Goal: Task Accomplishment & Management: Manage account settings

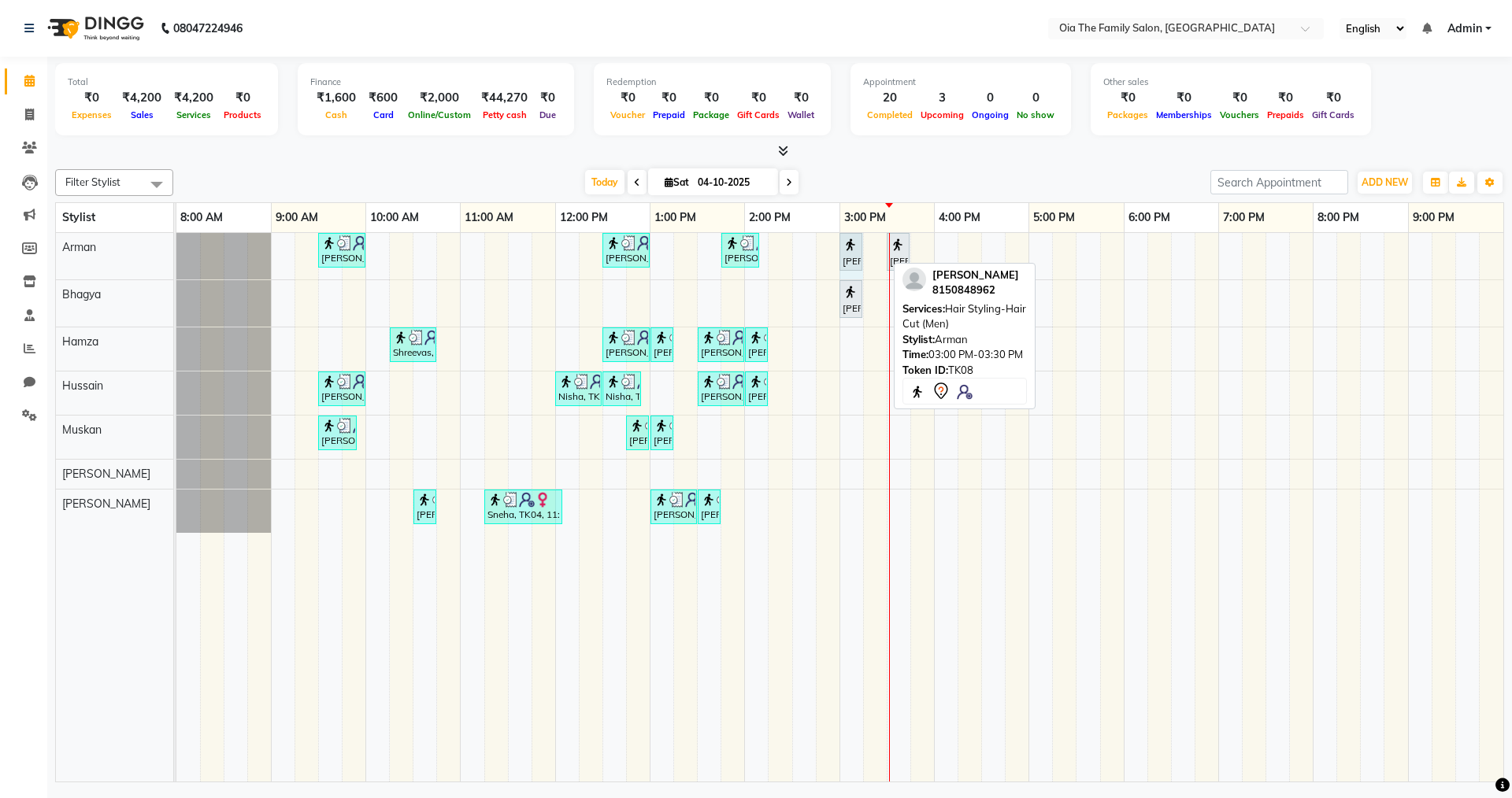
drag, startPoint x: 883, startPoint y: 239, endPoint x: 854, endPoint y: 237, distance: 29.1
click at [177, 237] on div "[PERSON_NAME], TK02, 09:30 AM-10:00 AM, Hair Styling-Hair Cut (Men) [PERSON_NAM…" at bounding box center [177, 256] width 0 height 46
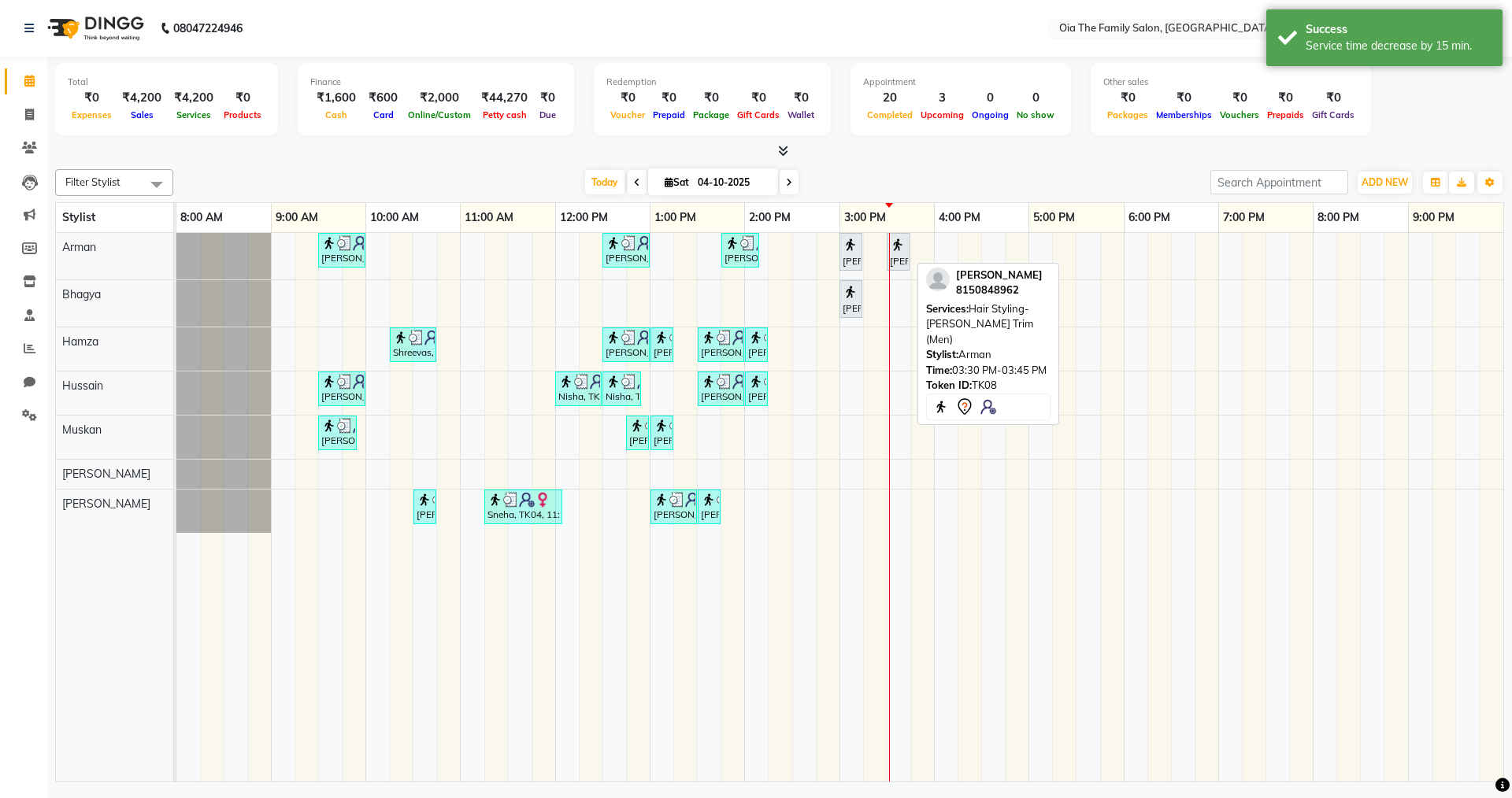
click at [177, 258] on div "[PERSON_NAME], TK02, 09:30 AM-10:00 AM, Hair Styling-Hair Cut (Men) [PERSON_NAM…" at bounding box center [177, 256] width 0 height 46
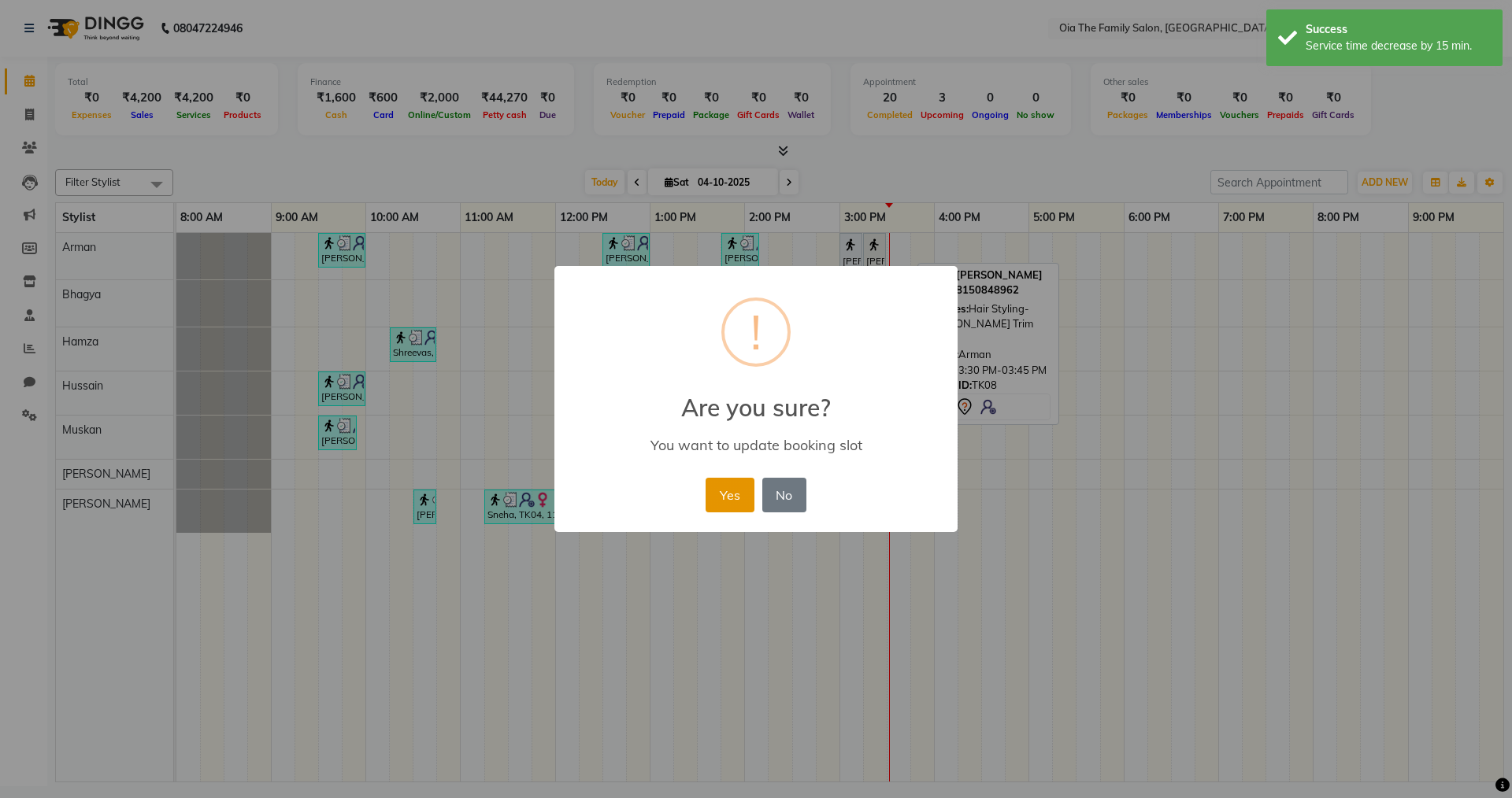
click at [716, 481] on button "Yes" at bounding box center [729, 494] width 48 height 35
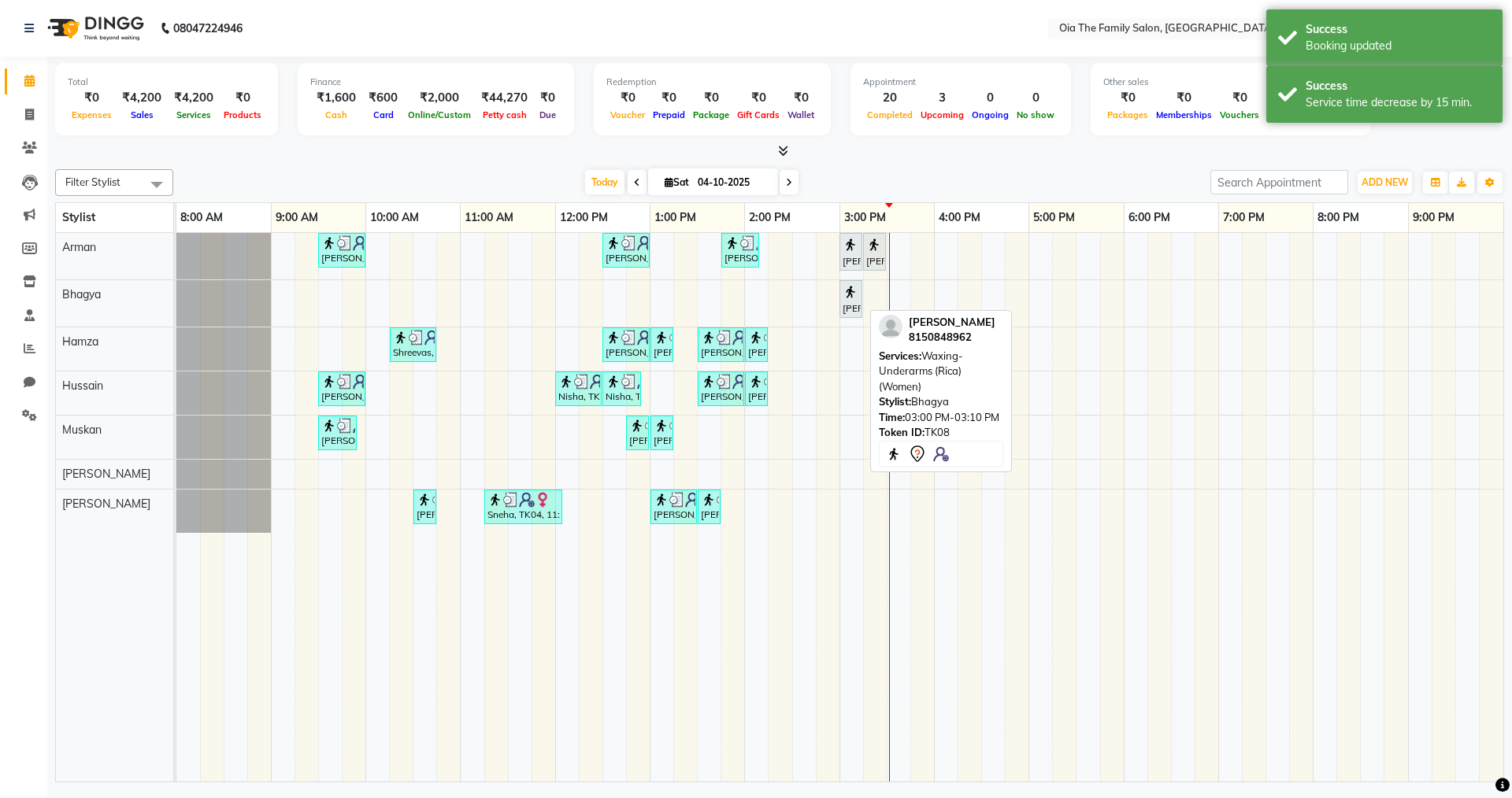
click at [856, 307] on div "[PERSON_NAME], TK08, 03:00 PM-03:10 PM, Waxing-Underarms (Rica) (Women)" at bounding box center [850, 299] width 20 height 33
select select "7"
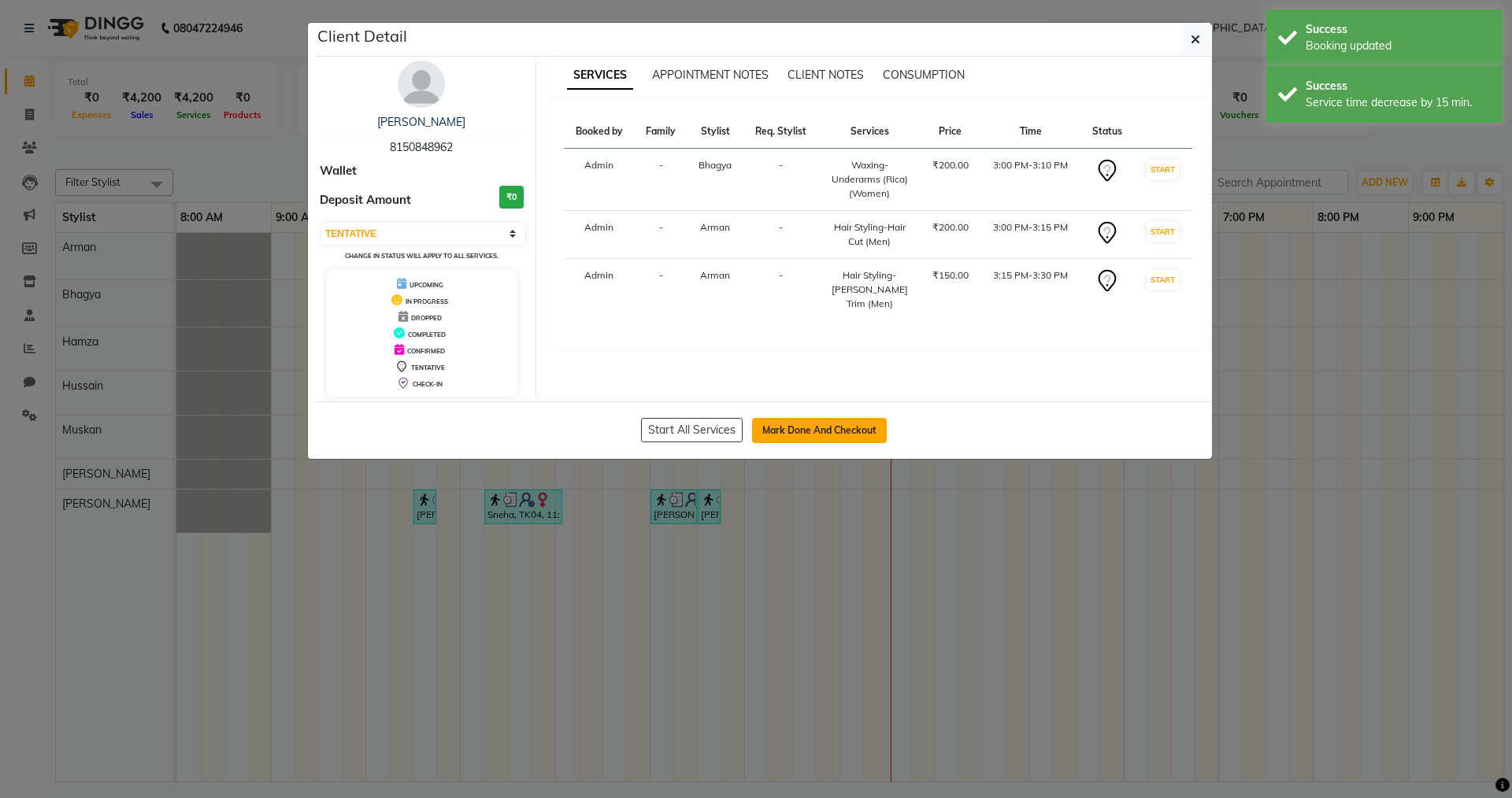
click at [839, 428] on button "Mark Done And Checkout" at bounding box center [819, 430] width 134 height 25
select select "9113"
select select "service"
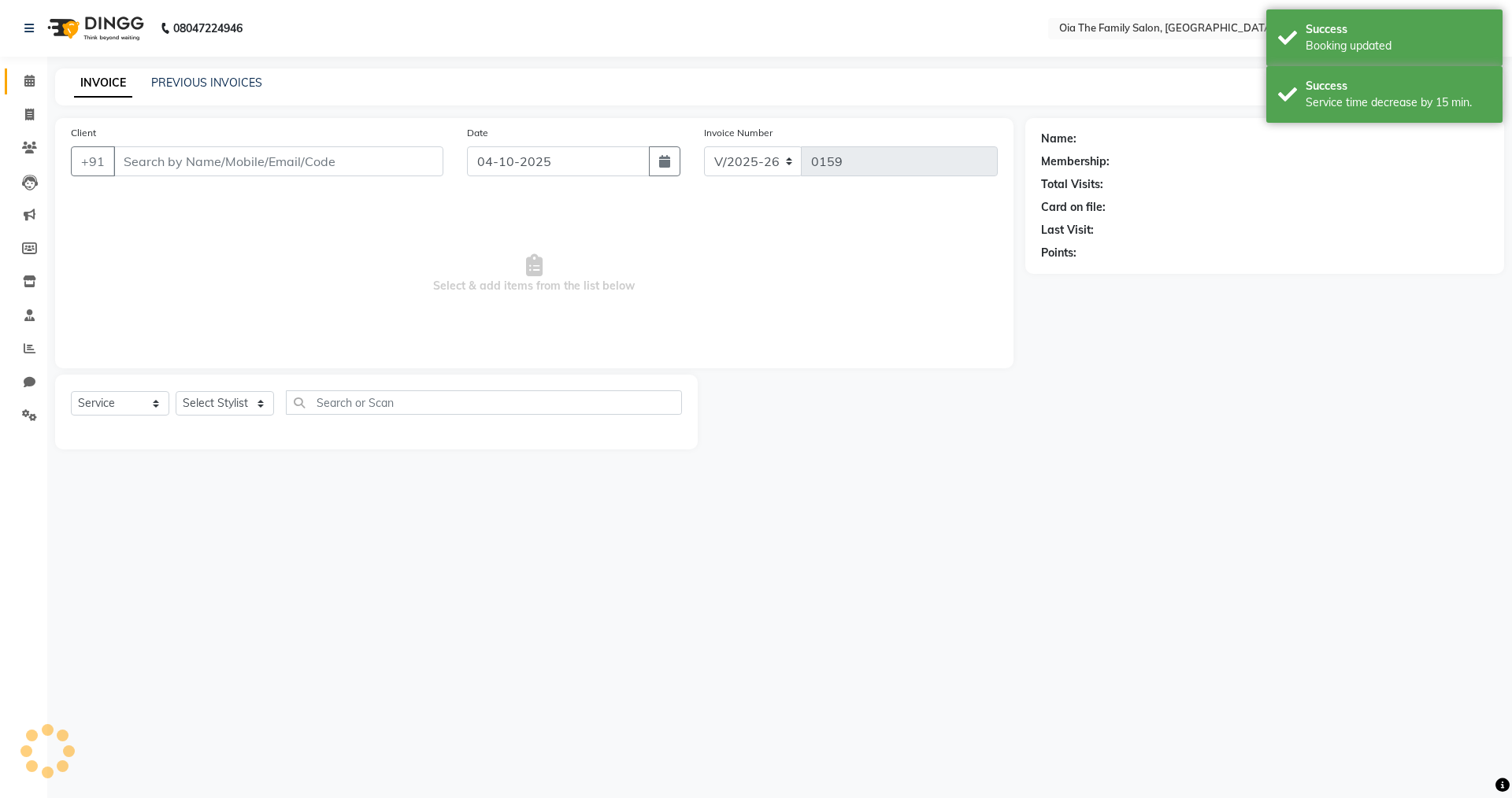
type input "8150848962"
select select "93028"
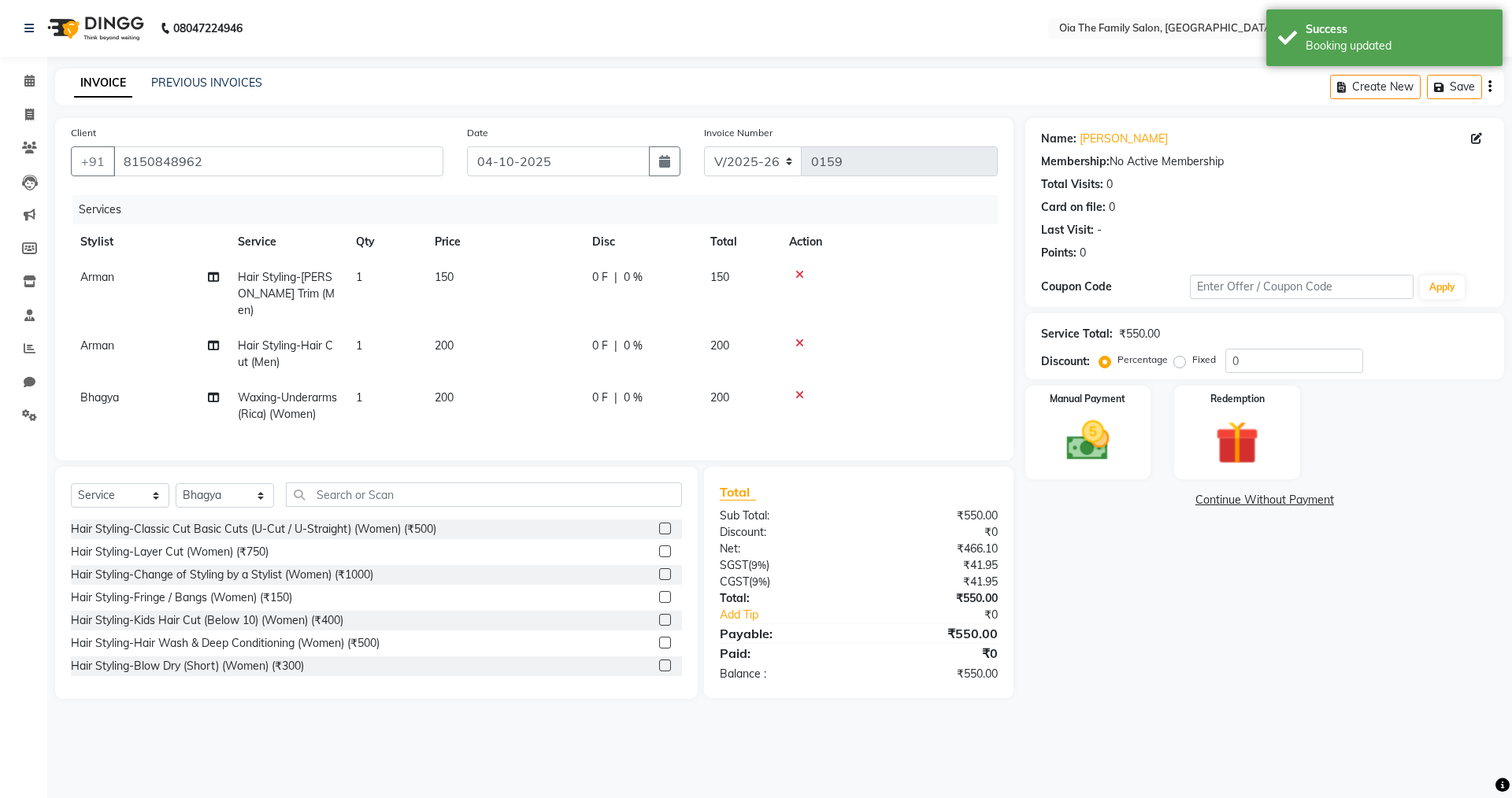
click at [800, 275] on icon at bounding box center [799, 274] width 8 height 11
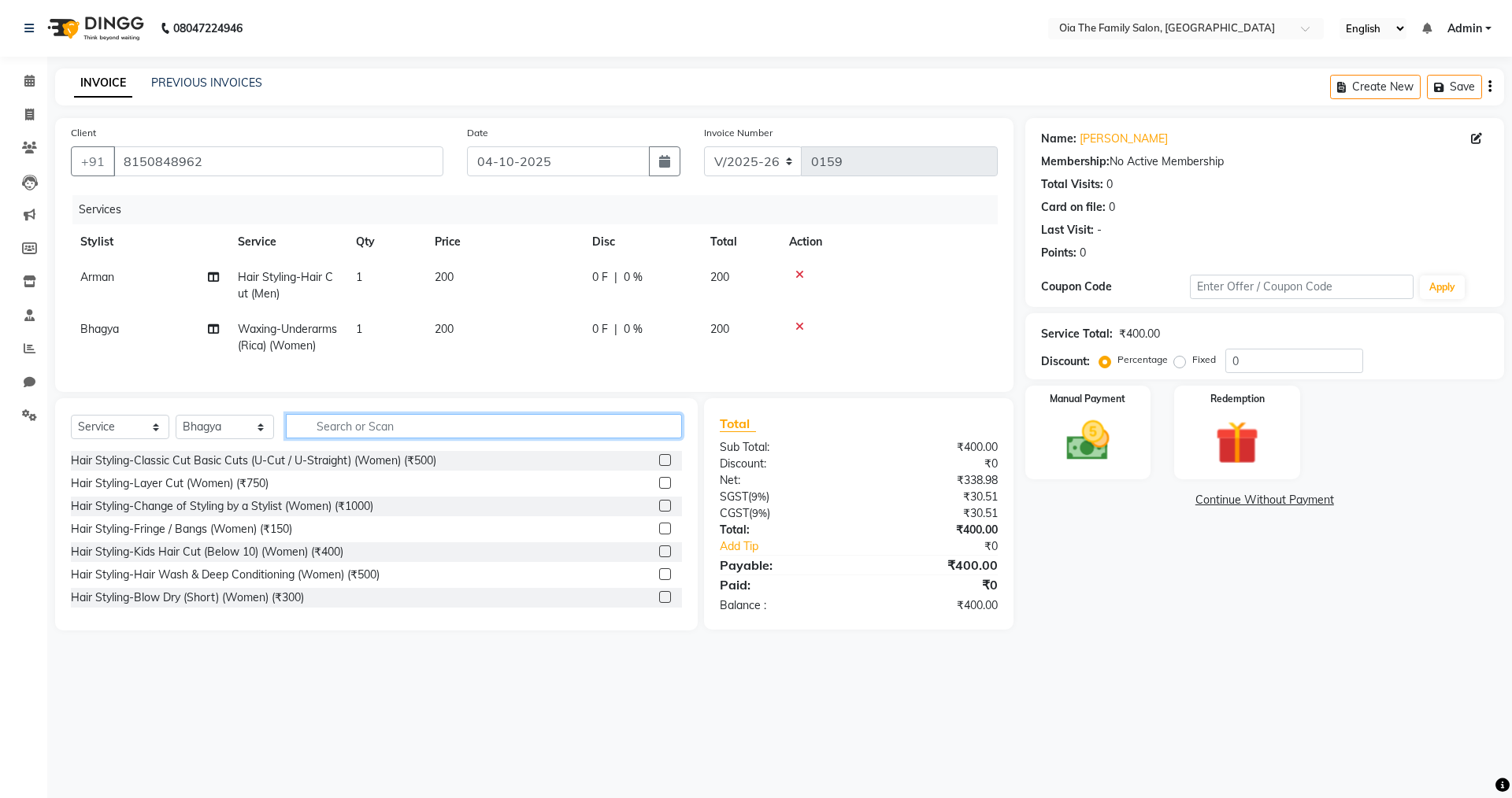
click at [399, 438] on input "text" at bounding box center [483, 426] width 396 height 24
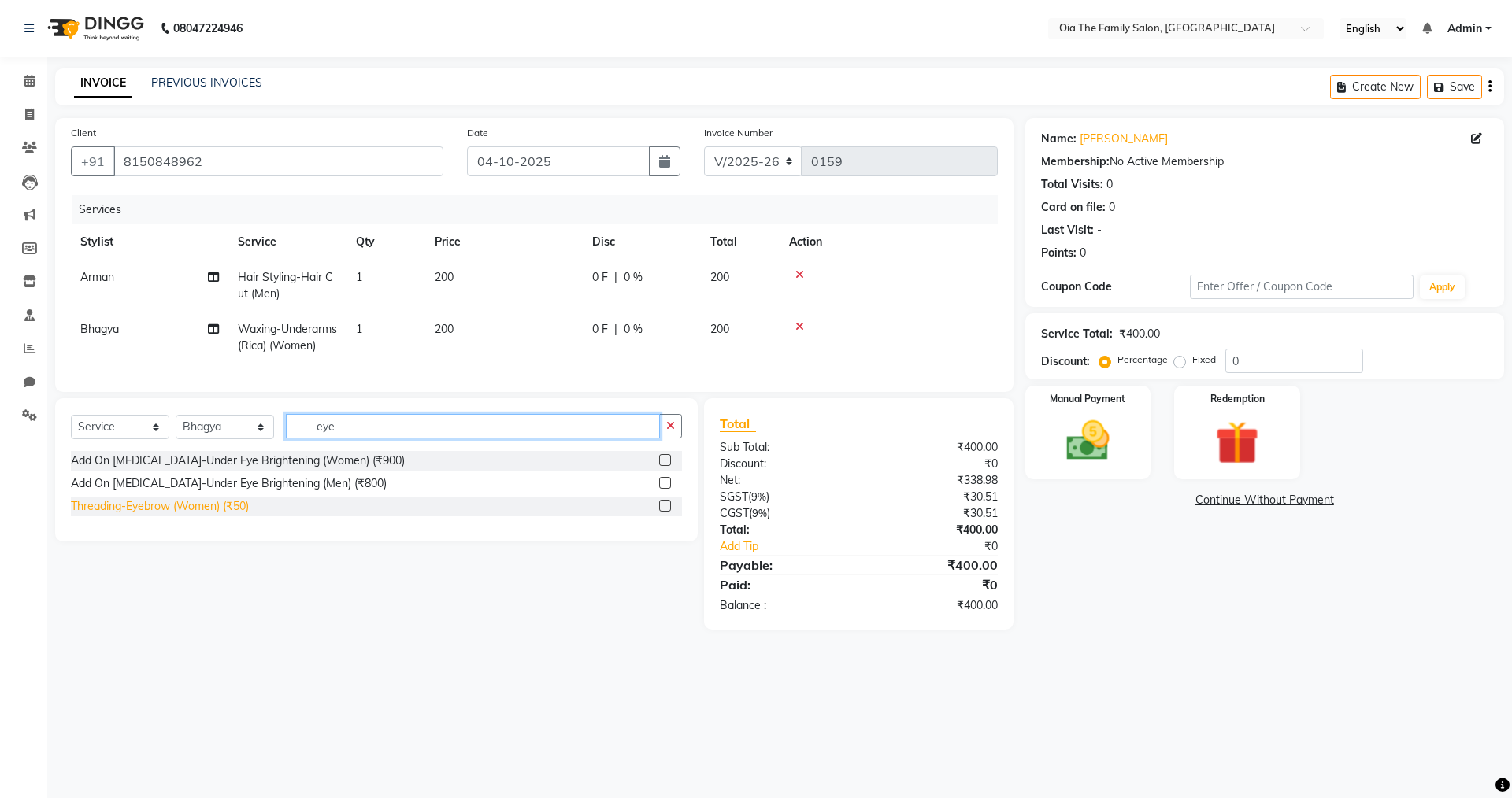
type input "eye"
click at [167, 515] on div "Threading-Eyebrow (Women) (₹50)" at bounding box center [159, 507] width 178 height 17
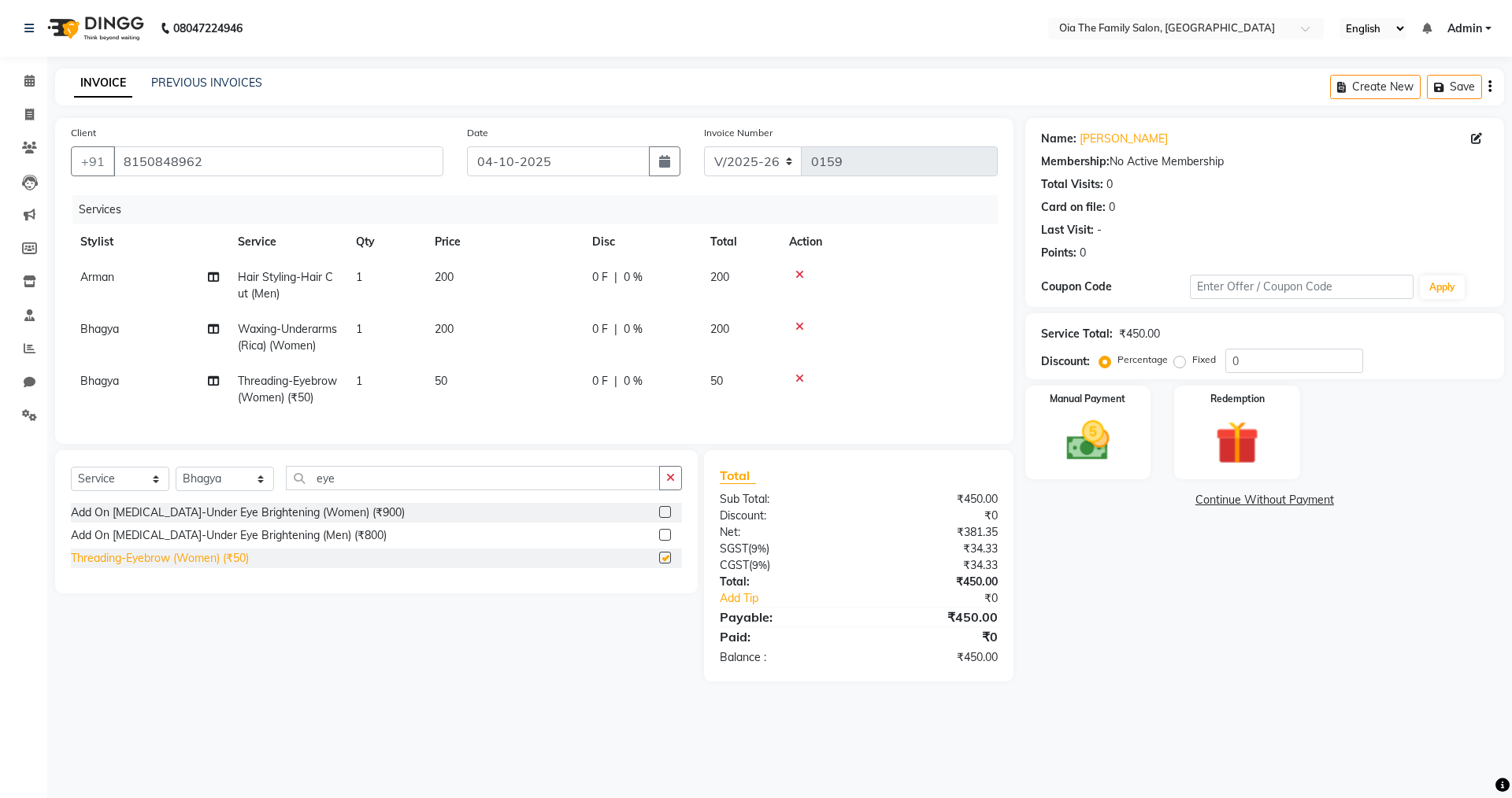
checkbox input "false"
click at [1144, 430] on div "Manual Payment" at bounding box center [1087, 432] width 131 height 97
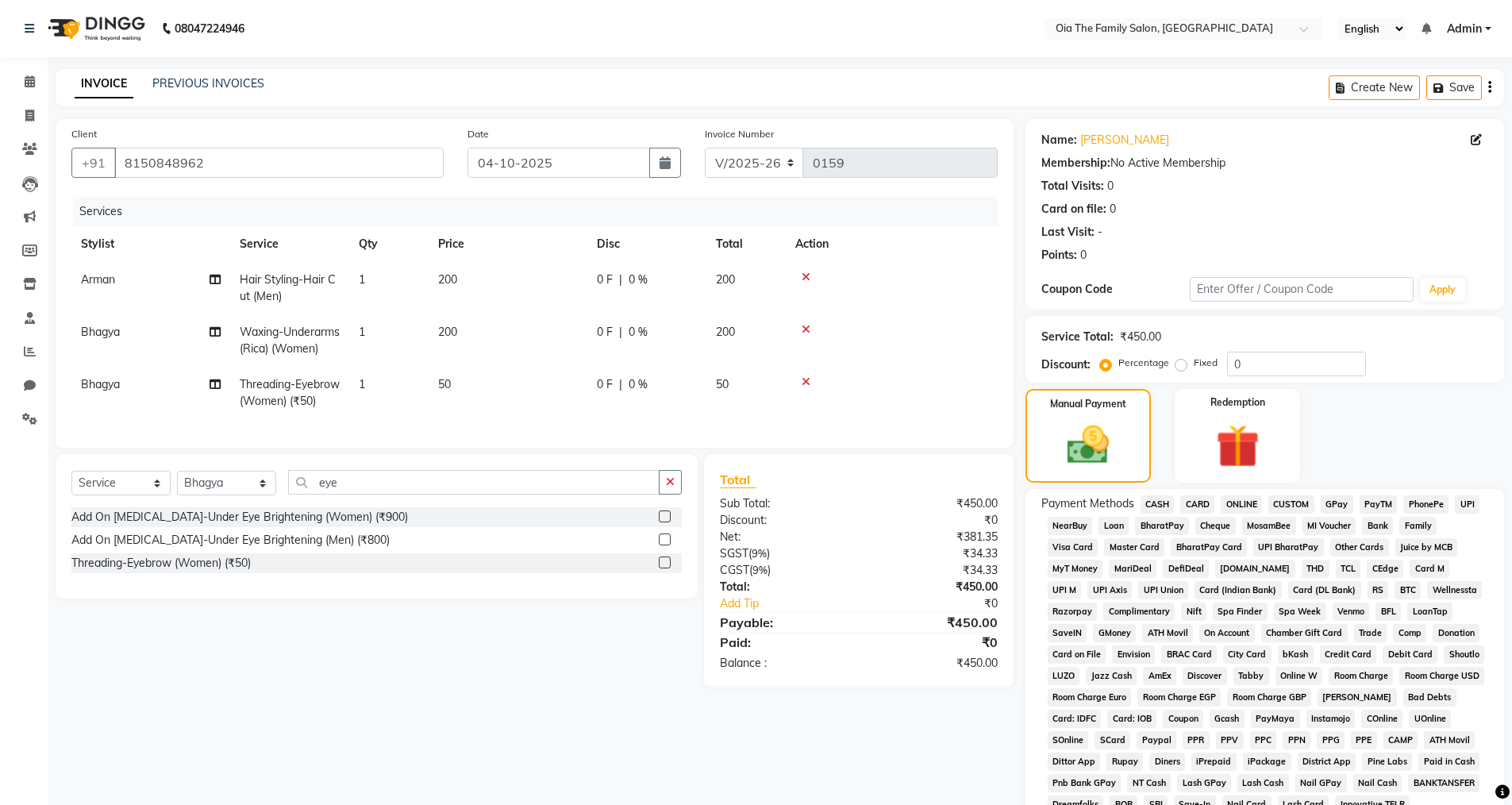
click at [1467, 501] on span "UPI" at bounding box center [1467, 504] width 25 height 18
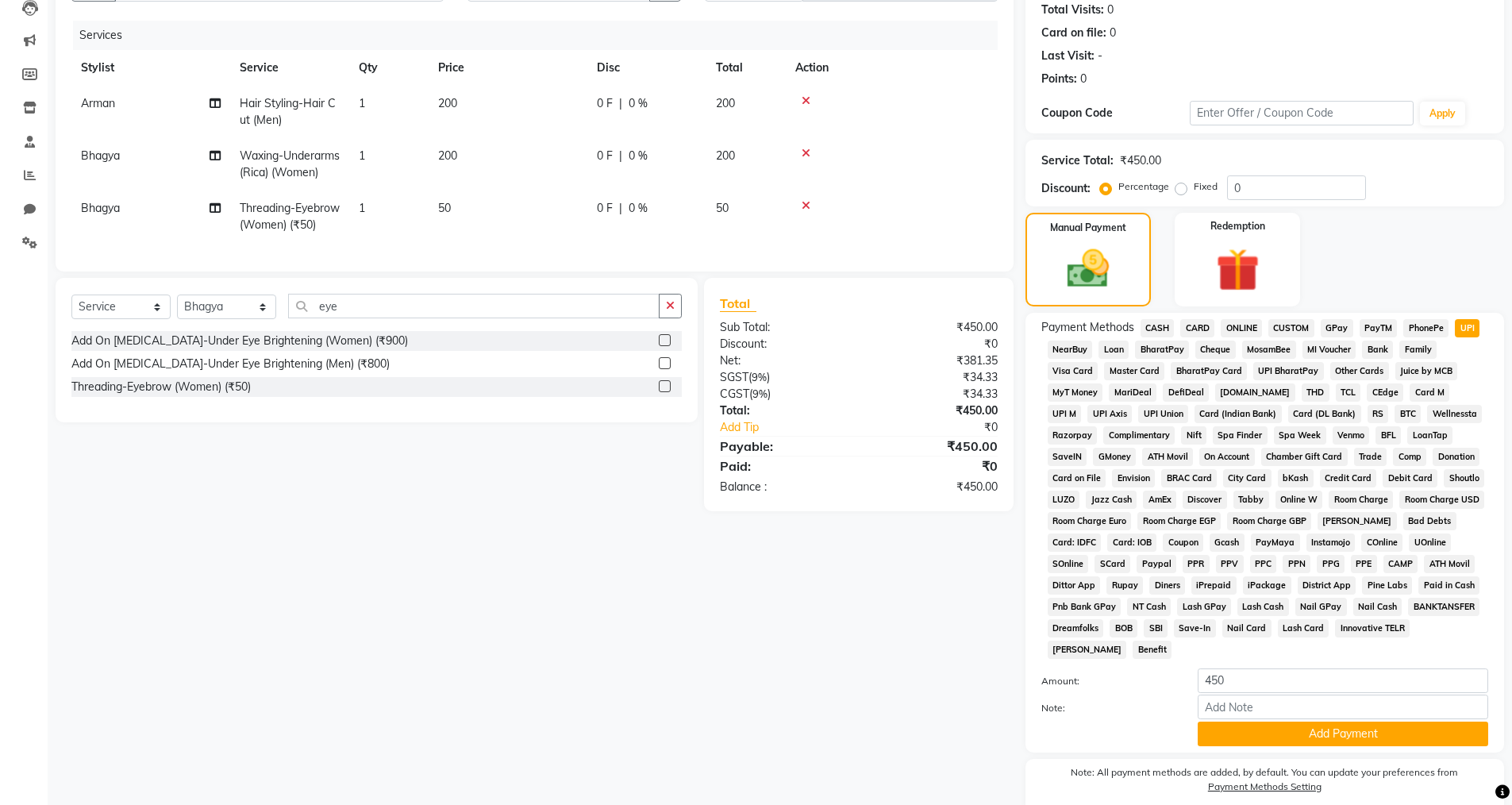
scroll to position [241, 0]
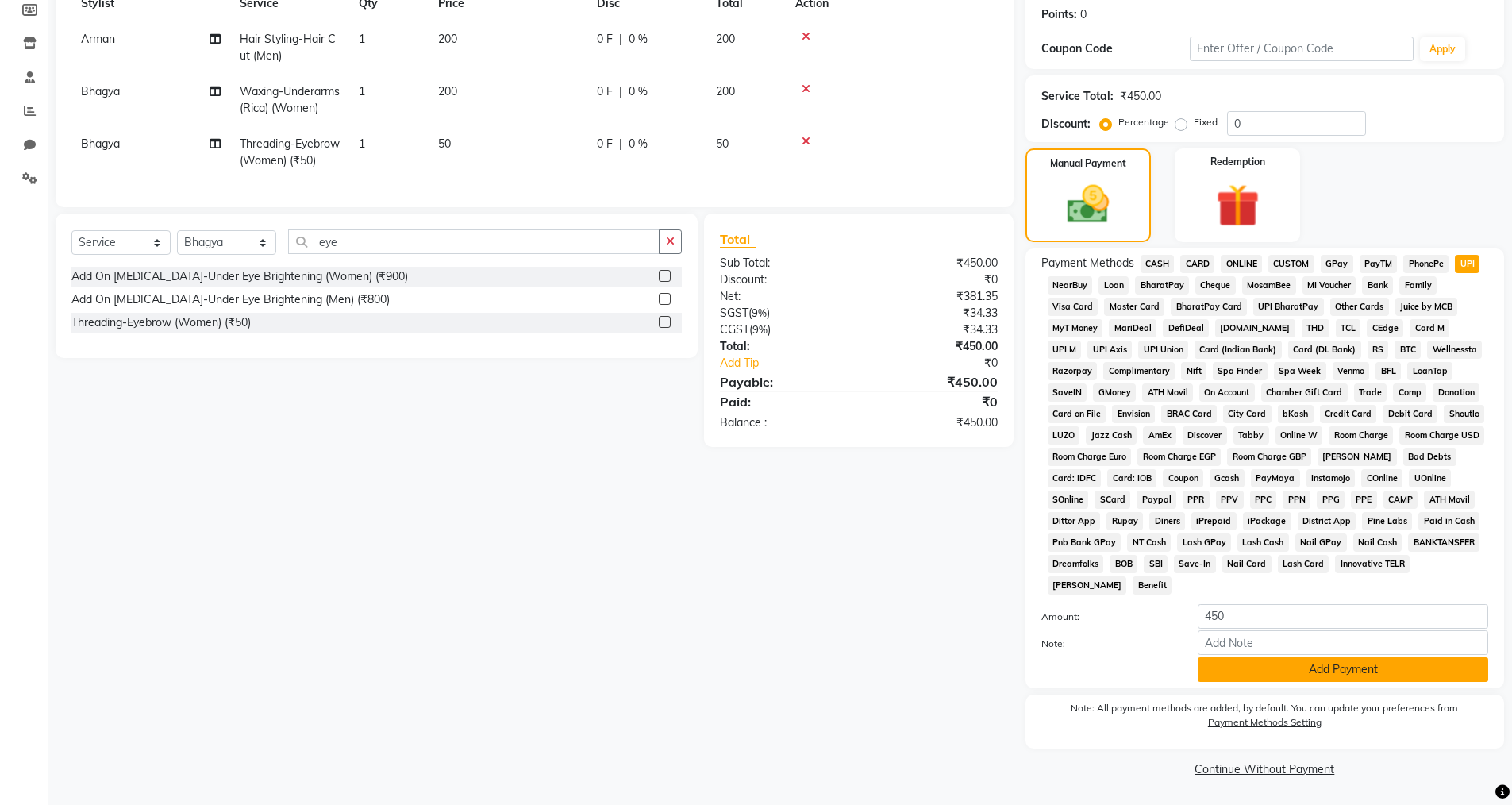
click at [1251, 677] on button "Add Payment" at bounding box center [1343, 669] width 290 height 25
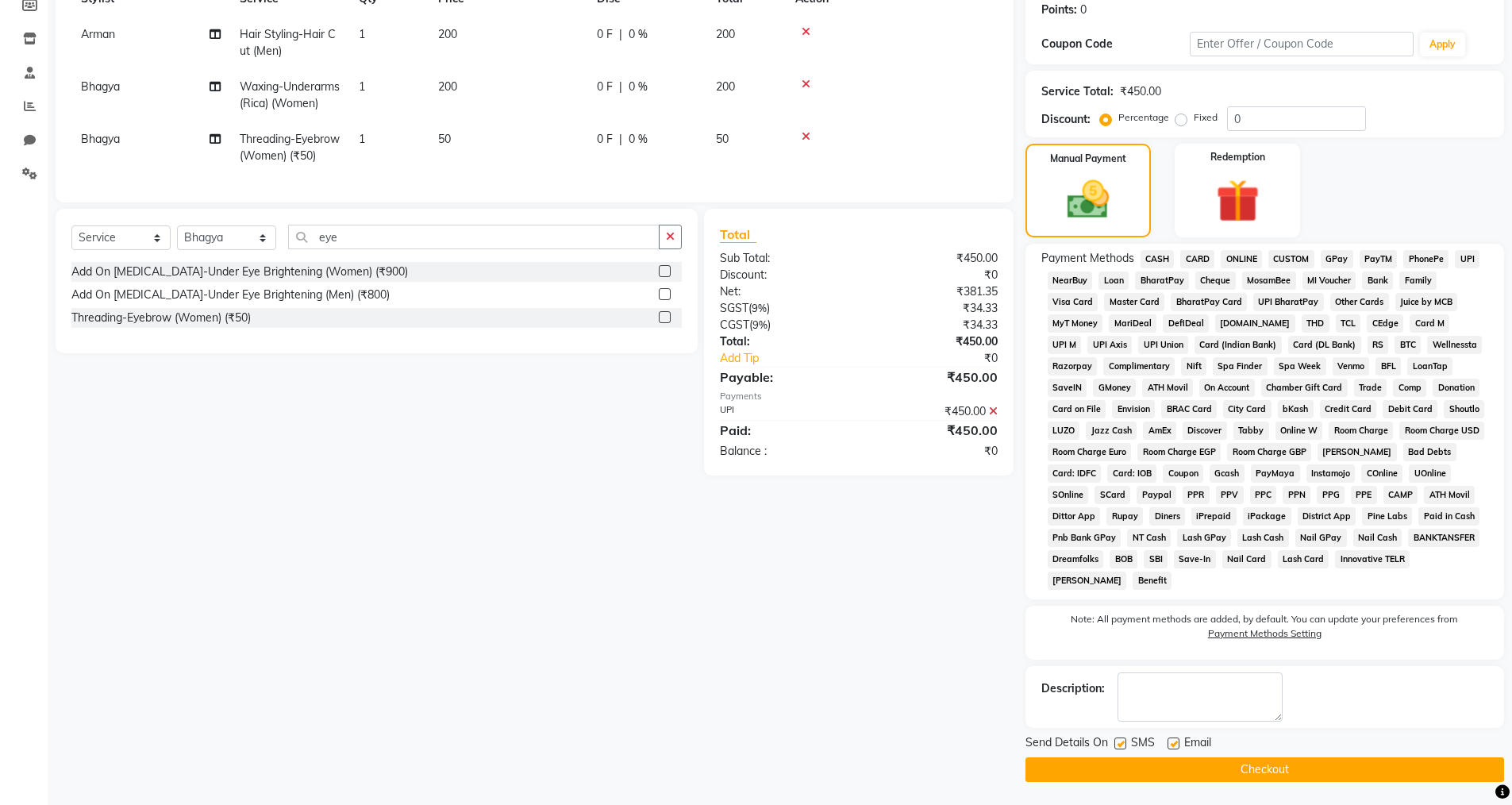
scroll to position [247, 0]
click at [1174, 743] on label at bounding box center [1174, 742] width 12 height 12
click at [1174, 743] on input "checkbox" at bounding box center [1173, 743] width 10 height 10
checkbox input "false"
click at [1184, 764] on button "Checkout" at bounding box center [1265, 769] width 479 height 25
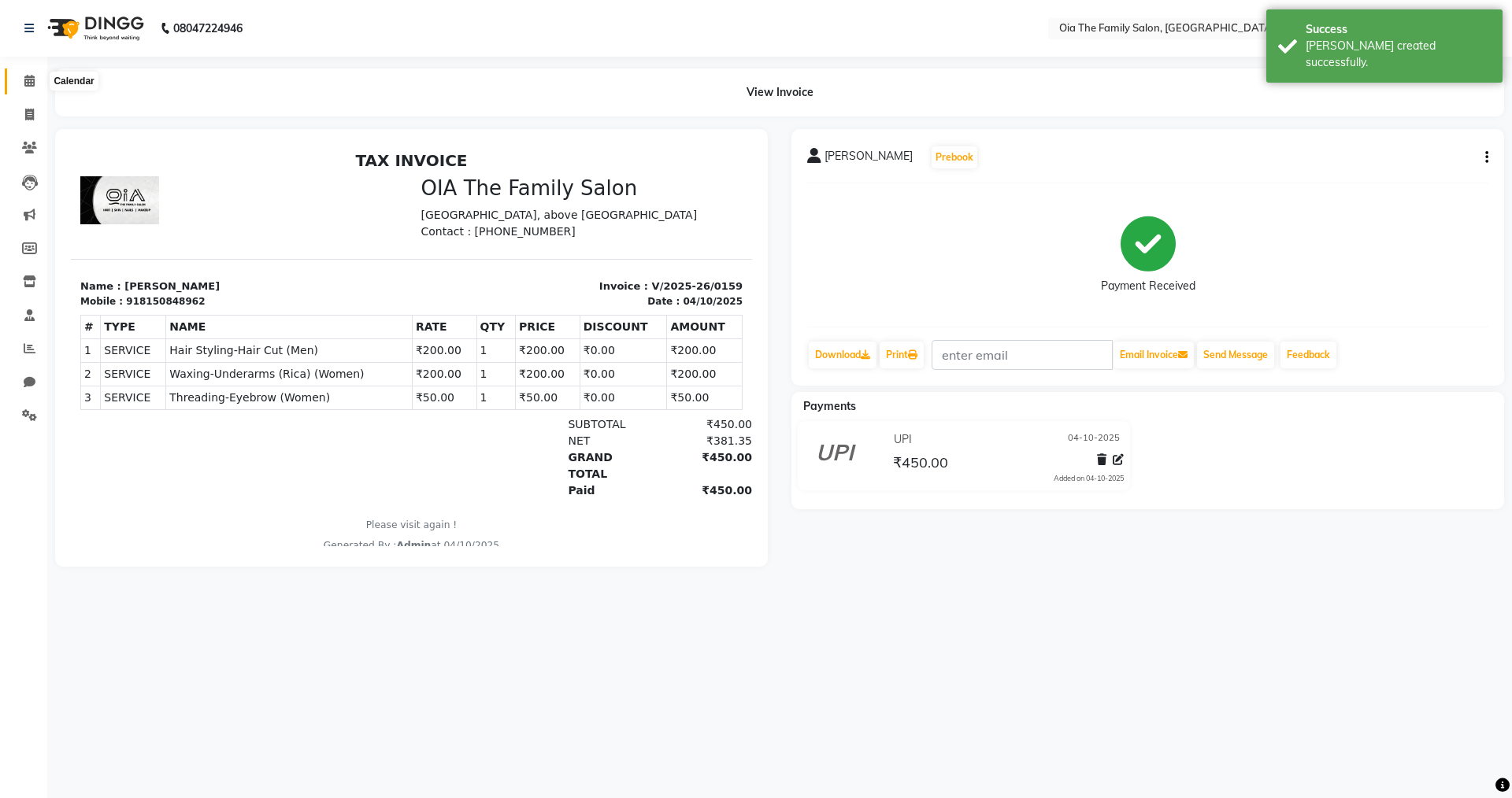
click at [32, 81] on icon at bounding box center [29, 81] width 10 height 12
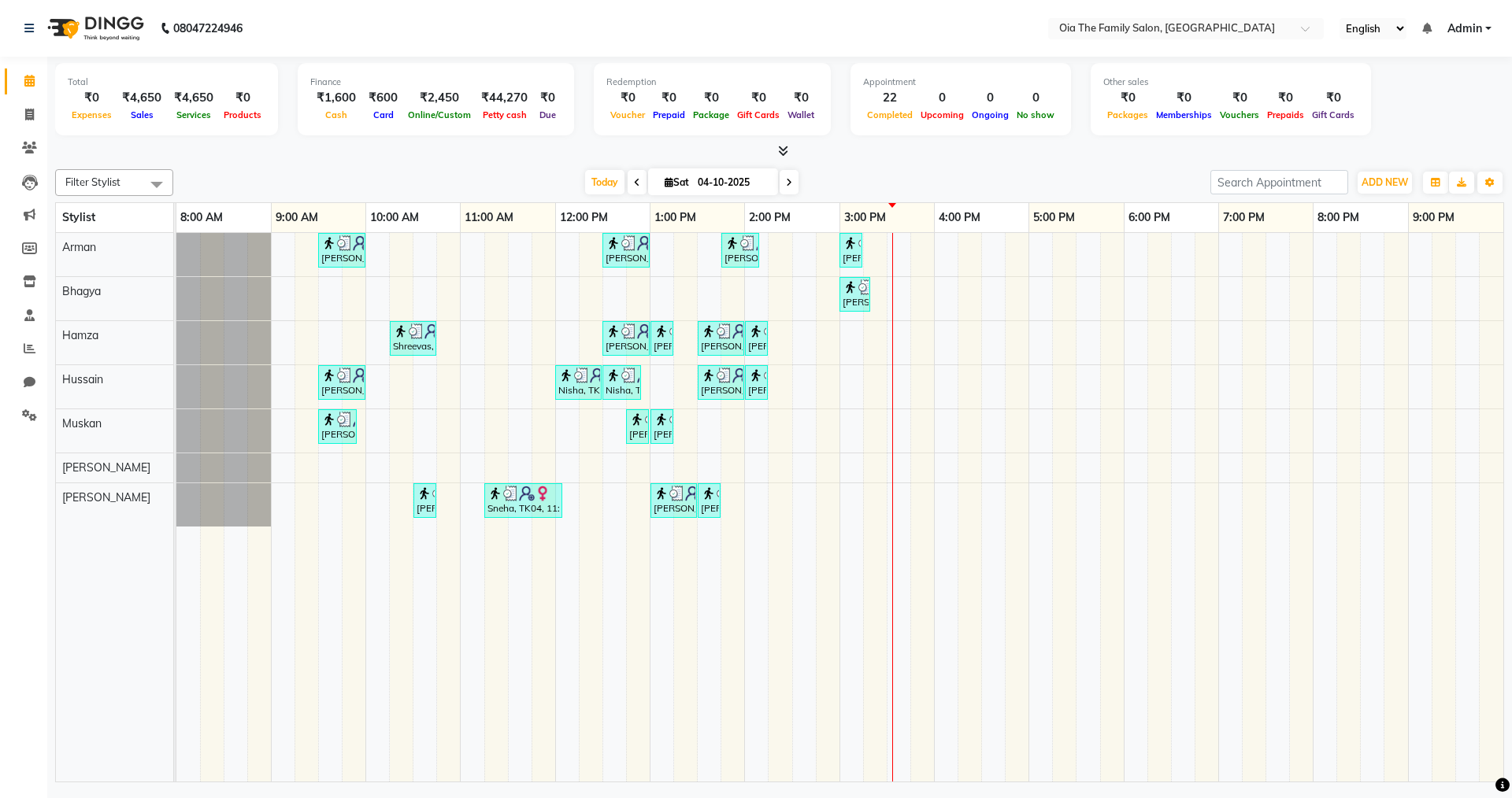
click at [809, 497] on div "[PERSON_NAME], TK02, 09:30 AM-10:00 AM, Hair Styling-Hair Cut (Men) [PERSON_NAM…" at bounding box center [840, 508] width 1327 height 549
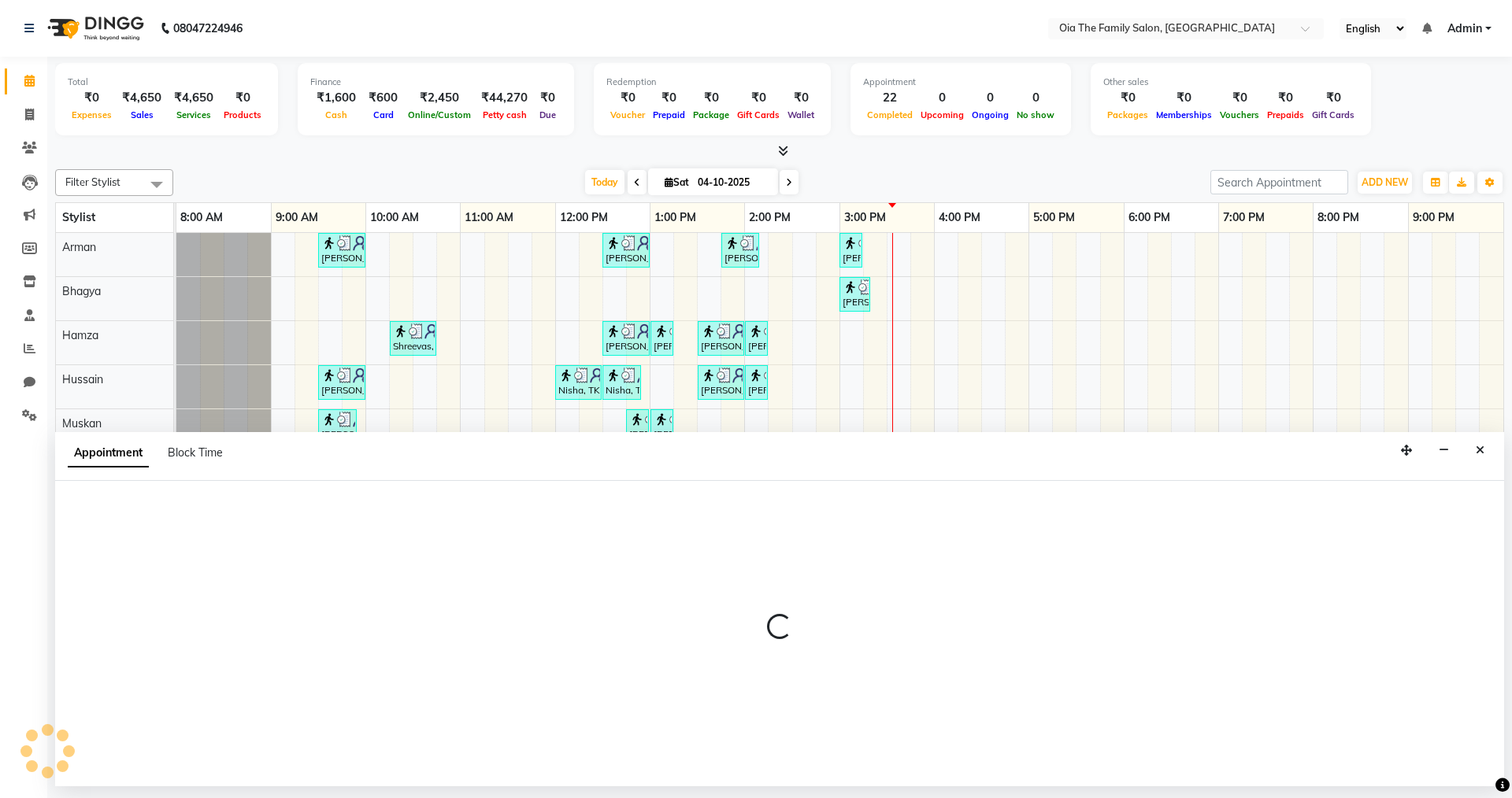
select select "93025"
select select "tentative"
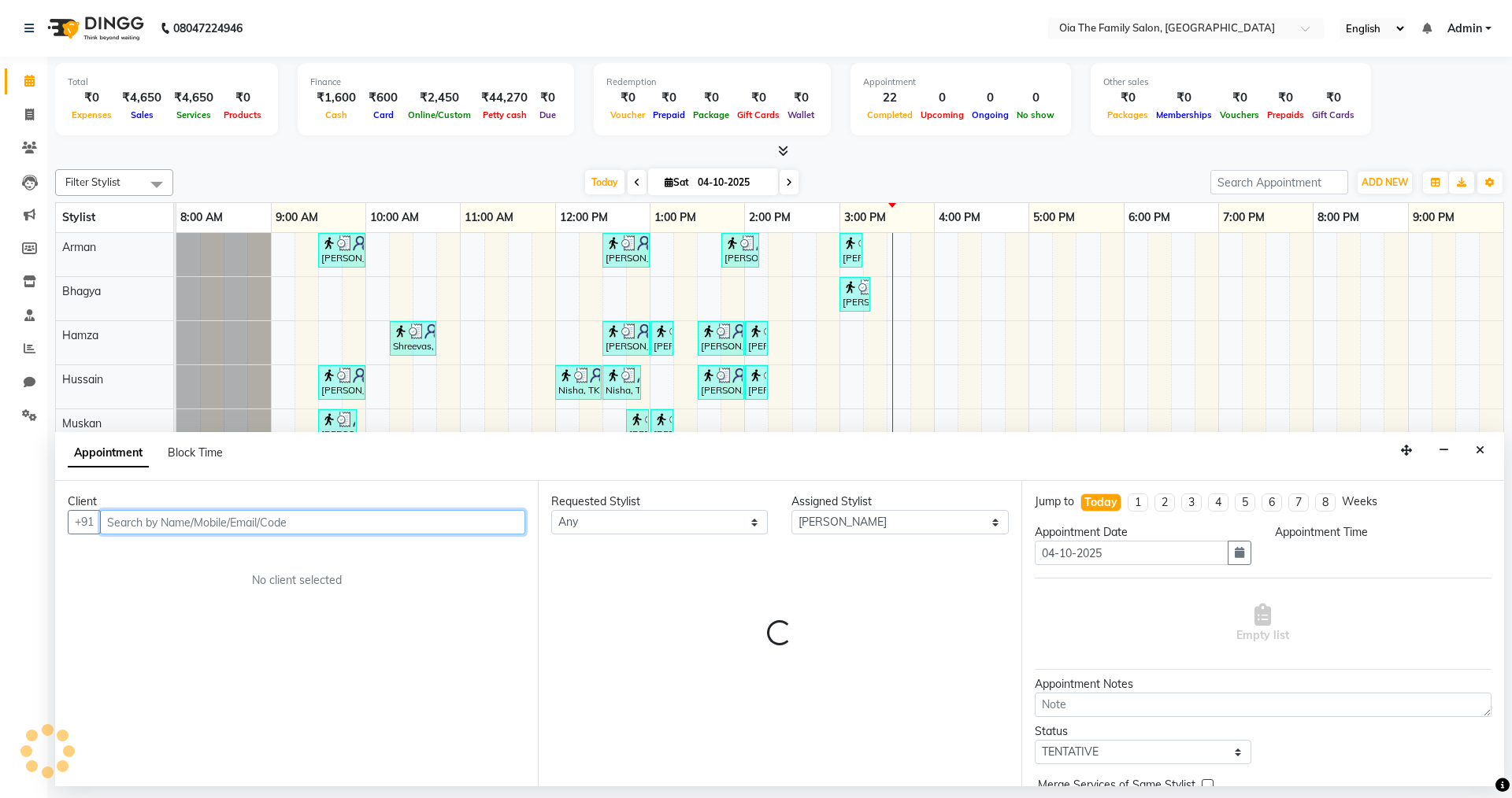
select select "870"
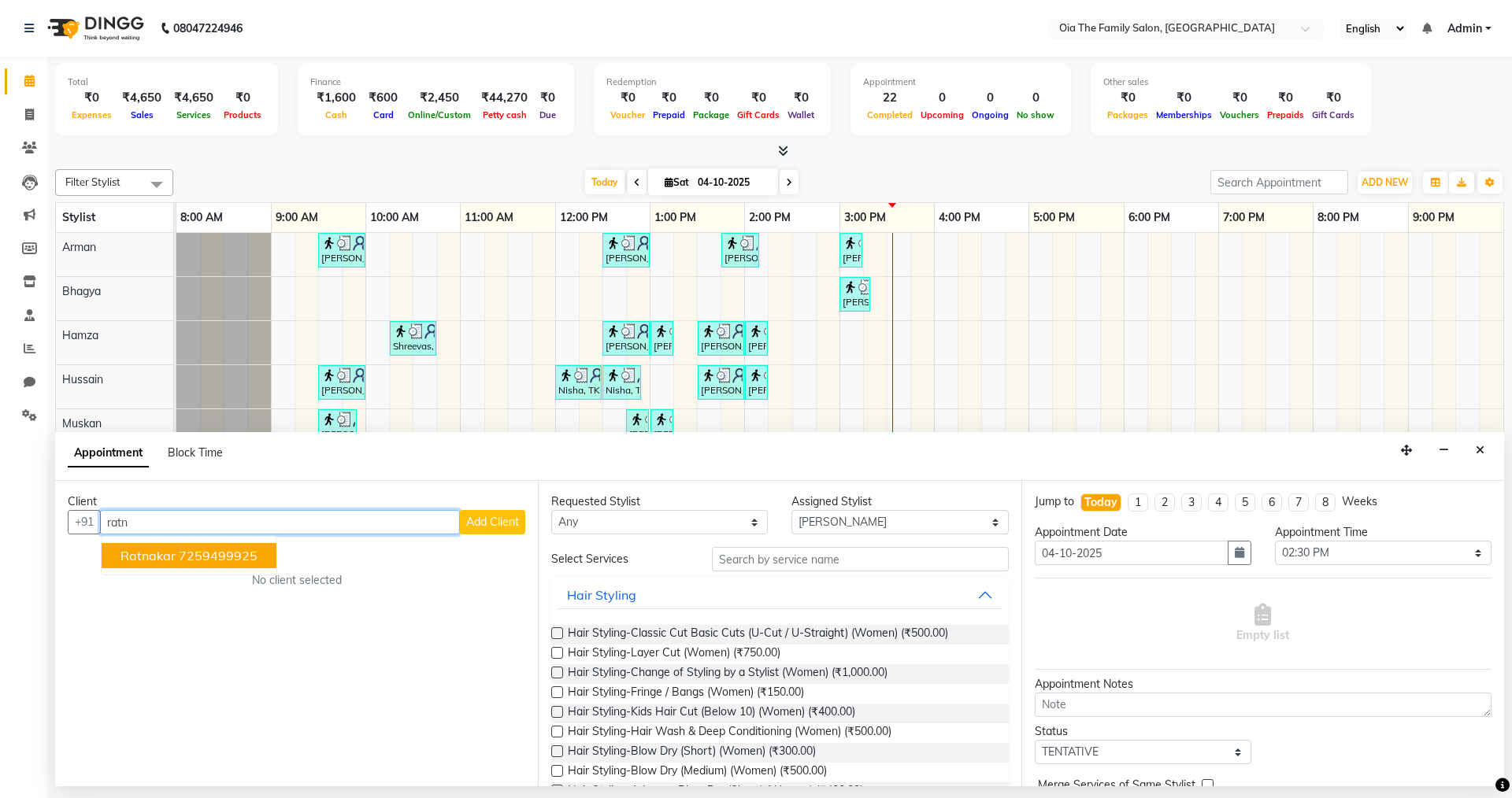
click at [171, 553] on span "Ratnakar" at bounding box center [148, 555] width 55 height 16
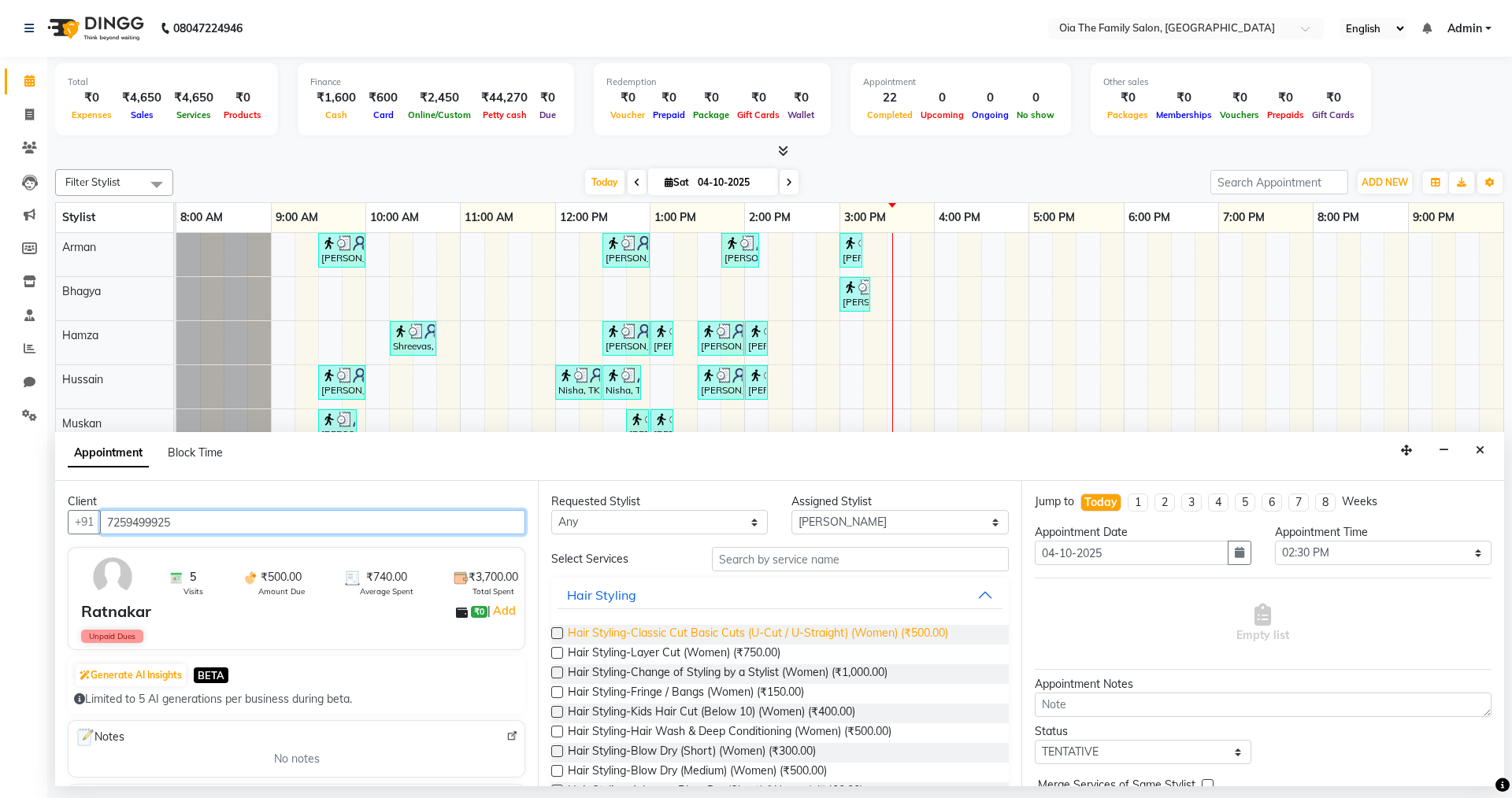
type input "7259499925"
click at [884, 629] on span "Hair Styling-Classic Cut Basic Cuts (U-Cut / U-Straight) (Women) (₹500.00)" at bounding box center [758, 634] width 380 height 20
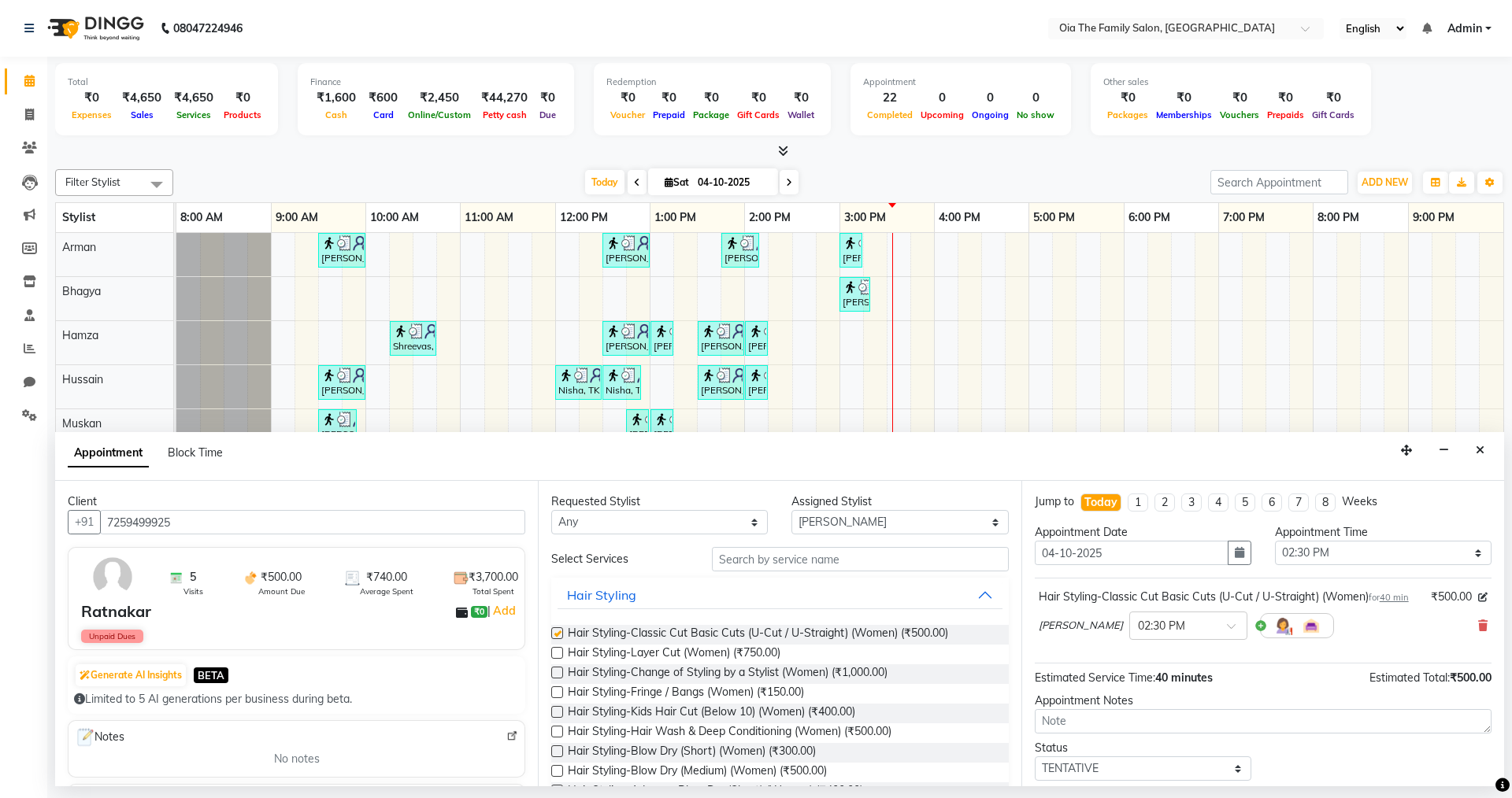
checkbox input "false"
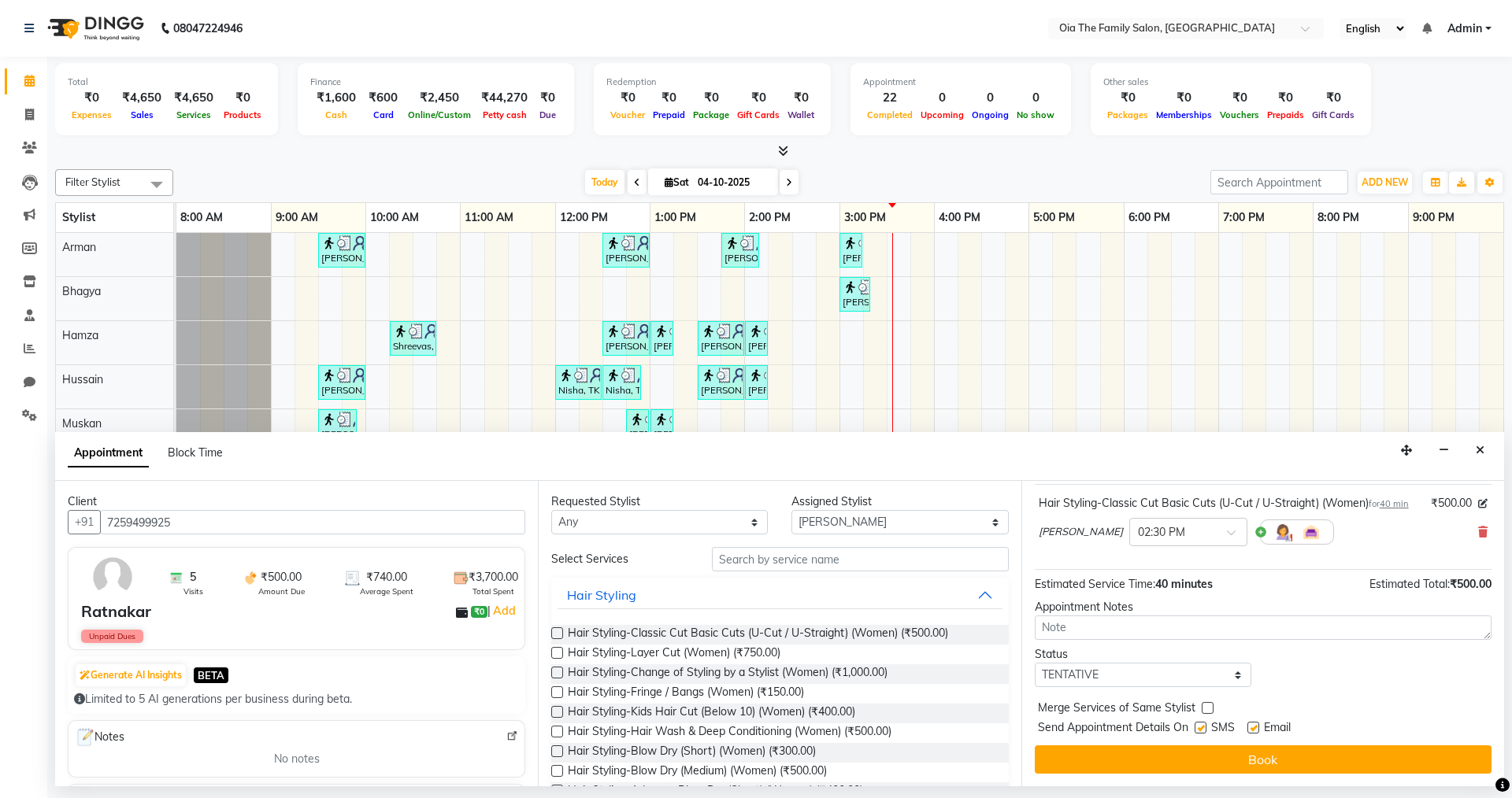
scroll to position [110, 0]
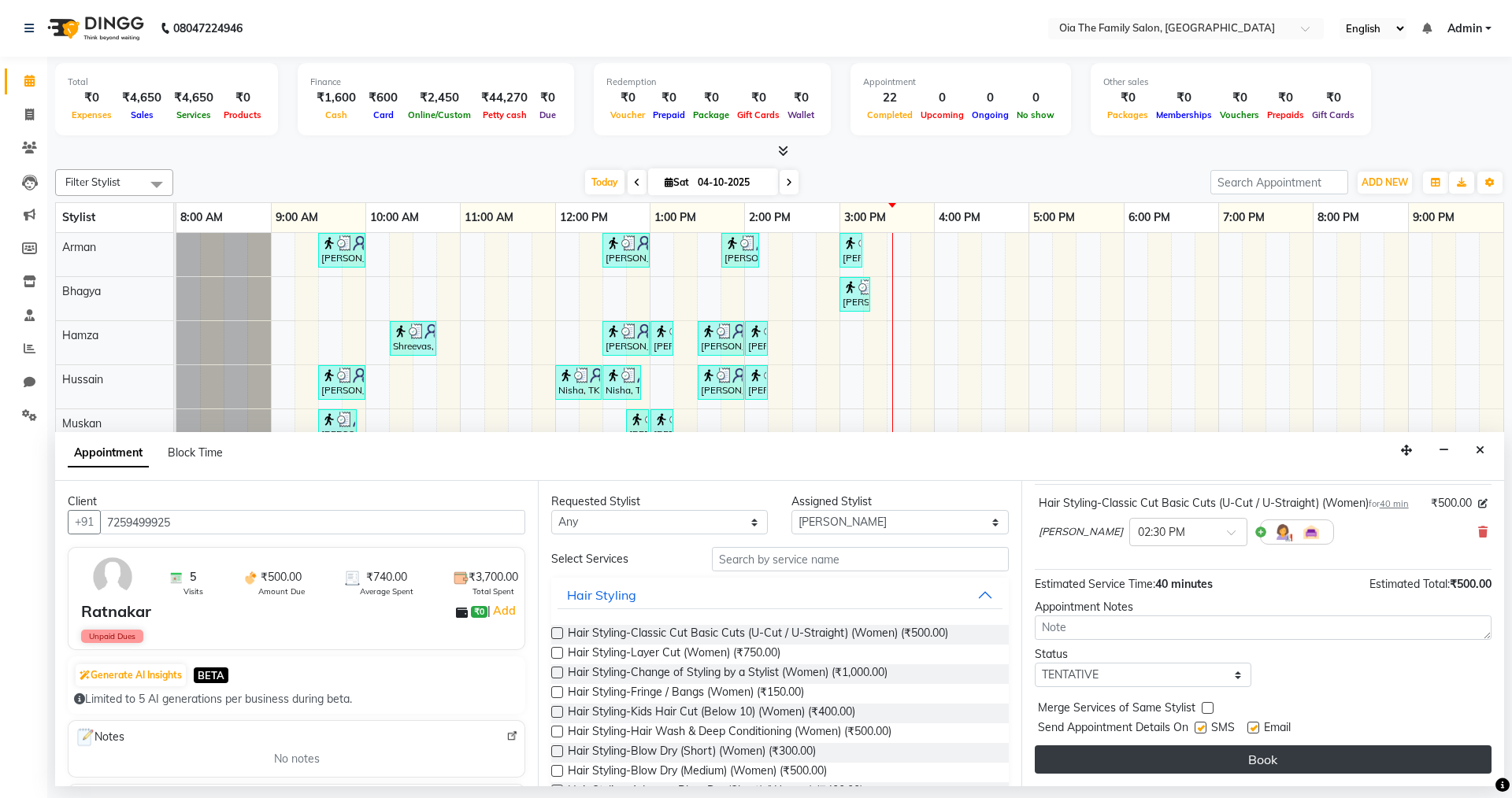
click at [1237, 764] on button "Book" at bounding box center [1263, 759] width 457 height 28
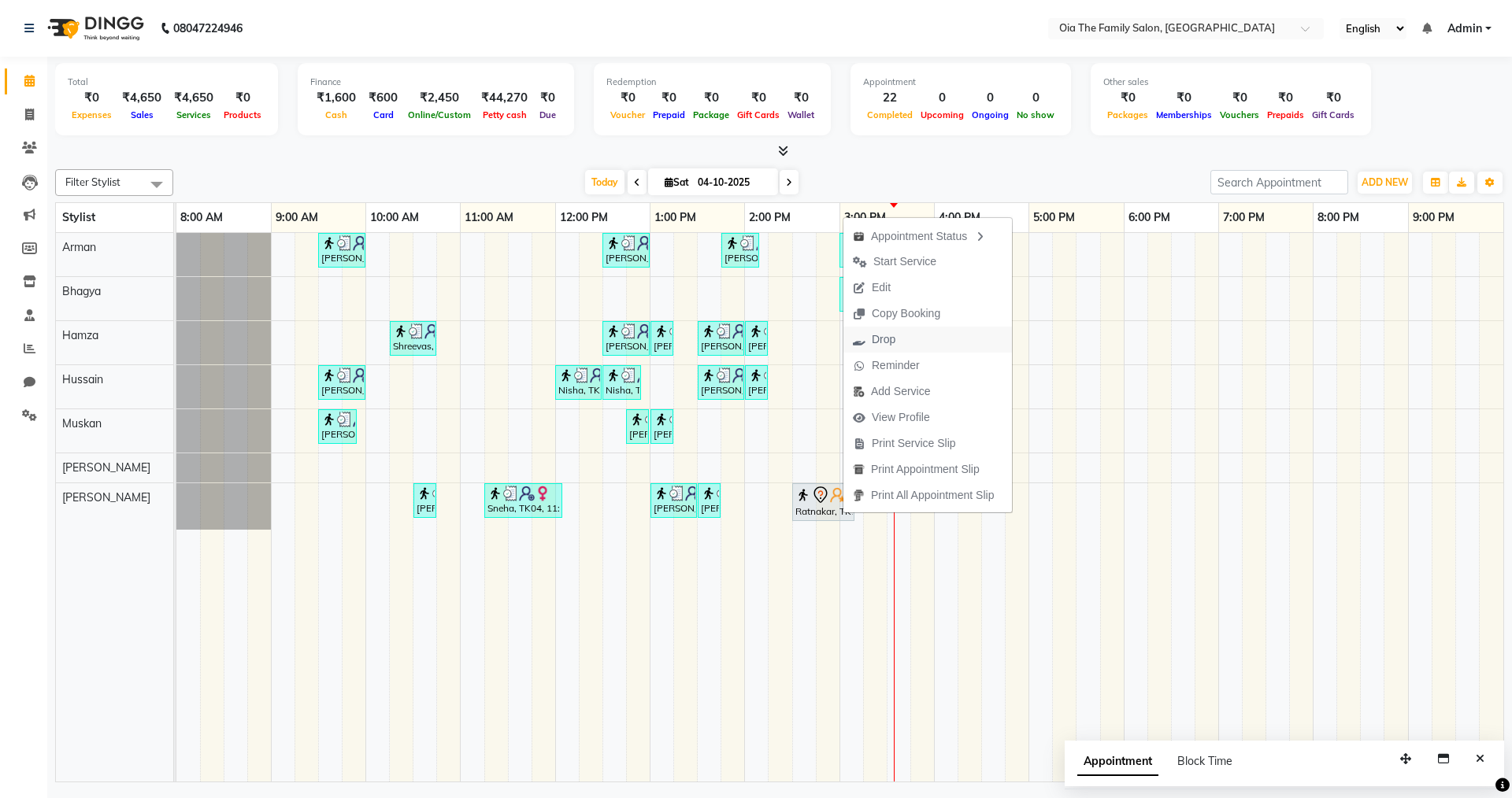
click at [899, 340] on span "Drop" at bounding box center [874, 340] width 61 height 26
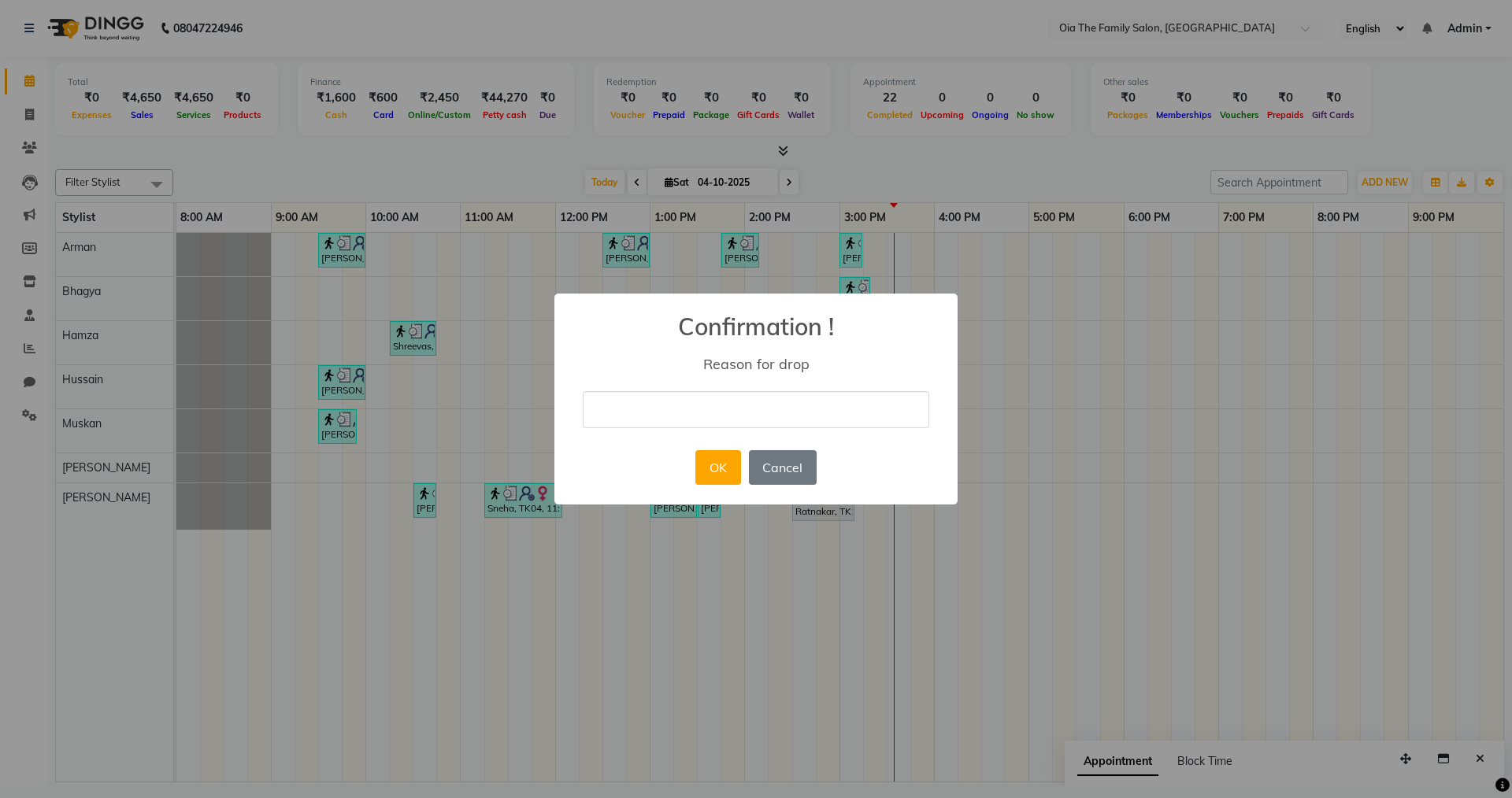
click at [787, 430] on div "× Confirmation ! Reason for drop OK No Cancel" at bounding box center [756, 399] width 403 height 211
click at [787, 403] on input "text" at bounding box center [756, 409] width 346 height 37
type input "not conform"
click at [789, 476] on button "Cancel" at bounding box center [782, 467] width 68 height 35
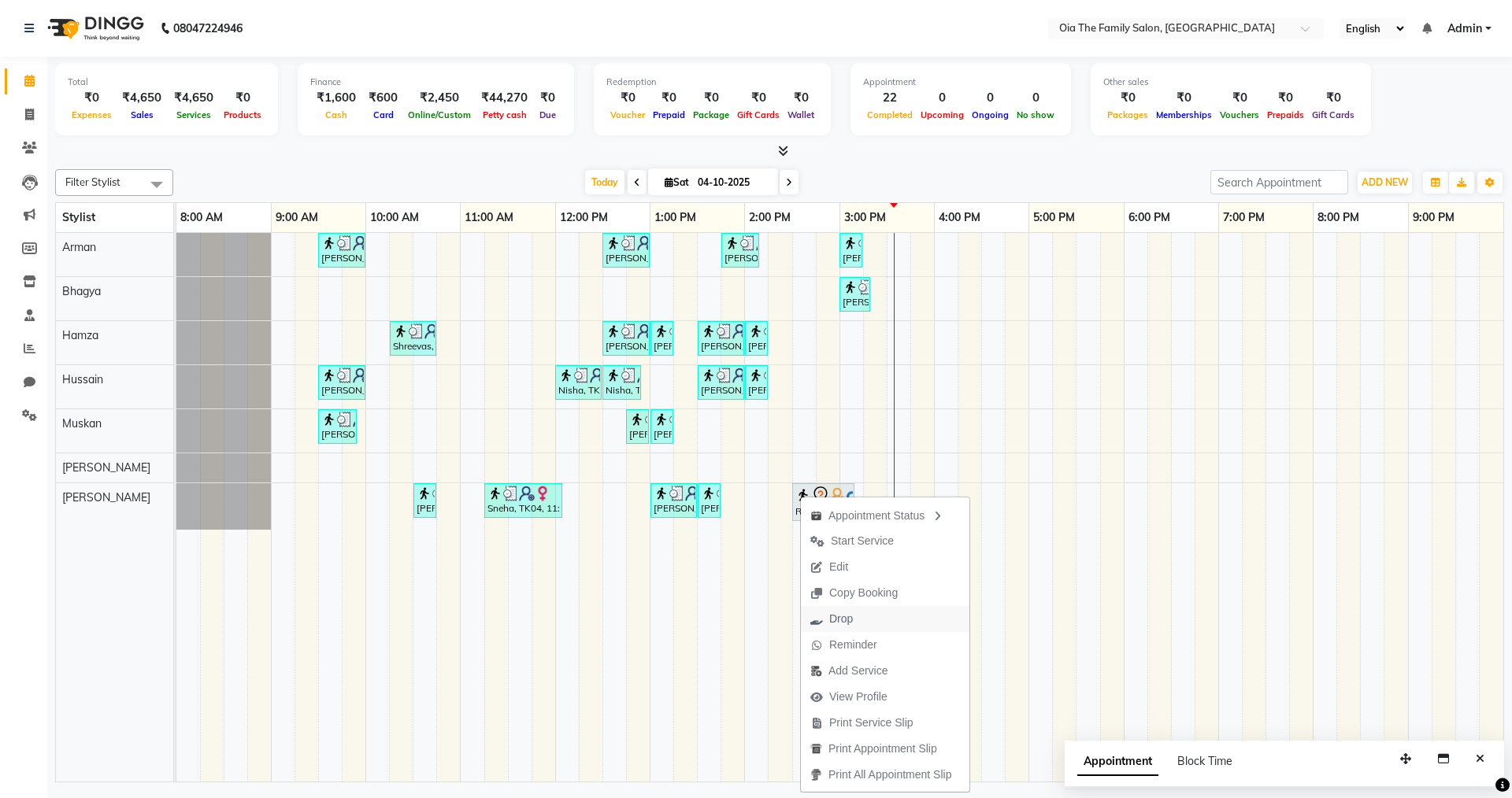
click at [833, 626] on span "Drop" at bounding box center [841, 619] width 24 height 17
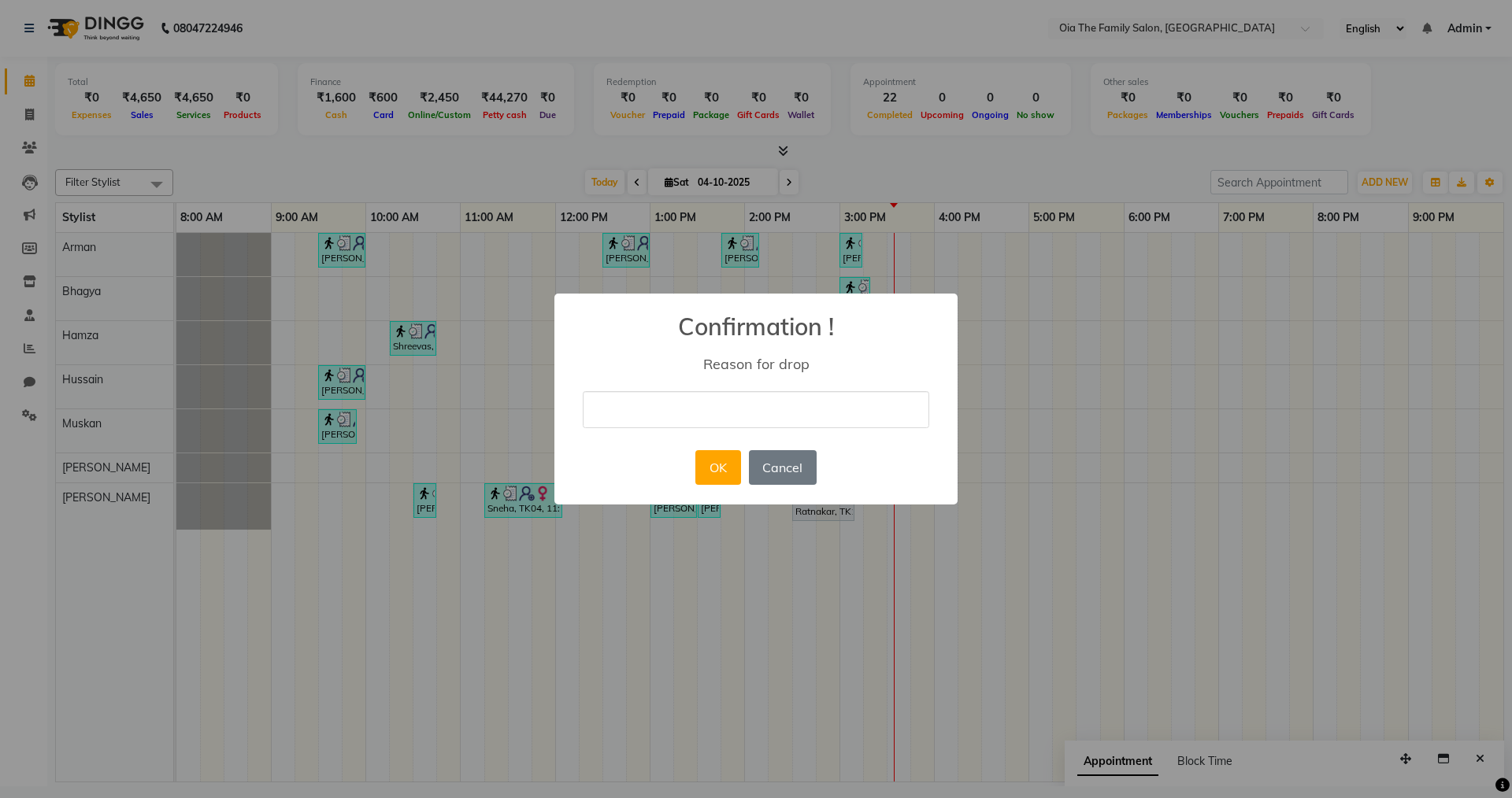
click at [711, 395] on input "text" at bounding box center [756, 409] width 346 height 37
type input "not conform"
click at [734, 460] on button "OK" at bounding box center [717, 467] width 45 height 35
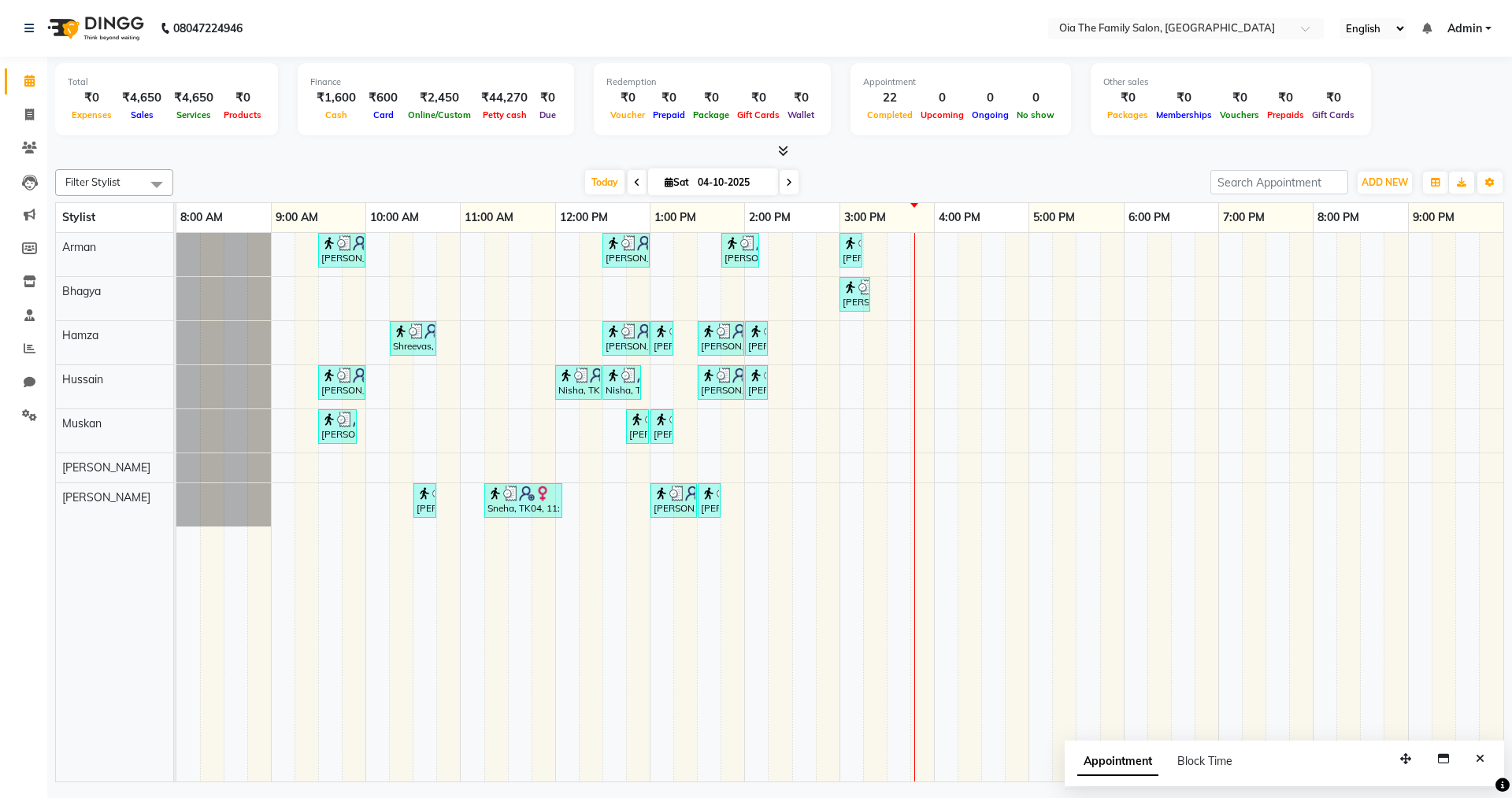
click at [757, 437] on div "[PERSON_NAME], TK02, 09:30 AM-10:00 AM, Hair Styling-Hair Cut (Men) [PERSON_NAM…" at bounding box center [840, 508] width 1327 height 549
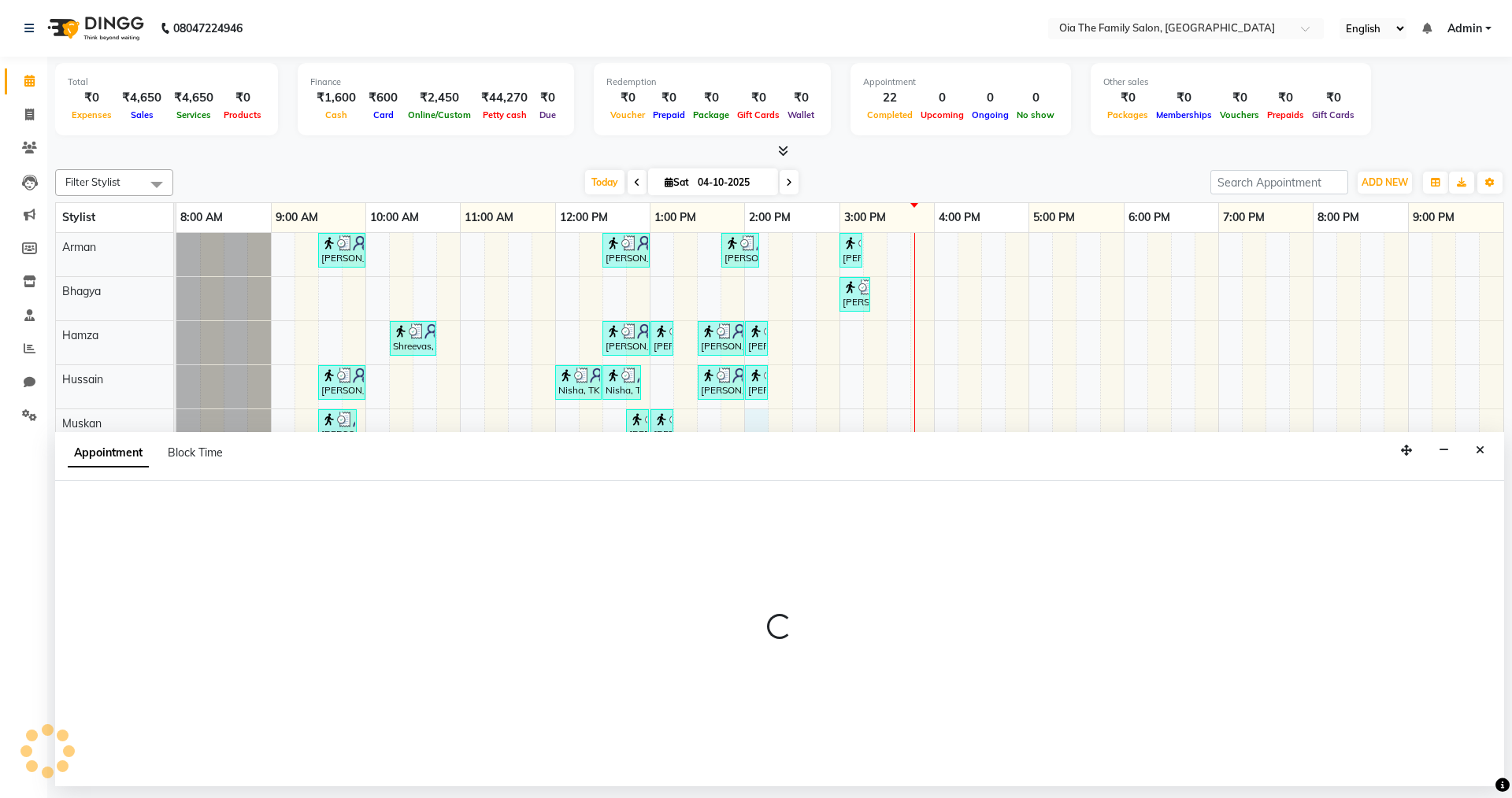
select select "93024"
select select "tentative"
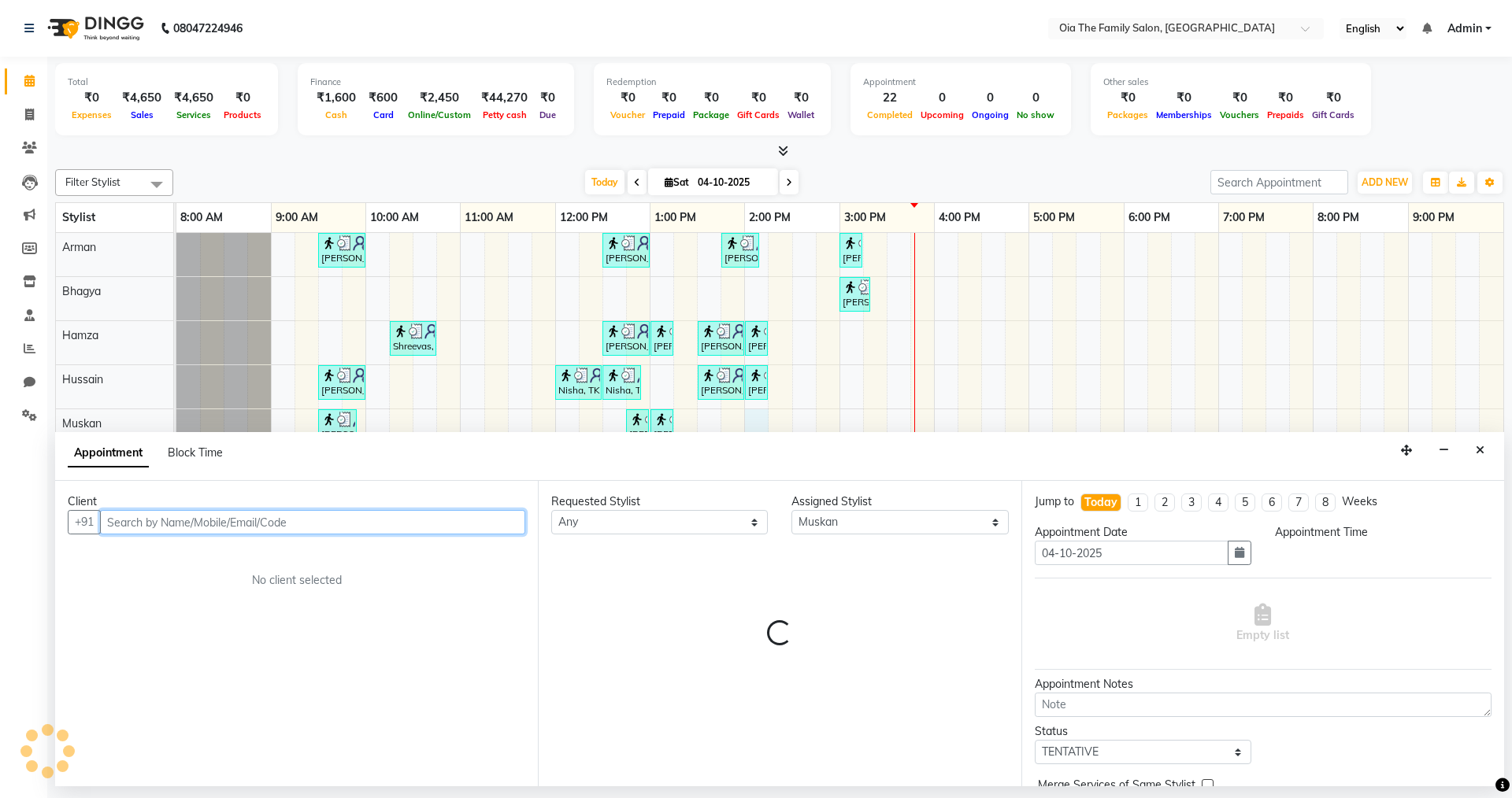
select select "840"
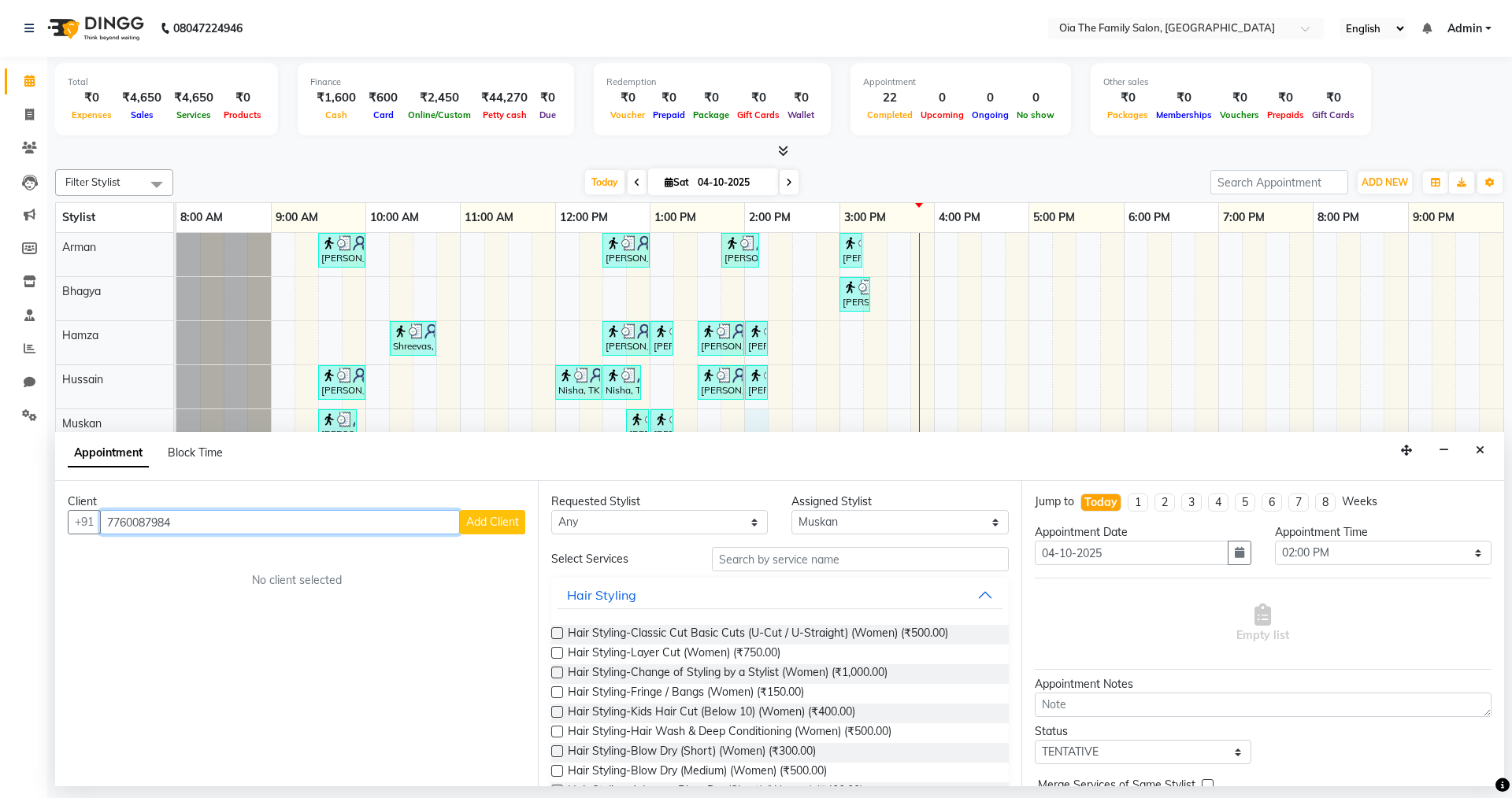
type input "7760087984"
click at [470, 513] on button "Add Client" at bounding box center [493, 523] width 66 height 24
select select "22"
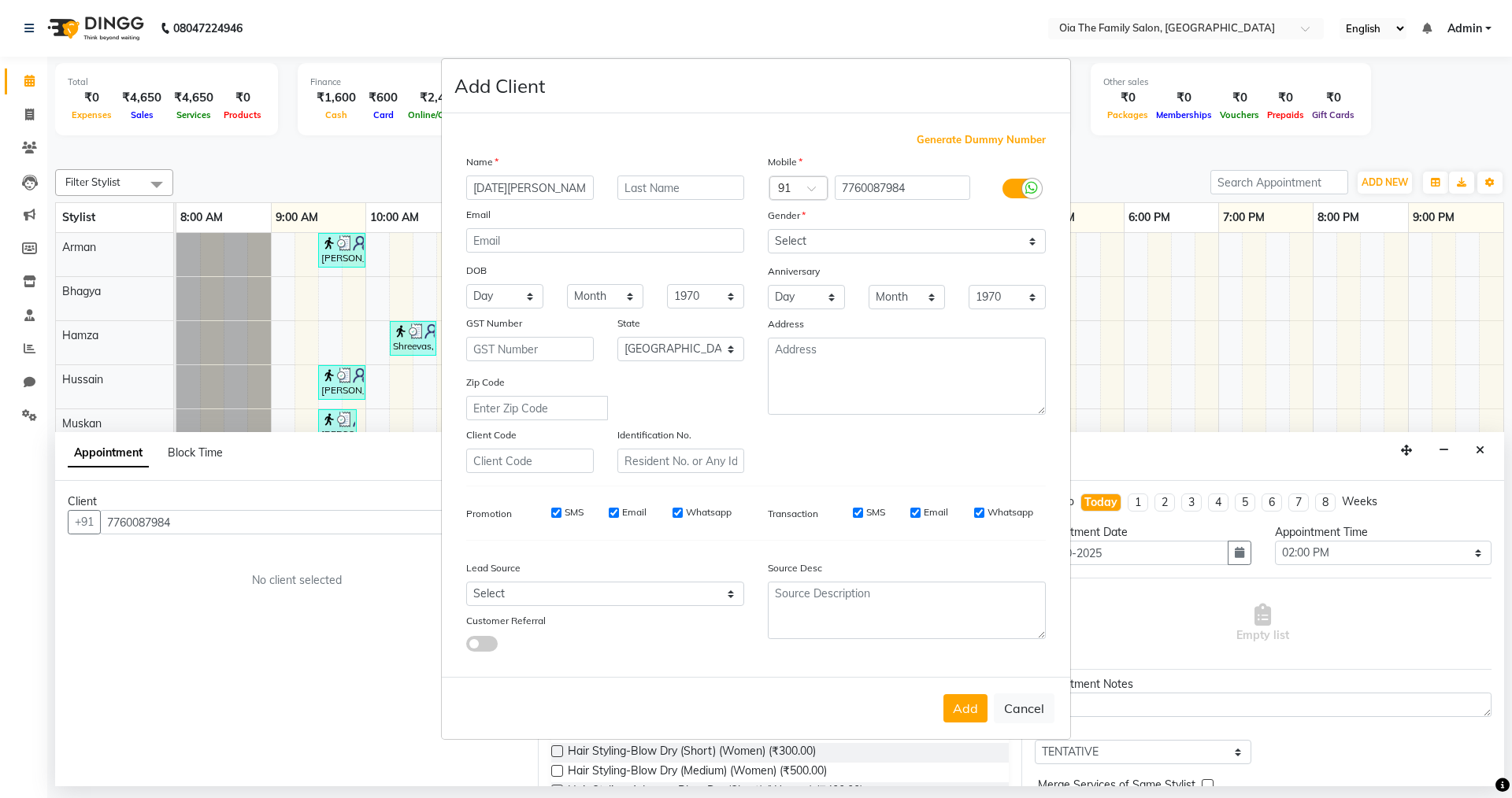
type input "[DATE][PERSON_NAME]"
click at [924, 229] on select "Select [DEMOGRAPHIC_DATA] [DEMOGRAPHIC_DATA] Other Prefer Not To Say" at bounding box center [906, 242] width 278 height 24
select select "[DEMOGRAPHIC_DATA]"
click at [767, 229] on select "Select [DEMOGRAPHIC_DATA] [DEMOGRAPHIC_DATA] Other Prefer Not To Say" at bounding box center [906, 242] width 278 height 24
click at [973, 704] on button "Add" at bounding box center [965, 709] width 44 height 28
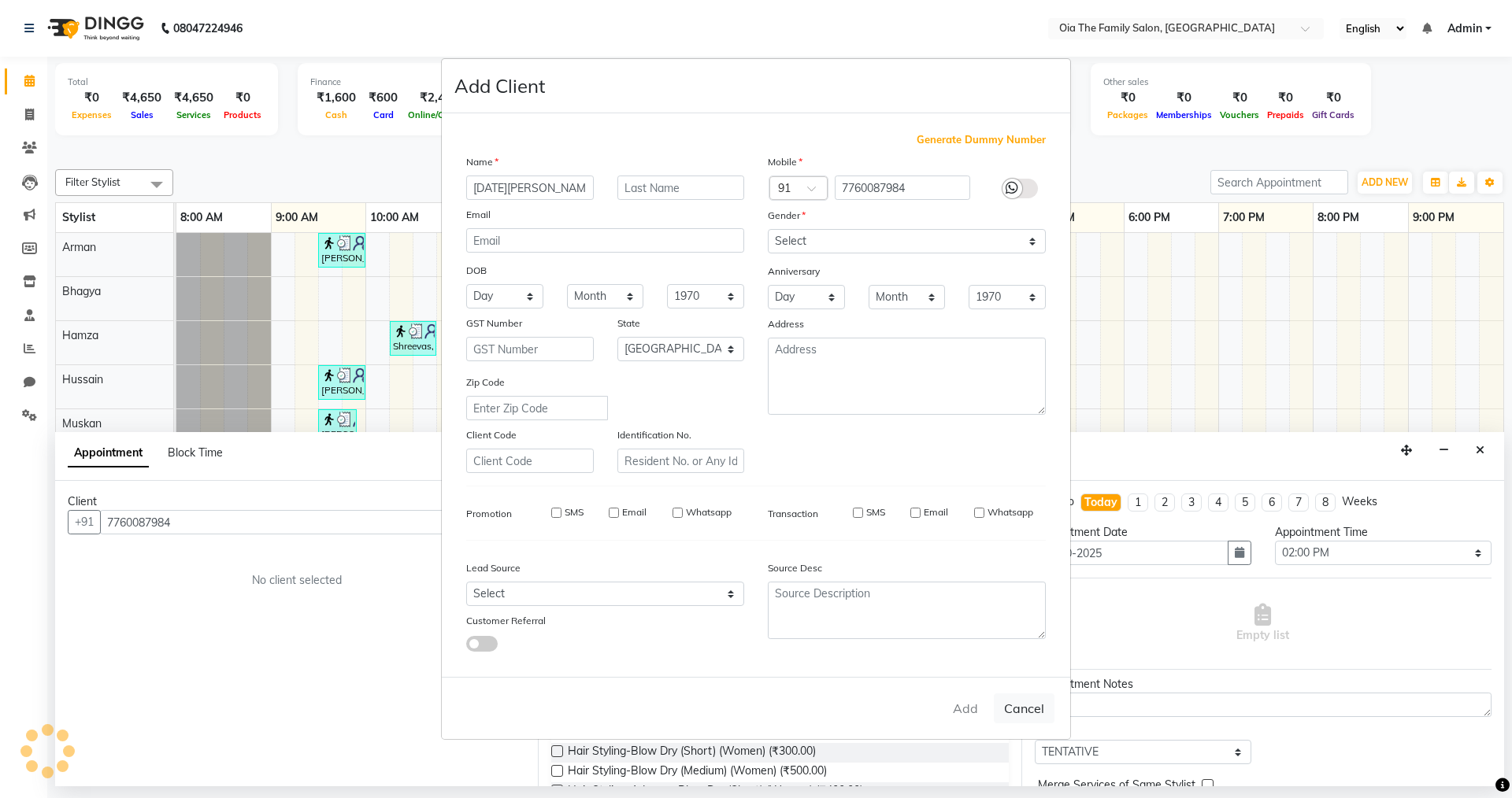
select select
select select "null"
select select
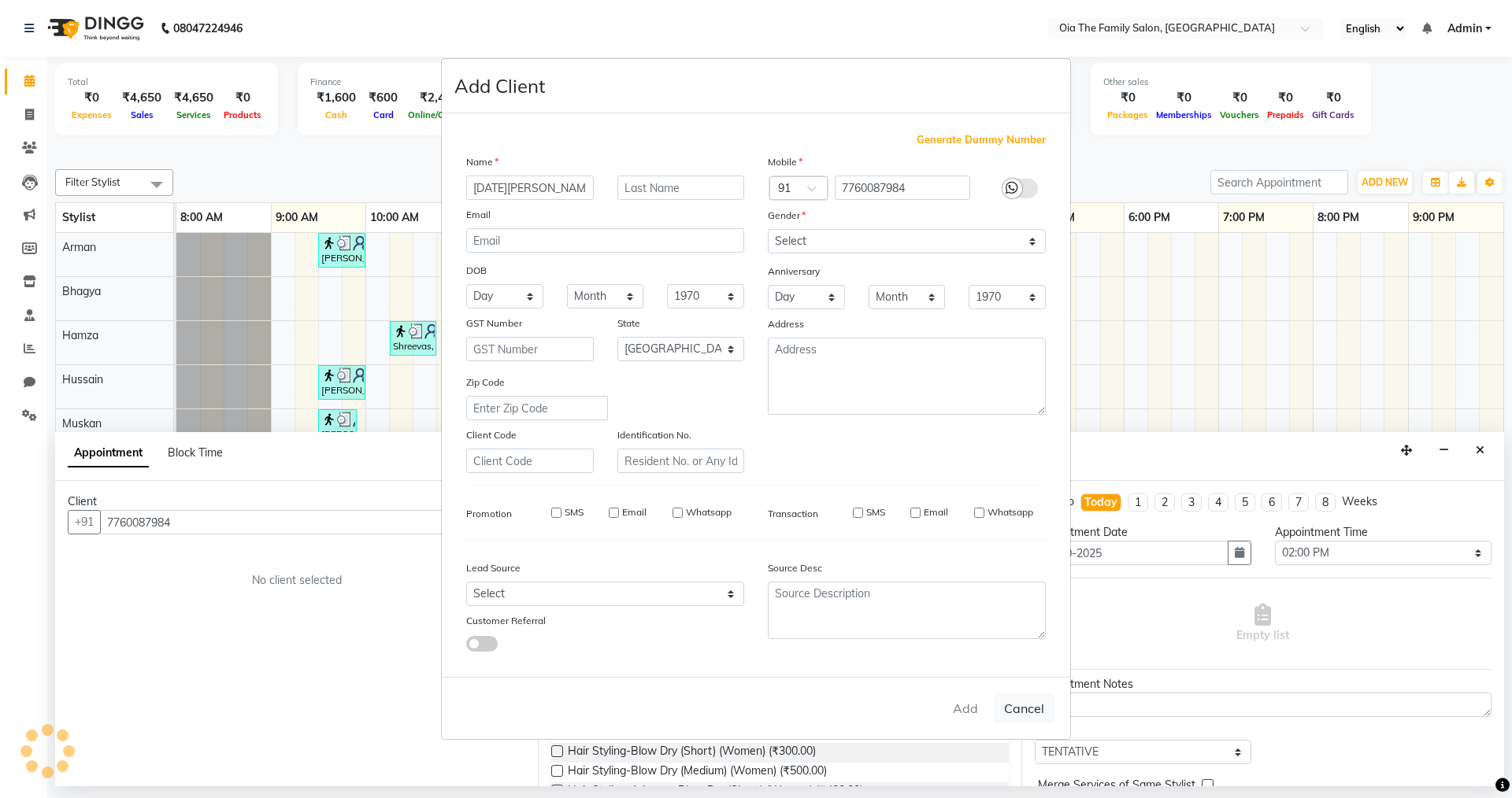
select select
checkbox input "false"
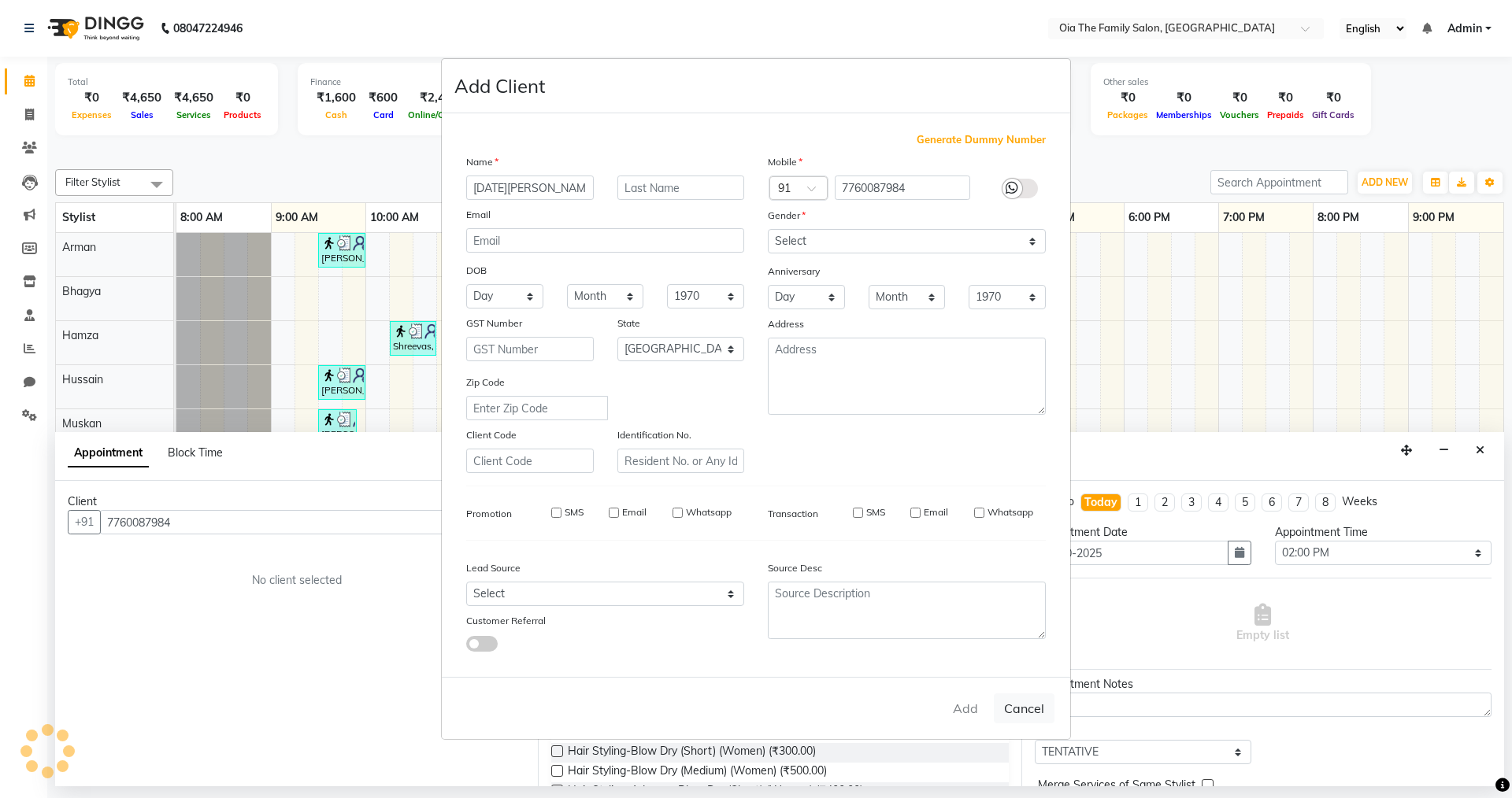
checkbox input "false"
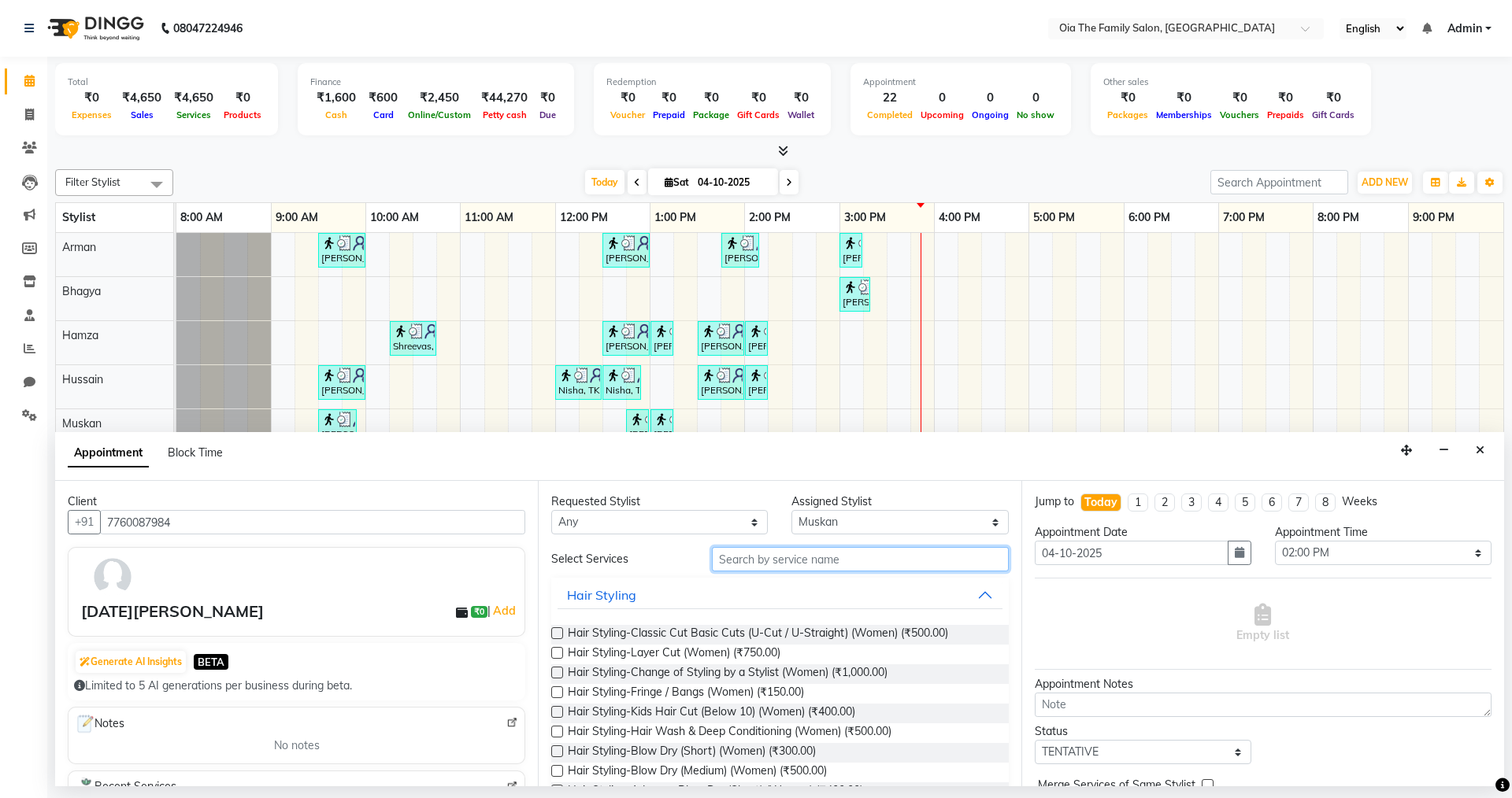
click at [813, 557] on input "text" at bounding box center [860, 559] width 297 height 24
type input "Faci"
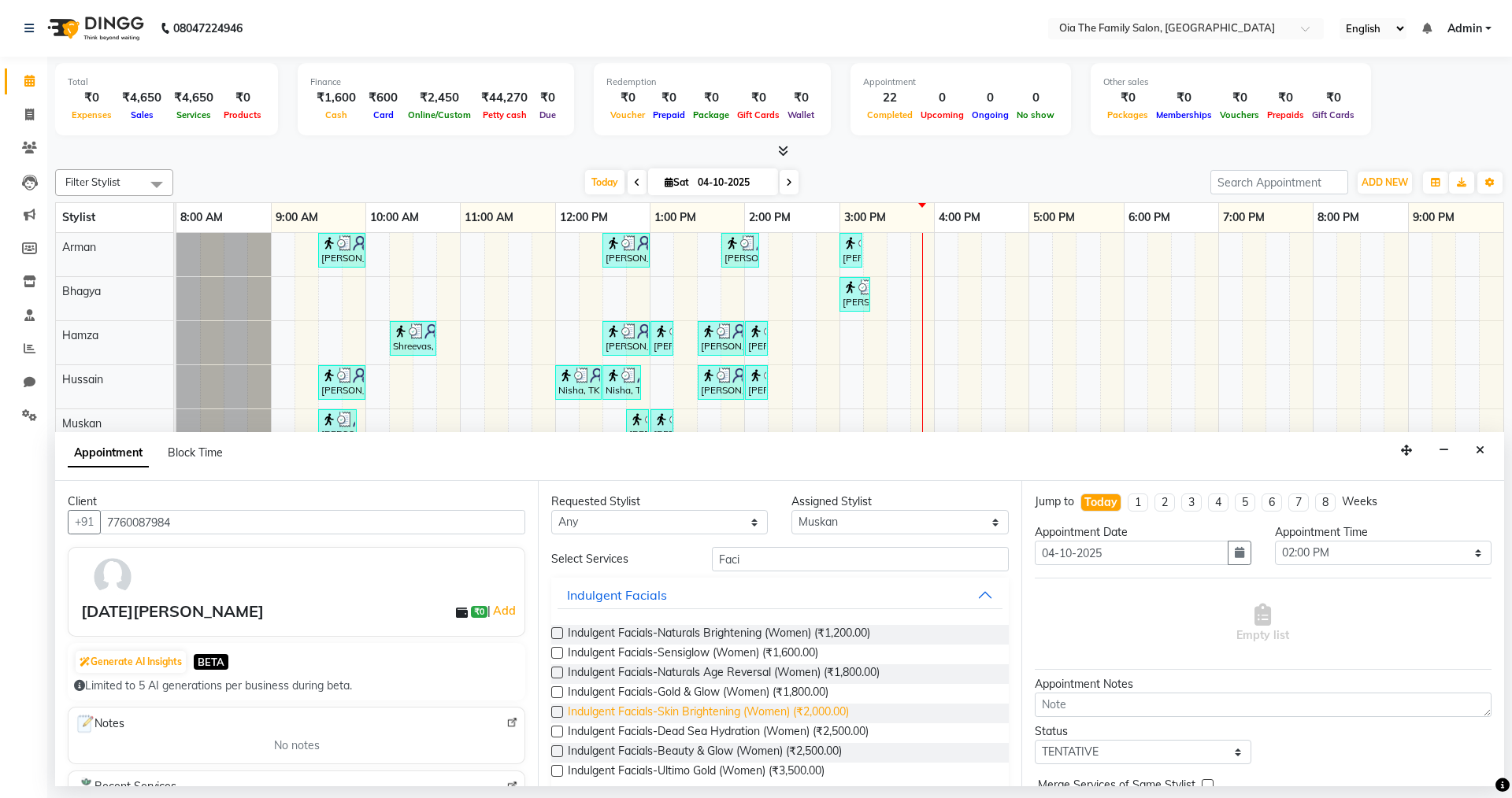
click at [755, 717] on span "Indulgent Facials-Skin Brightening (Women) (₹2,000.00)" at bounding box center [708, 713] width 281 height 20
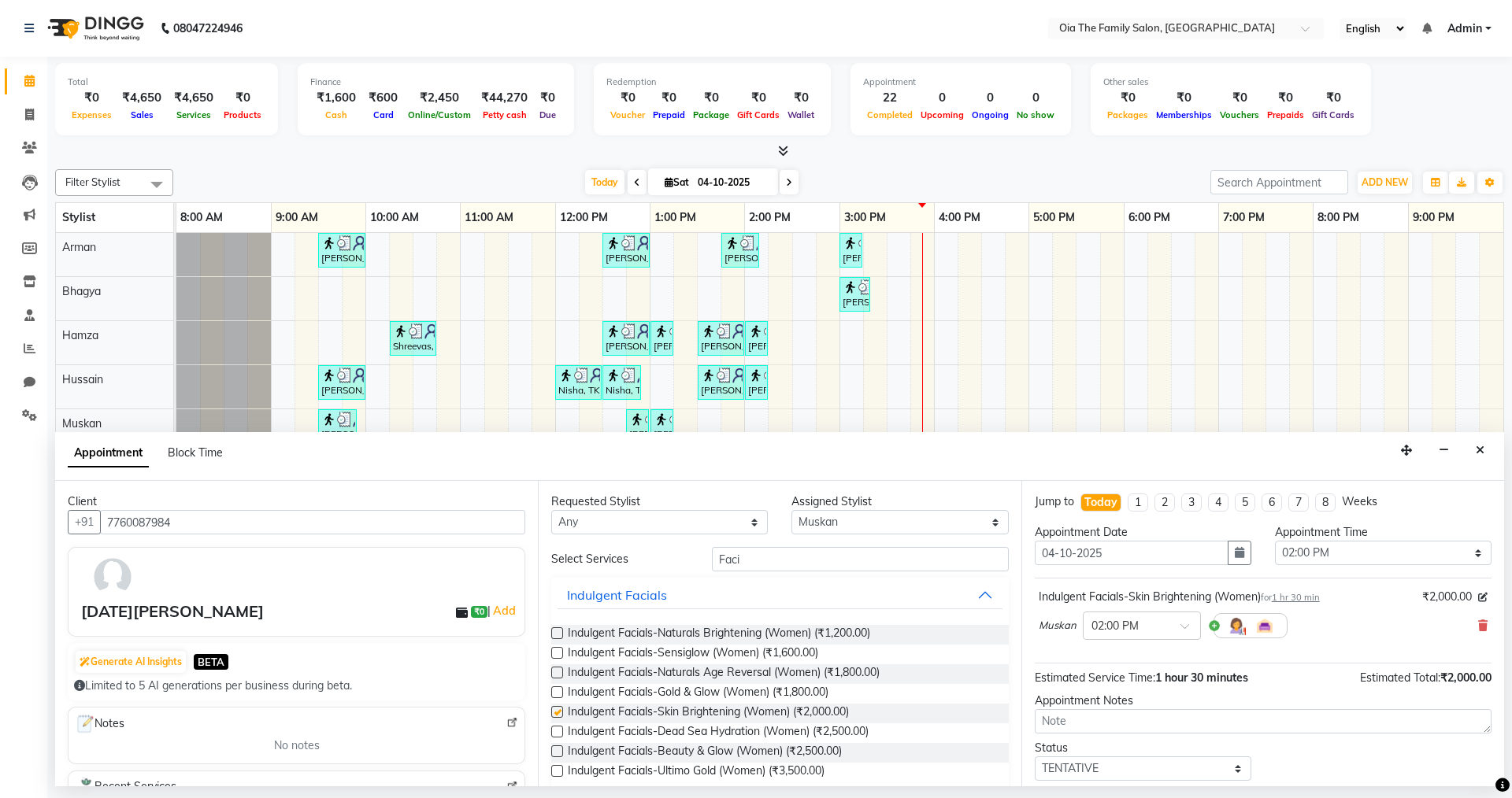
checkbox input "false"
click at [826, 566] on input "Faci" at bounding box center [860, 559] width 297 height 24
drag, startPoint x: 826, startPoint y: 566, endPoint x: 676, endPoint y: 550, distance: 150.9
click at [676, 550] on div "Select Services Faci" at bounding box center [780, 559] width 480 height 24
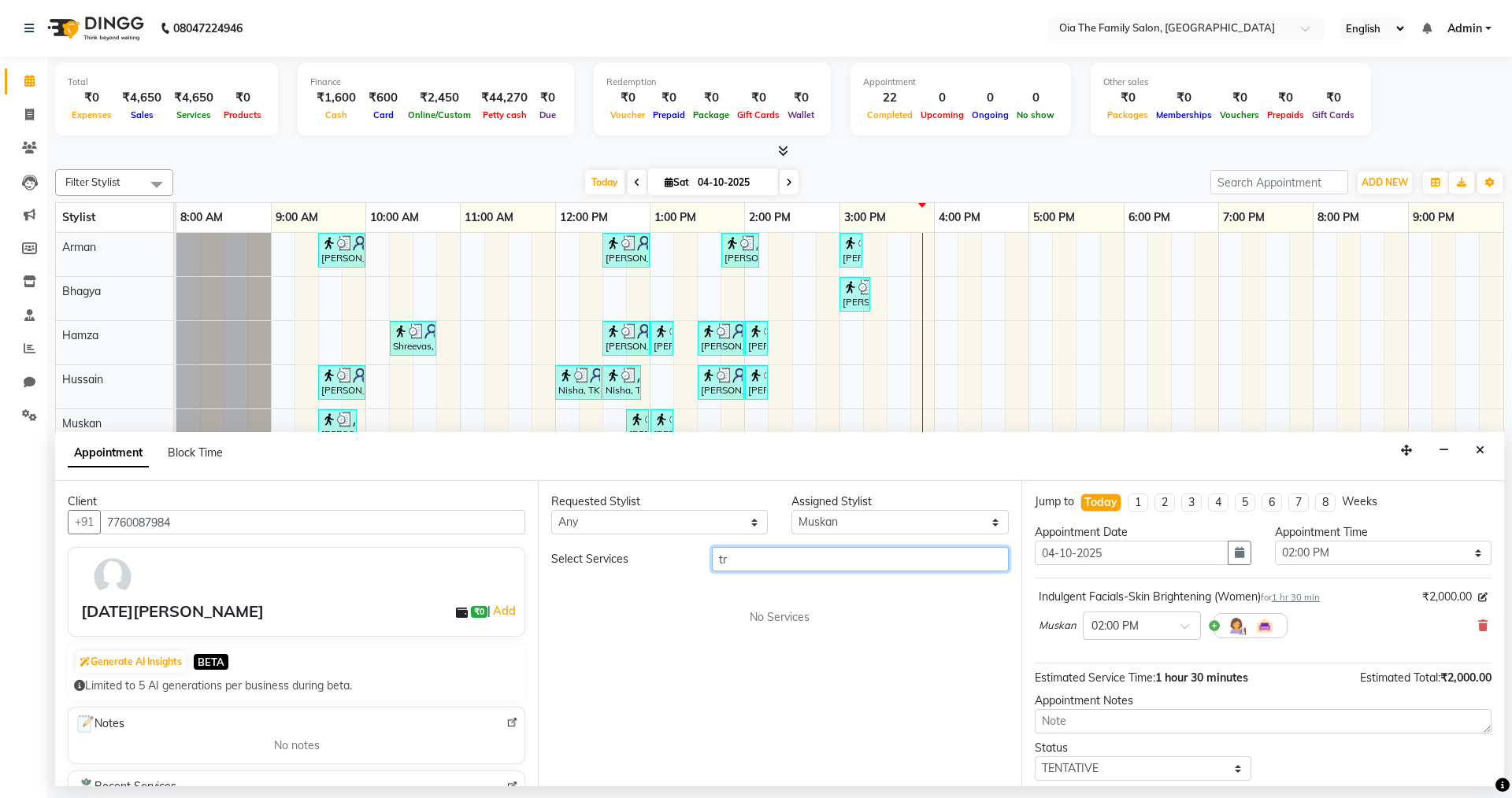
type input "t"
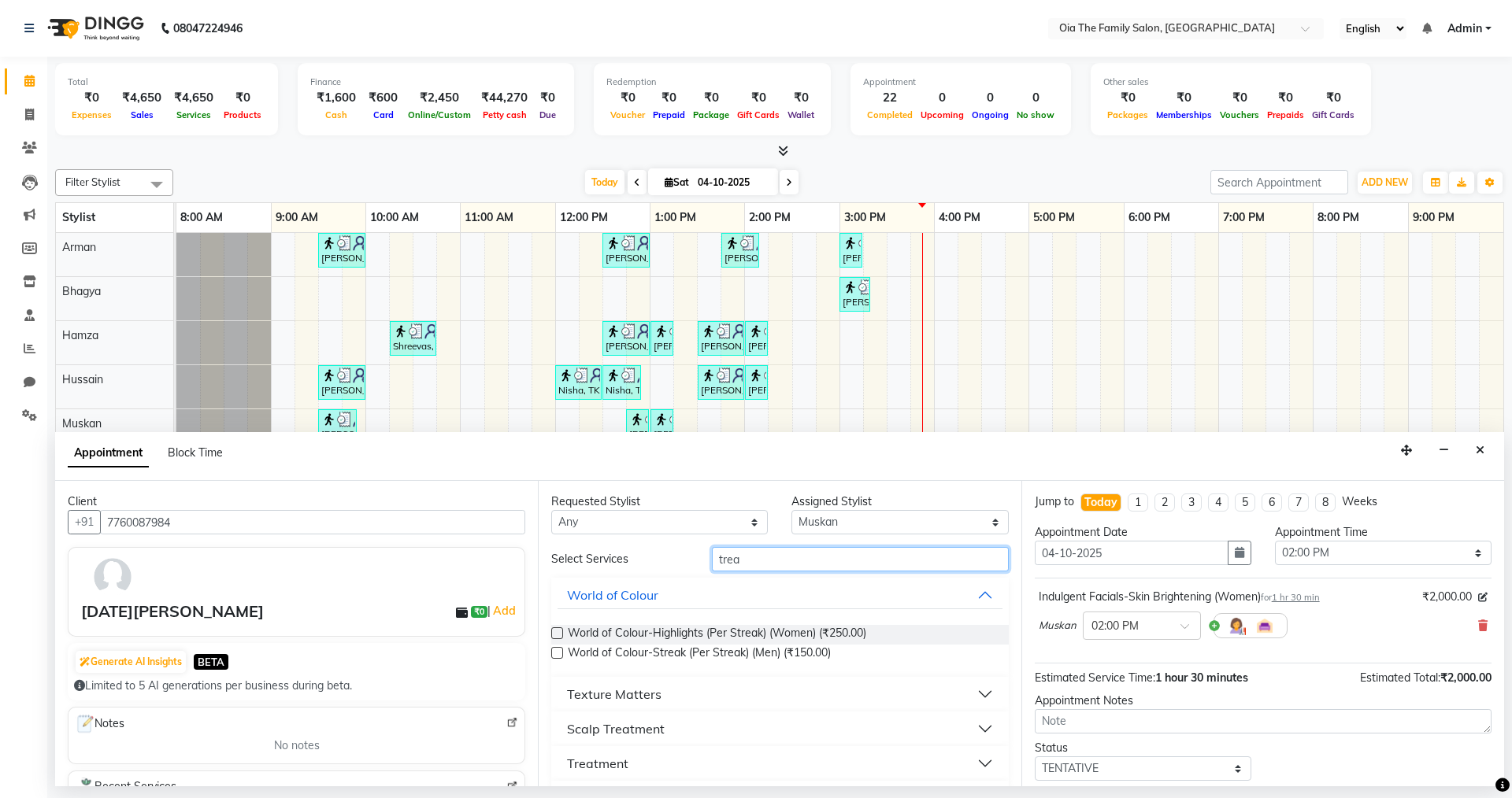
type input "trea"
click at [662, 733] on div "Scalp Treatment" at bounding box center [616, 728] width 98 height 19
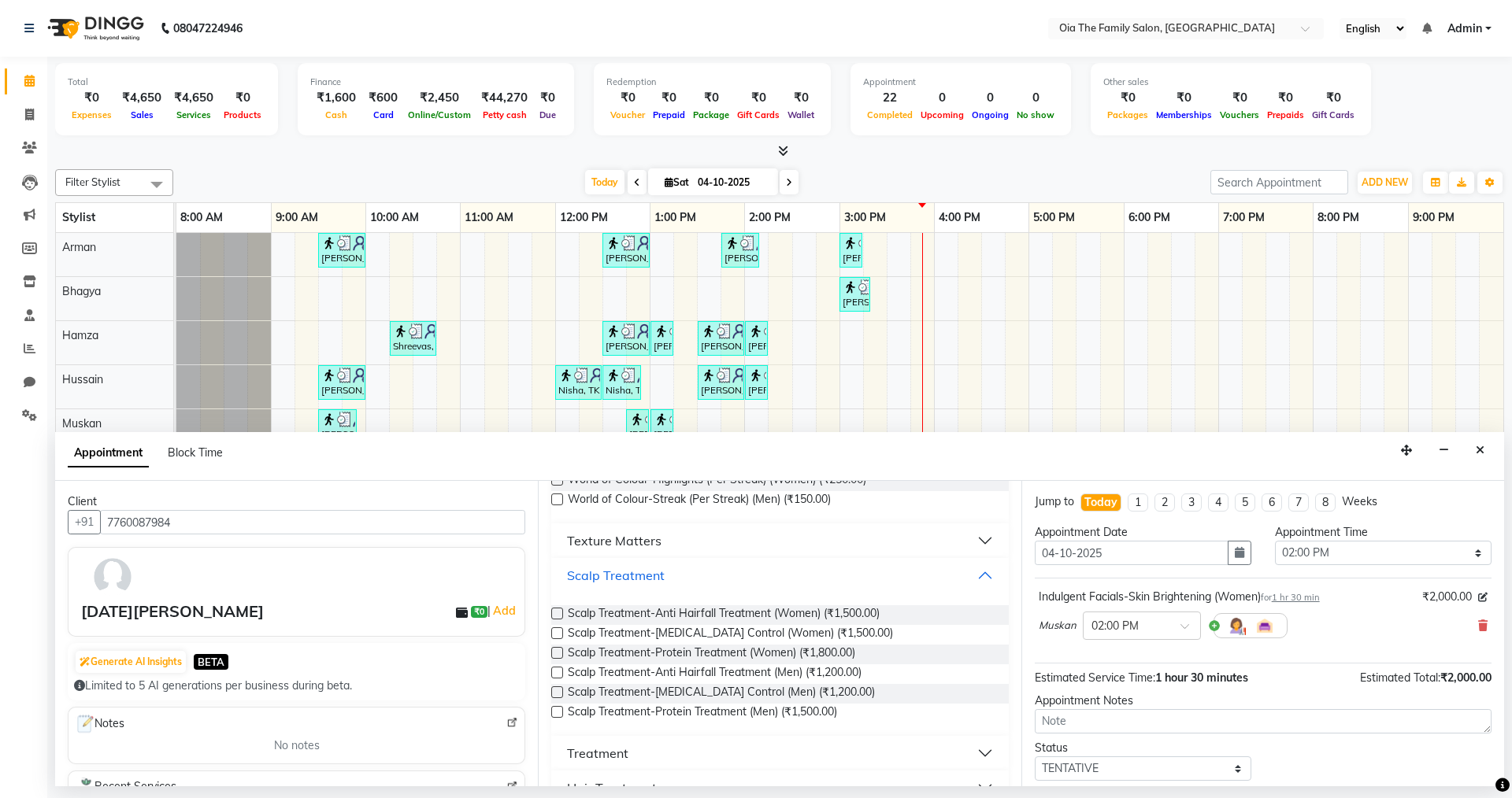
scroll to position [157, 0]
click at [695, 649] on span "Scalp Treatment-Protein Treatment (Women) (₹1,800.00)" at bounding box center [712, 650] width 288 height 20
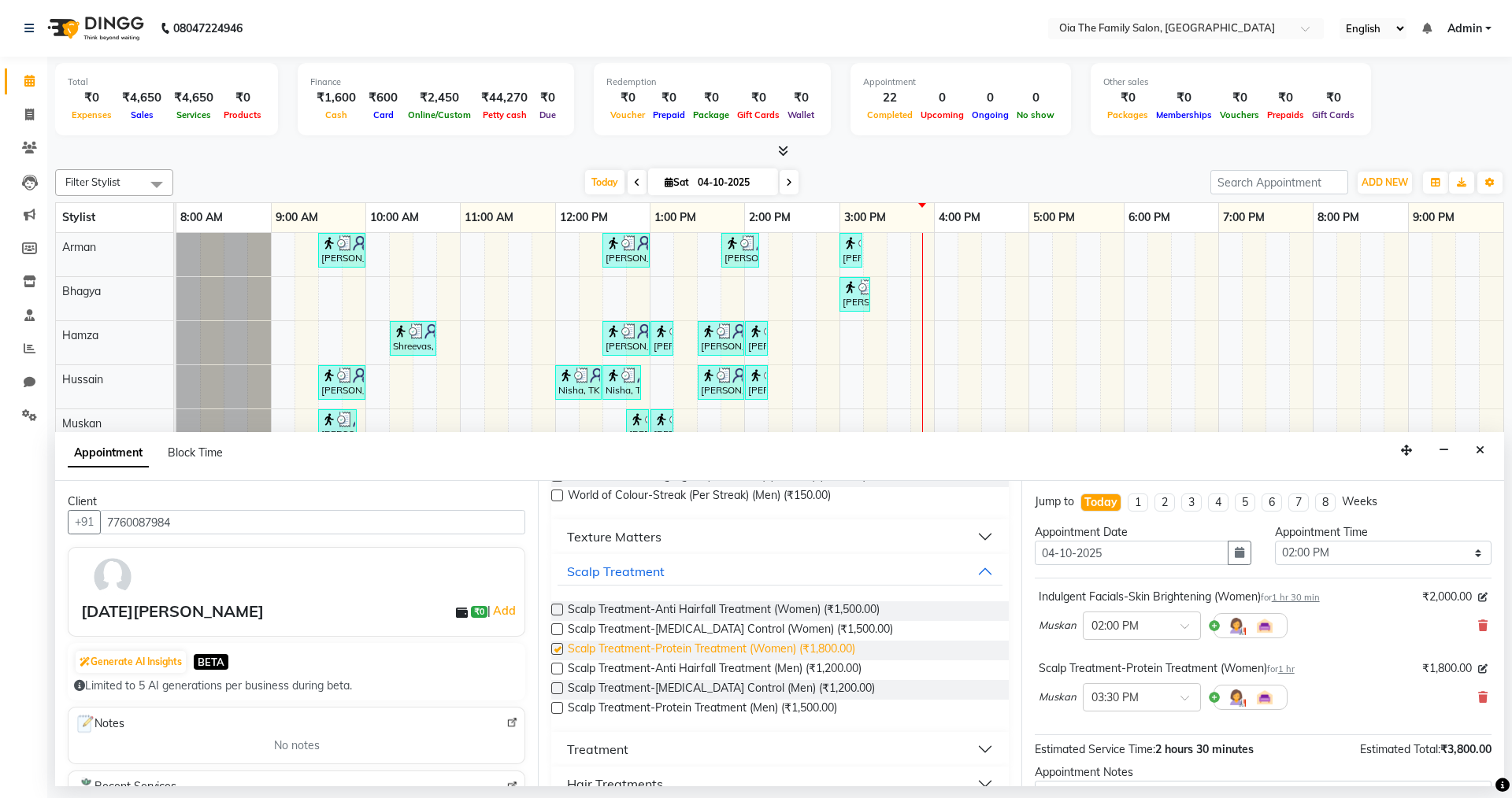
checkbox input "false"
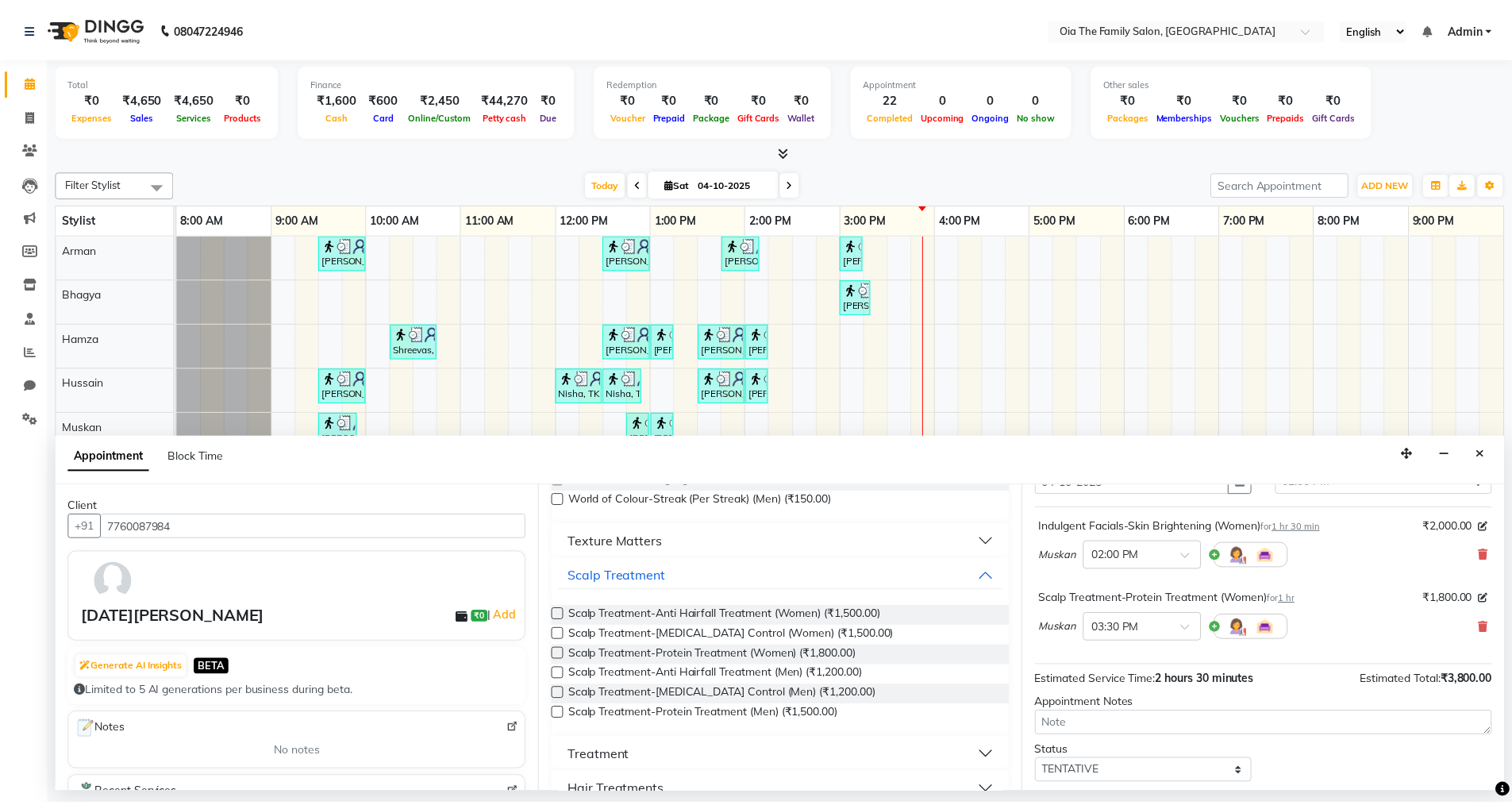
scroll to position [167, 0]
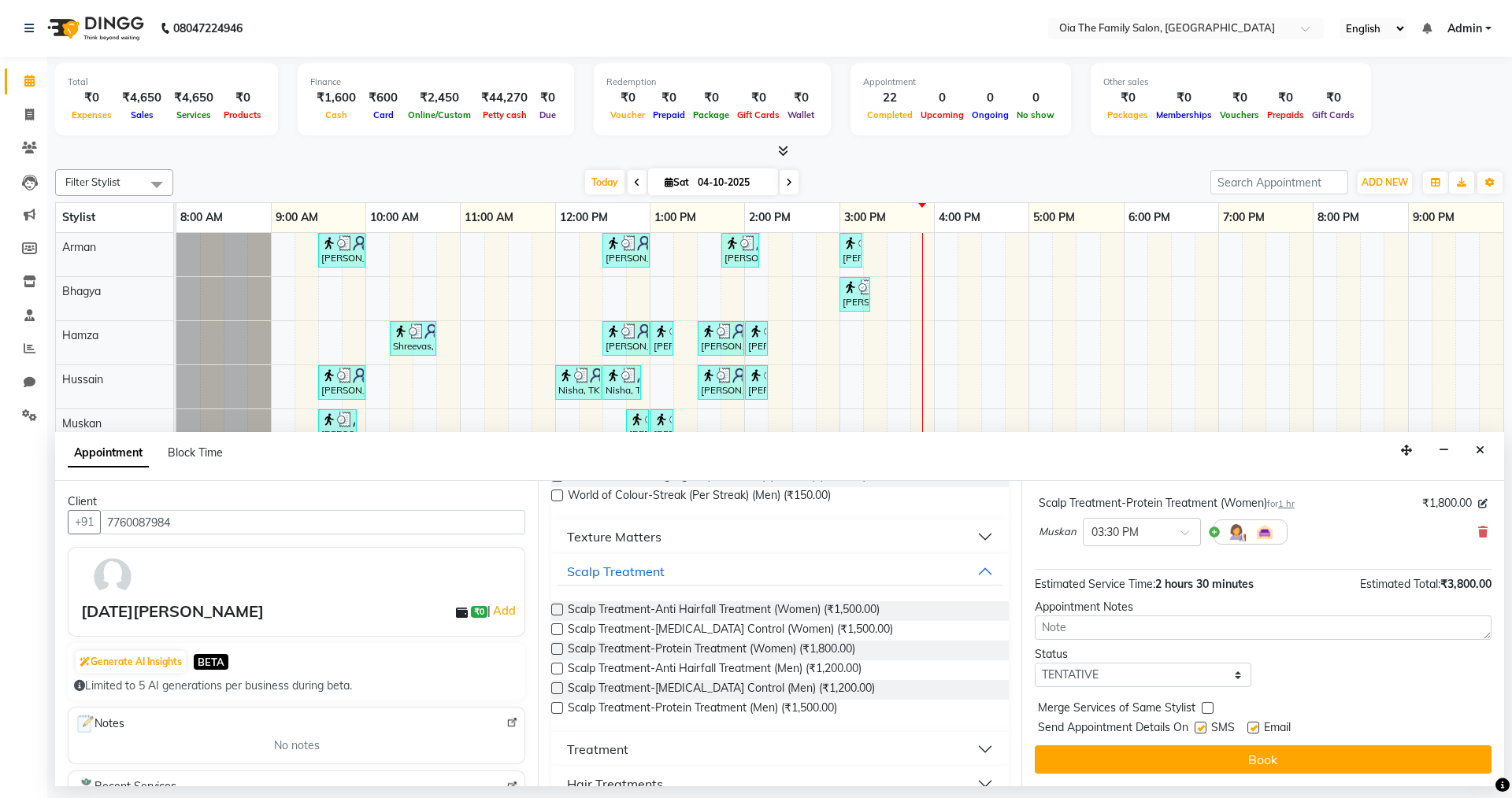
click at [1196, 728] on label at bounding box center [1200, 728] width 12 height 12
click at [1196, 728] on input "checkbox" at bounding box center [1199, 728] width 10 height 10
checkbox input "false"
click at [1256, 733] on label at bounding box center [1252, 728] width 12 height 12
click at [1256, 733] on input "checkbox" at bounding box center [1252, 728] width 10 height 10
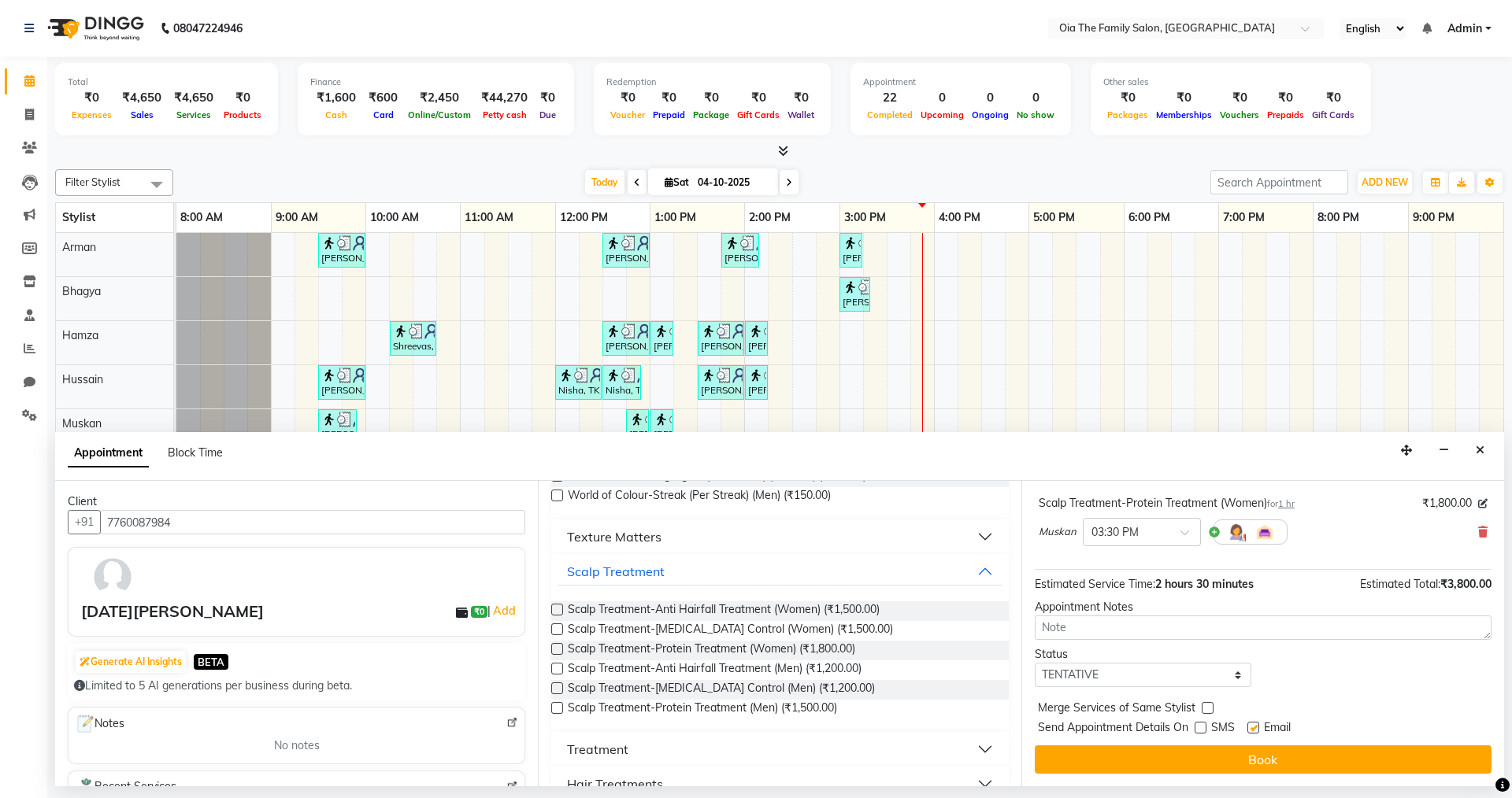
checkbox input "false"
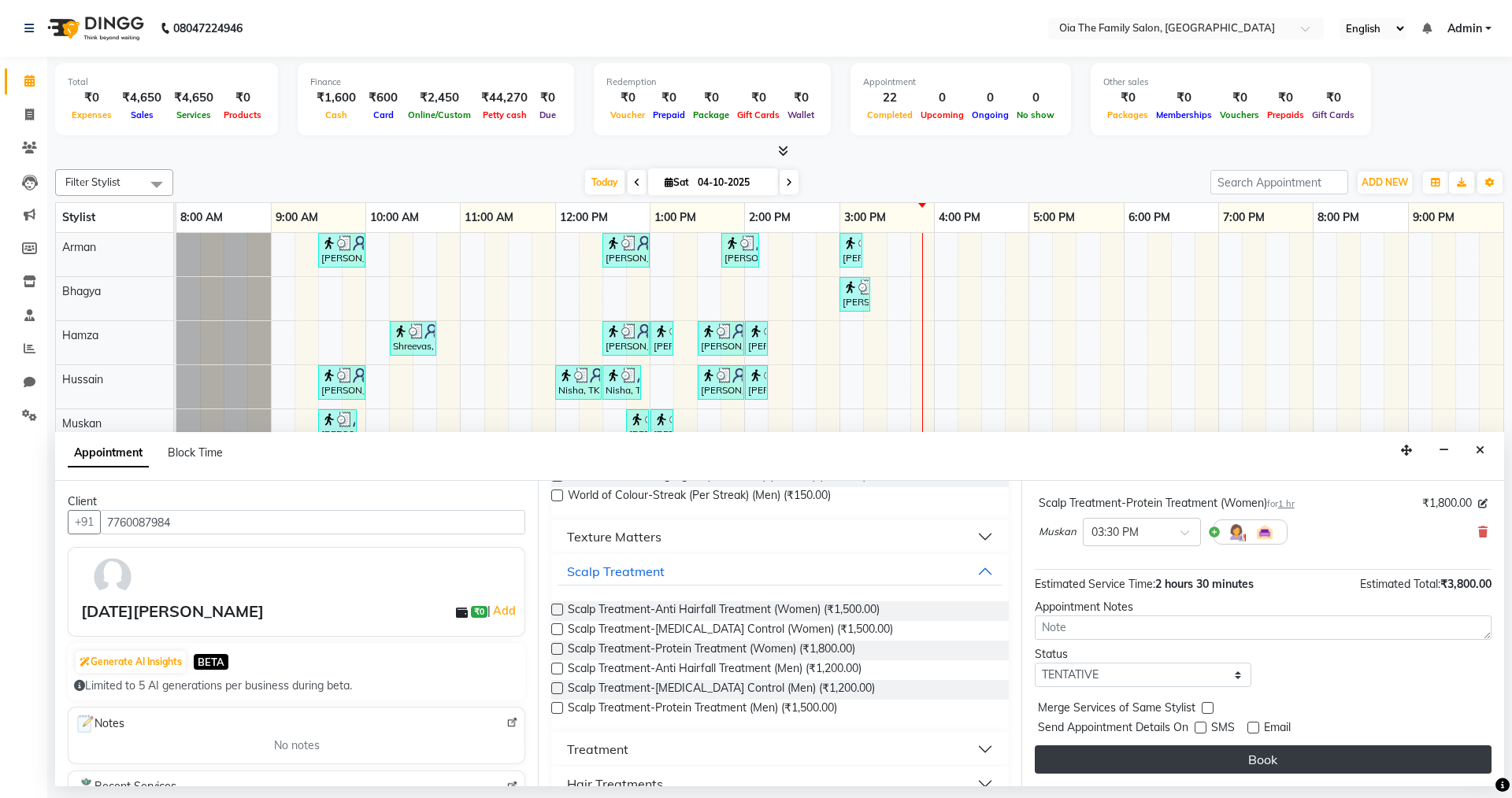
click at [1256, 754] on button "Book" at bounding box center [1263, 759] width 457 height 28
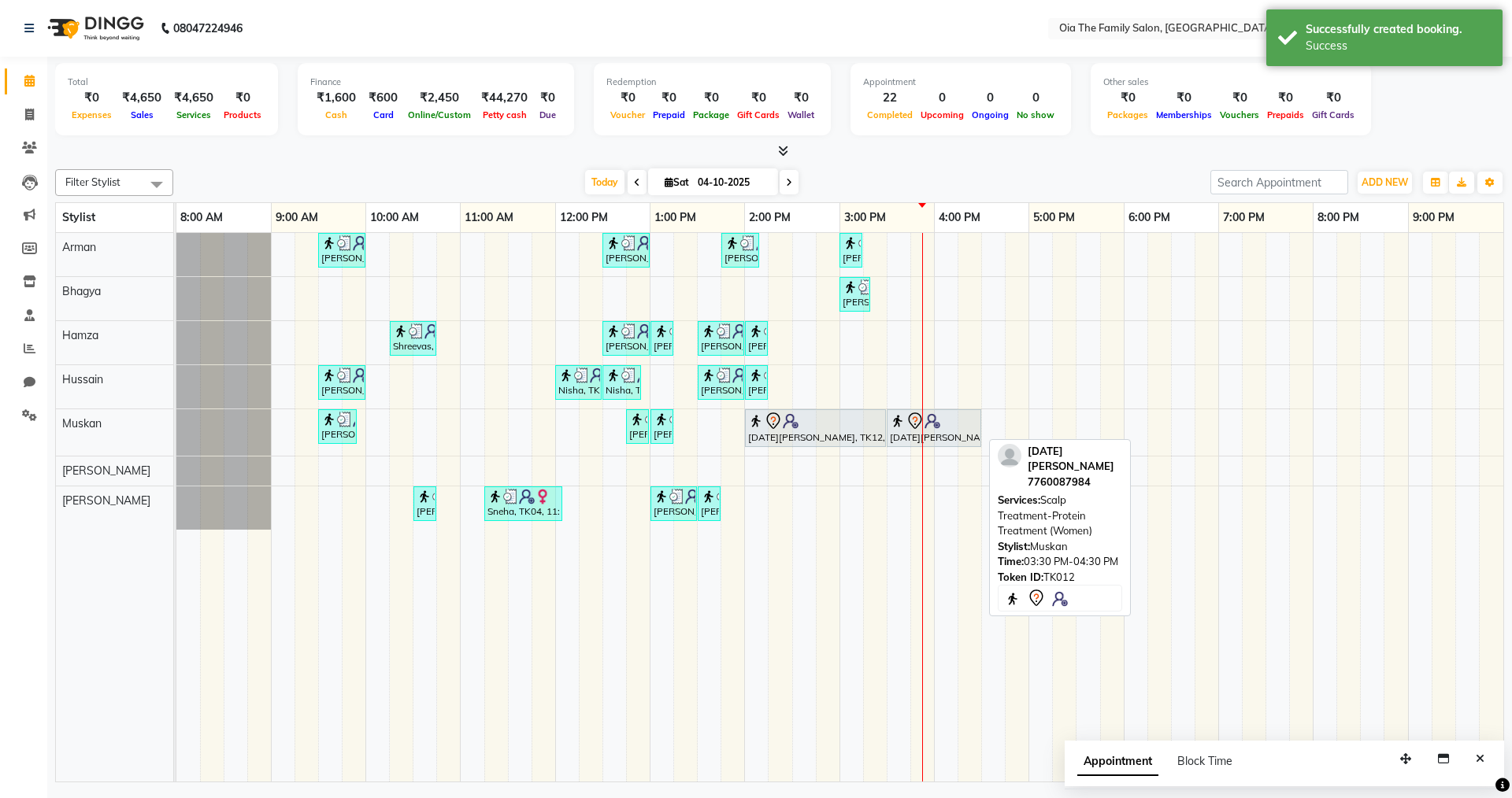
click at [897, 427] on img at bounding box center [897, 421] width 16 height 16
select select "7"
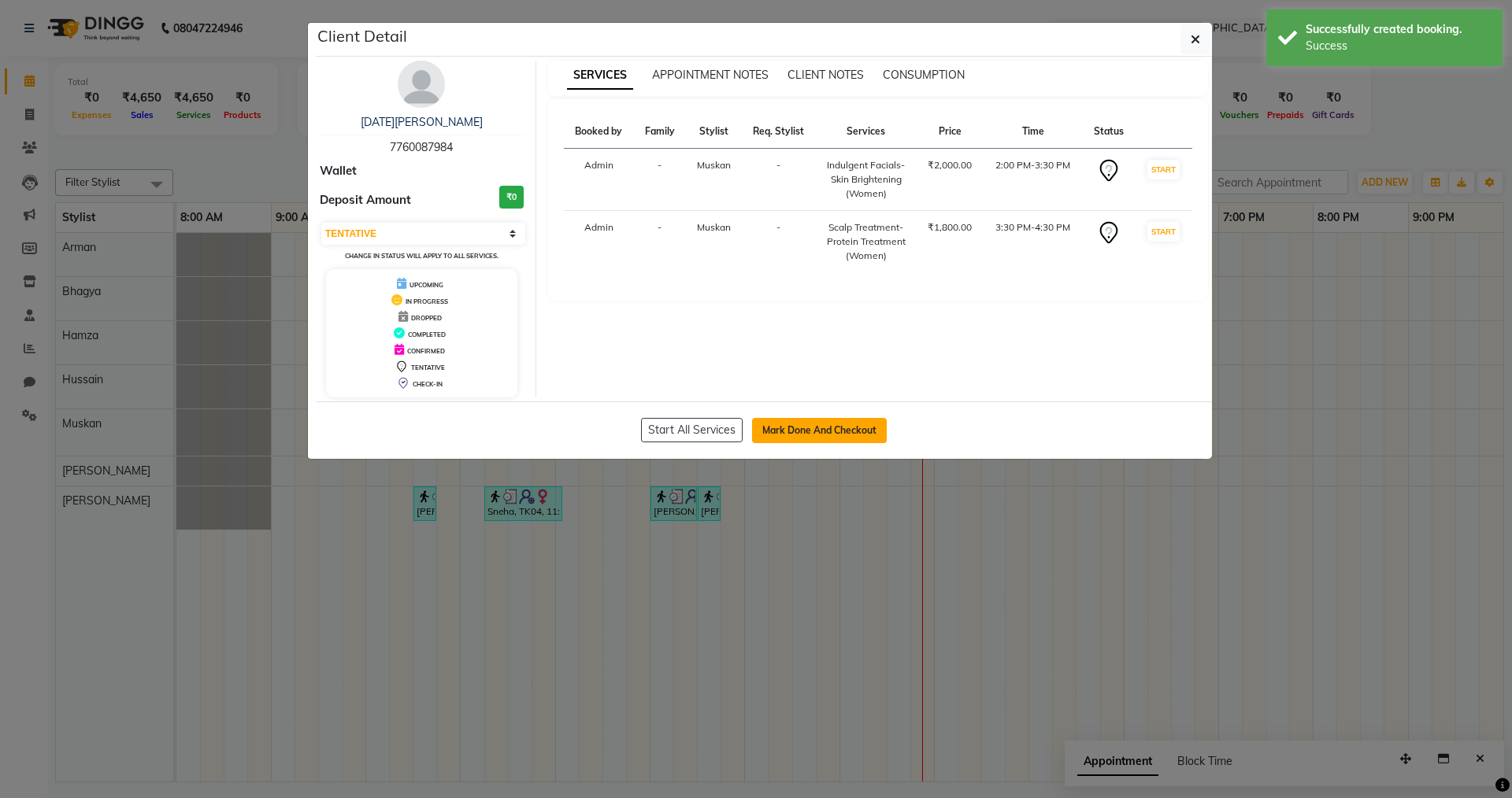
click at [863, 432] on button "Mark Done And Checkout" at bounding box center [819, 430] width 134 height 25
select select "service"
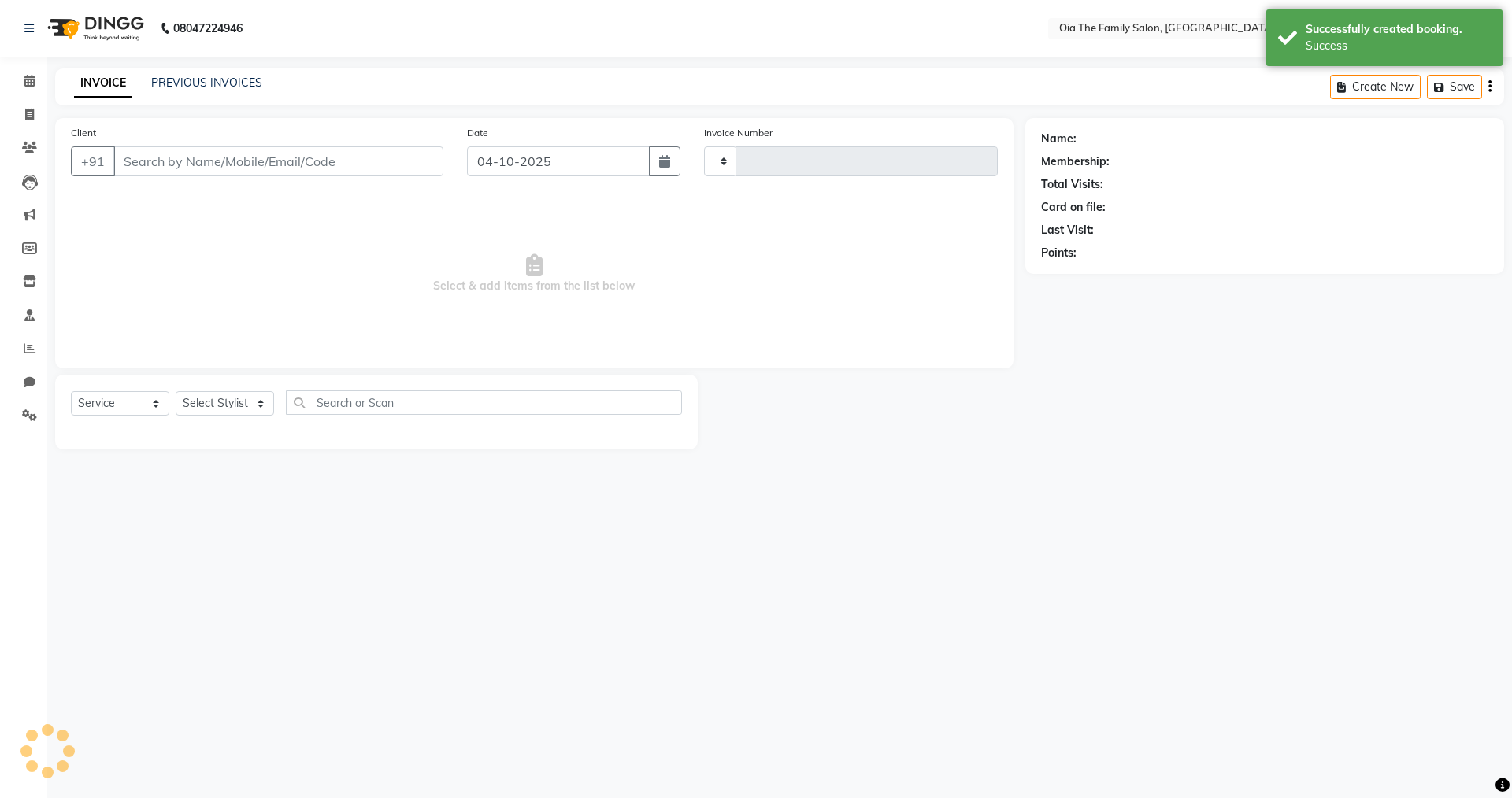
type input "0160"
select select "9113"
type input "7760087984"
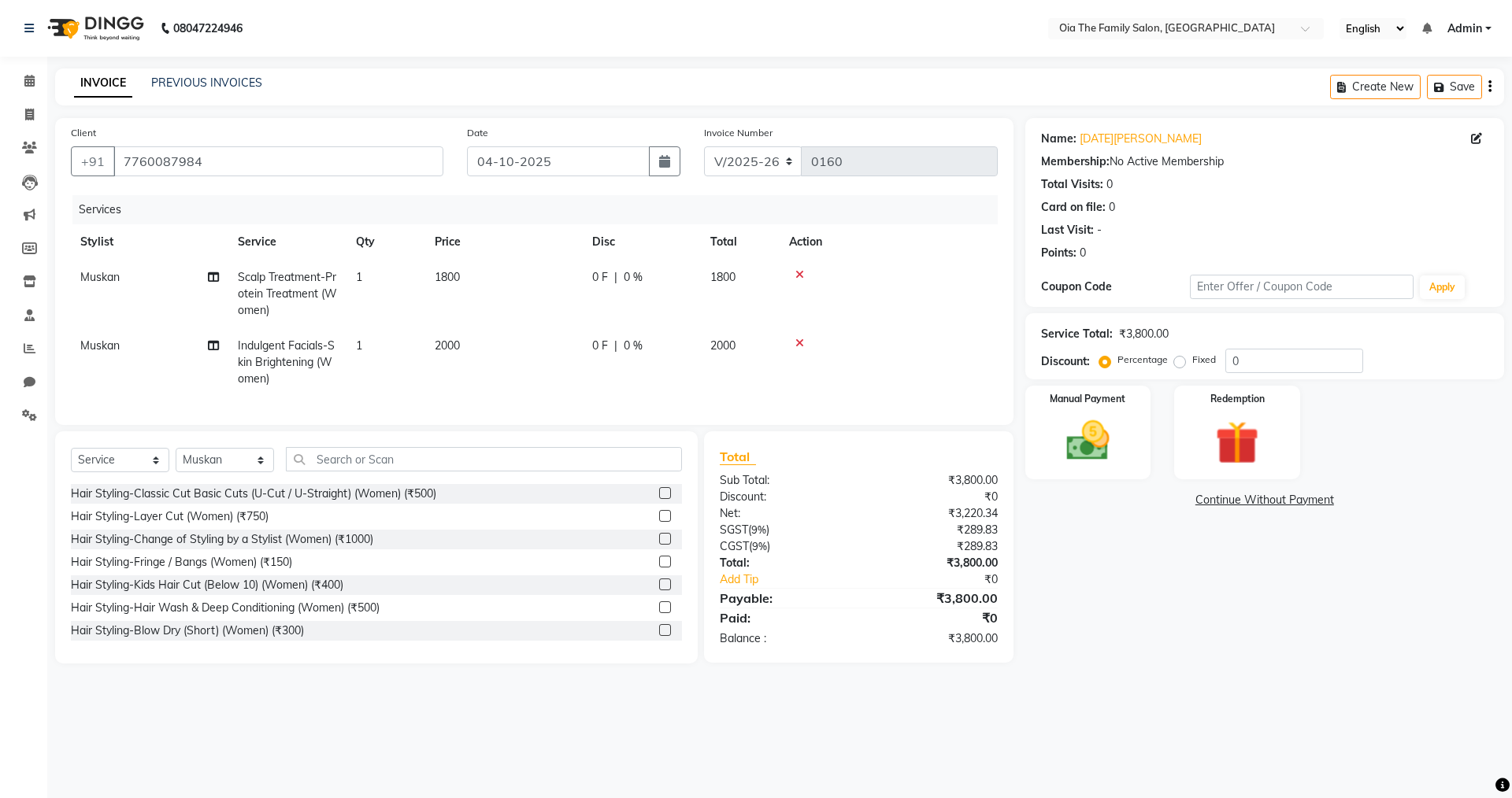
click at [801, 270] on icon at bounding box center [799, 274] width 8 height 11
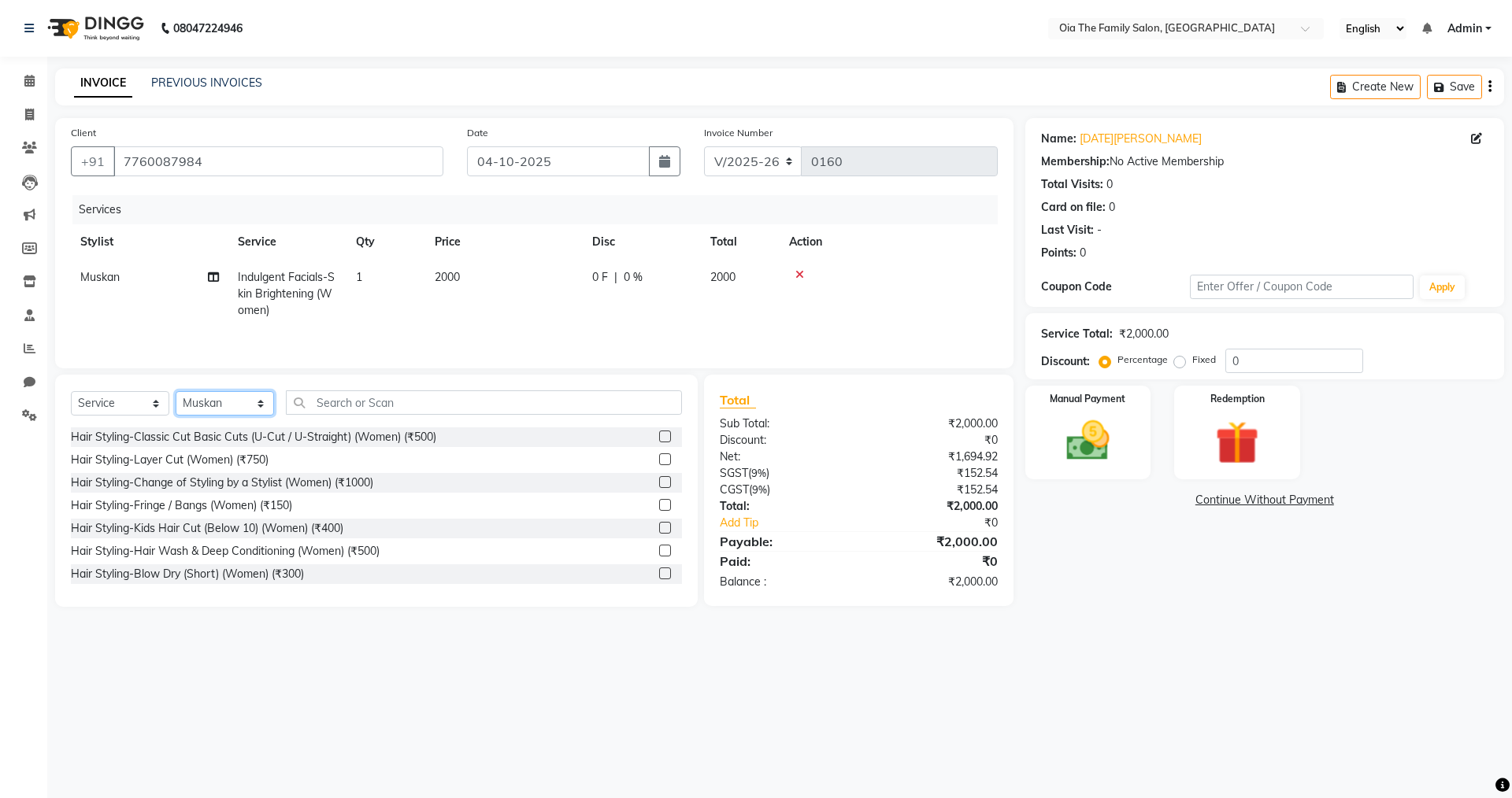
click at [263, 399] on select "Select Stylist Arman Bhagya Hamza [PERSON_NAME] [PERSON_NAME] Khan" at bounding box center [225, 403] width 99 height 24
select select "93025"
click at [176, 391] on select "Select Stylist Arman Bhagya Hamza [PERSON_NAME] [PERSON_NAME] Khan" at bounding box center [225, 403] width 99 height 24
click at [360, 403] on input "text" at bounding box center [483, 402] width 396 height 24
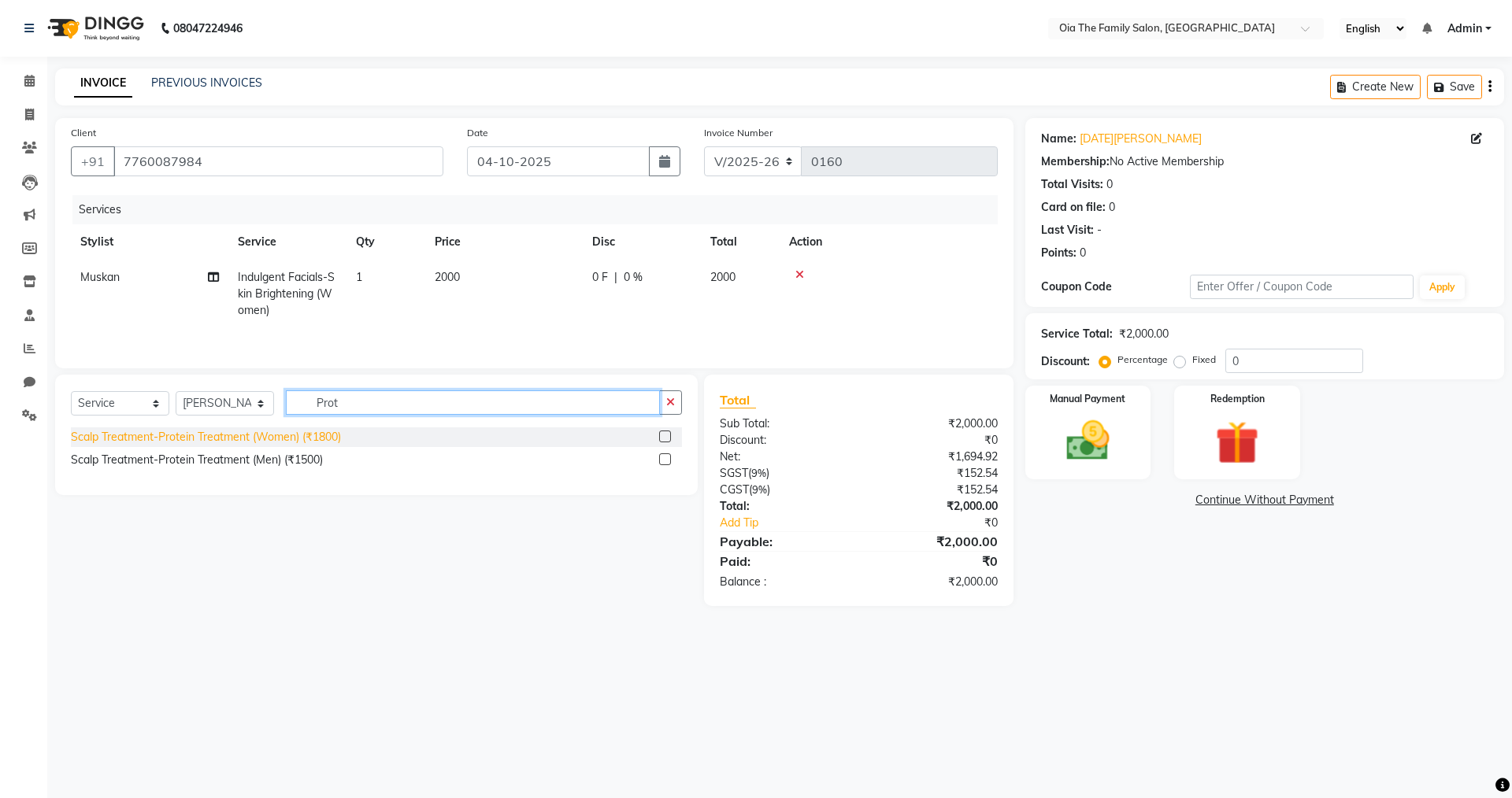
type input "Prot"
click at [251, 445] on div "Scalp Treatment-Protein Treatment (Women) (₹1800)" at bounding box center [205, 437] width 270 height 17
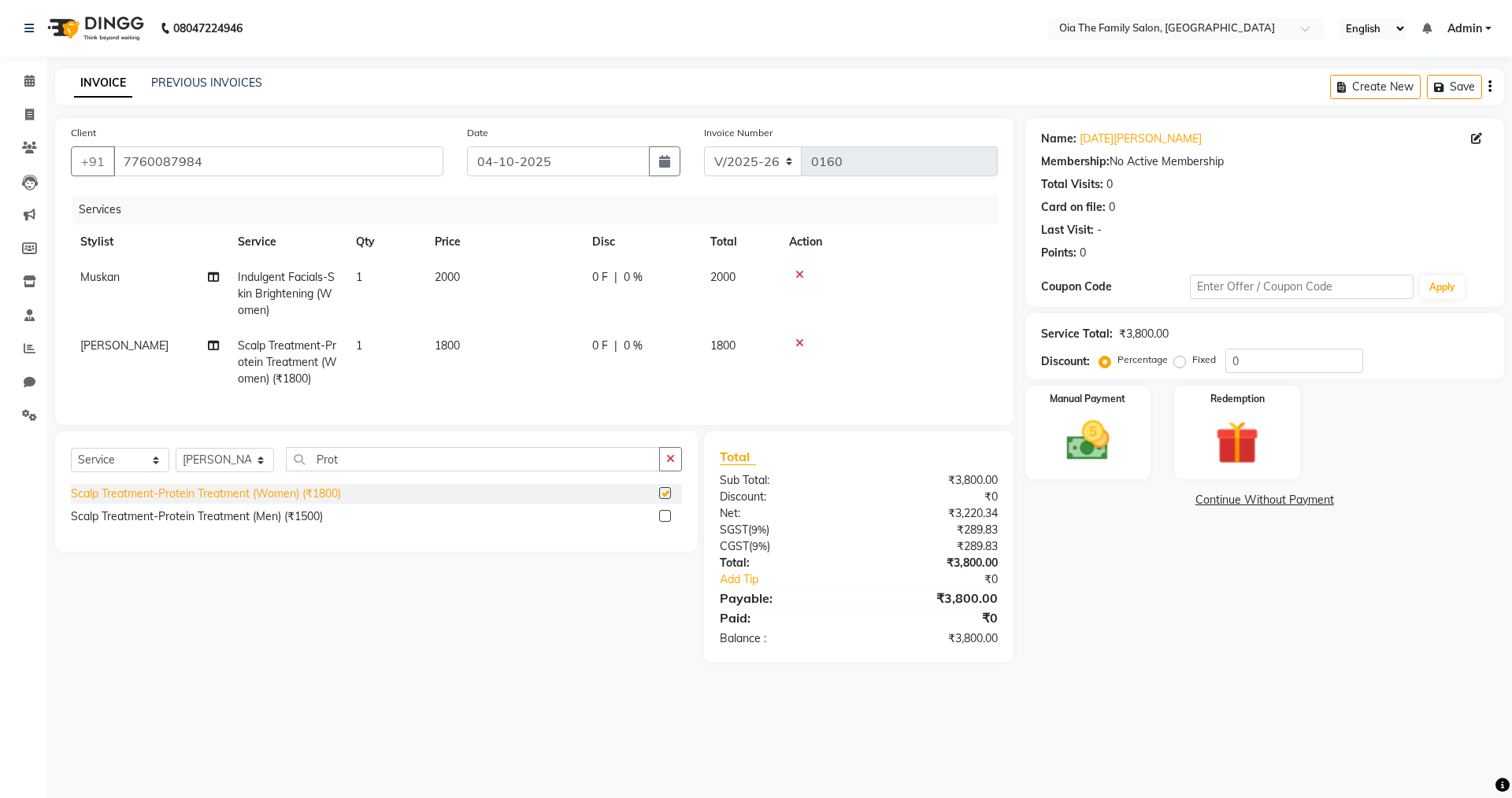
checkbox input "false"
click at [1083, 461] on img at bounding box center [1088, 440] width 73 height 52
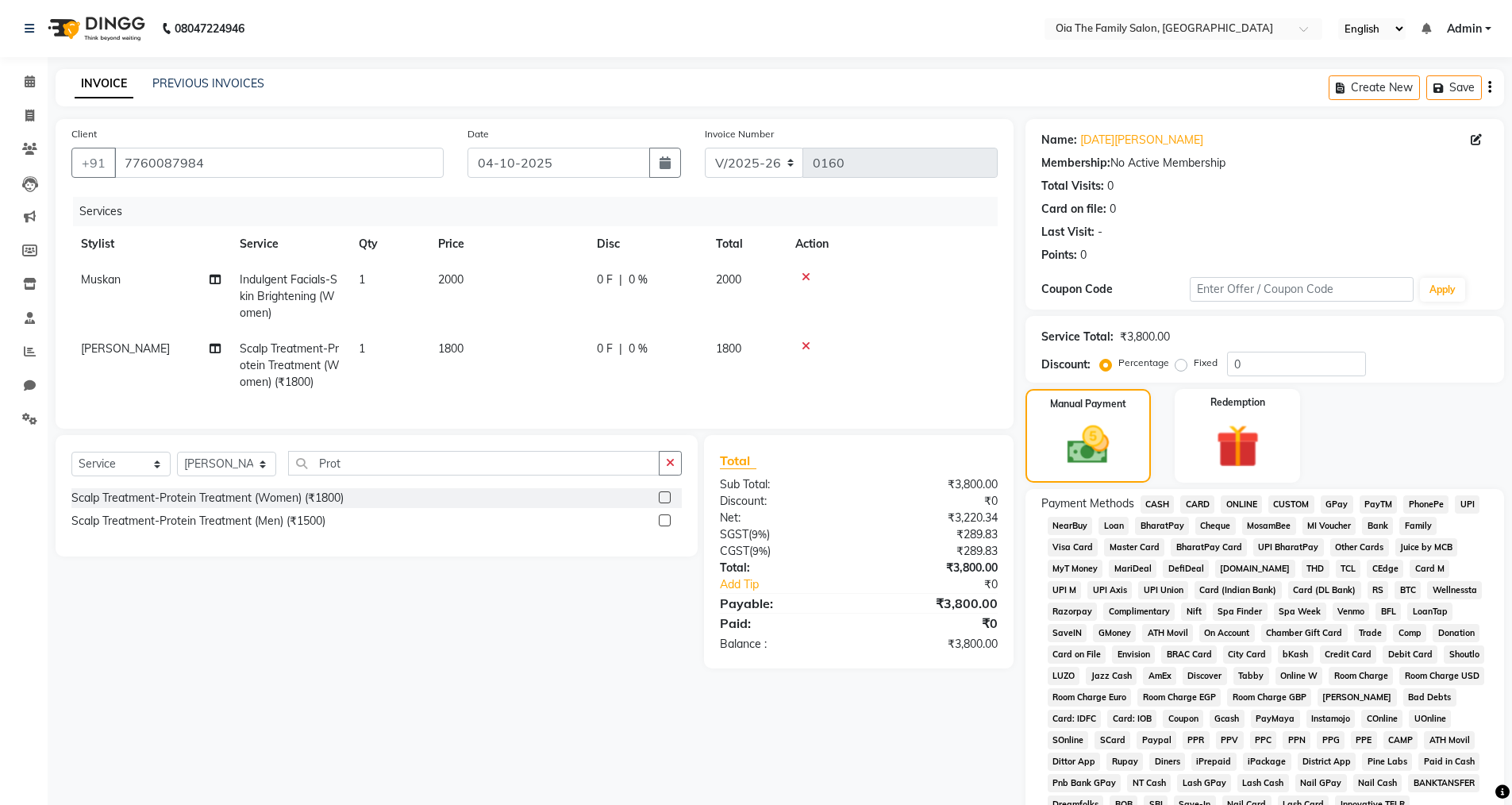
click at [1472, 507] on span "UPI" at bounding box center [1467, 504] width 25 height 18
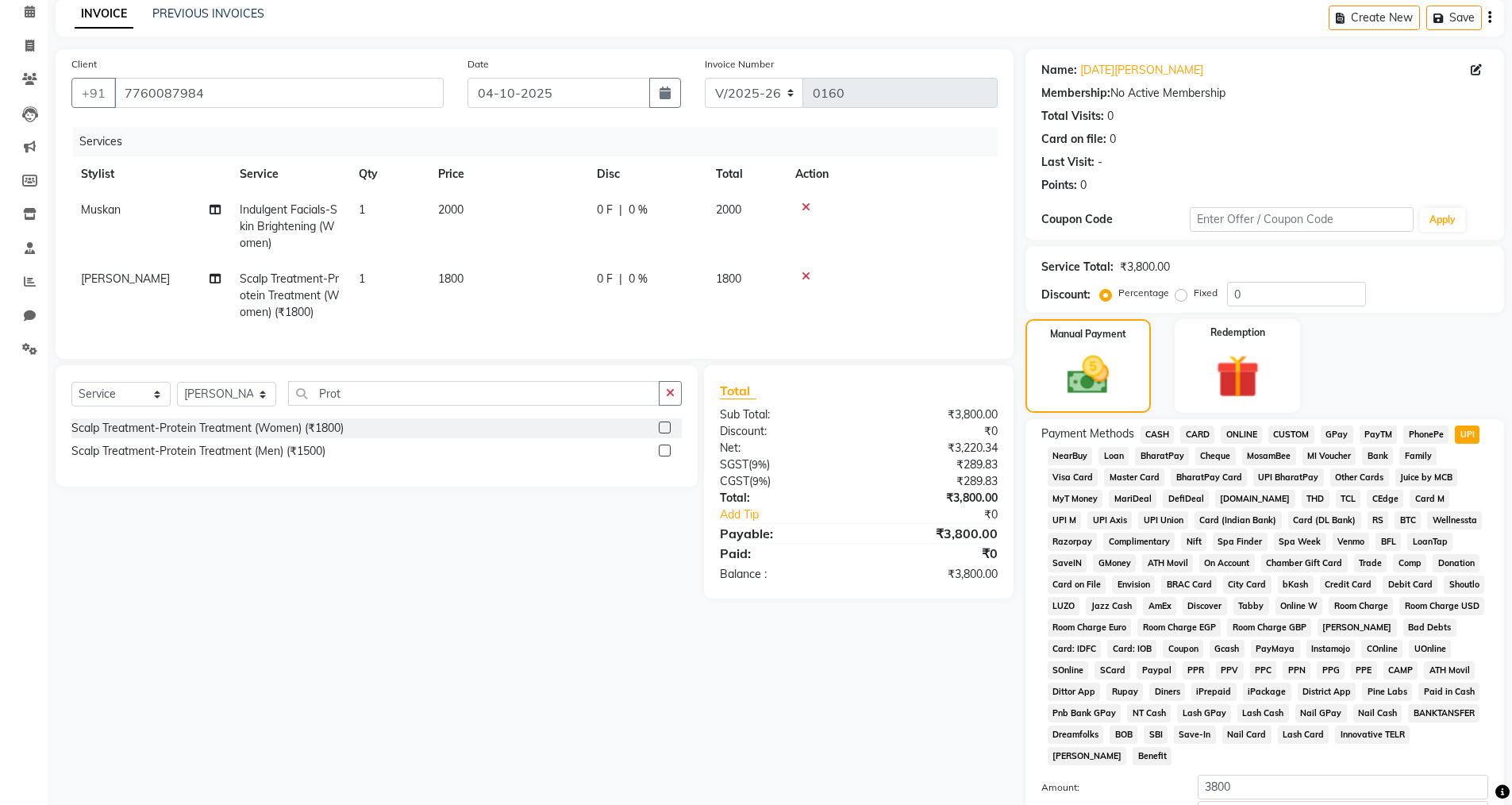
scroll to position [158, 0]
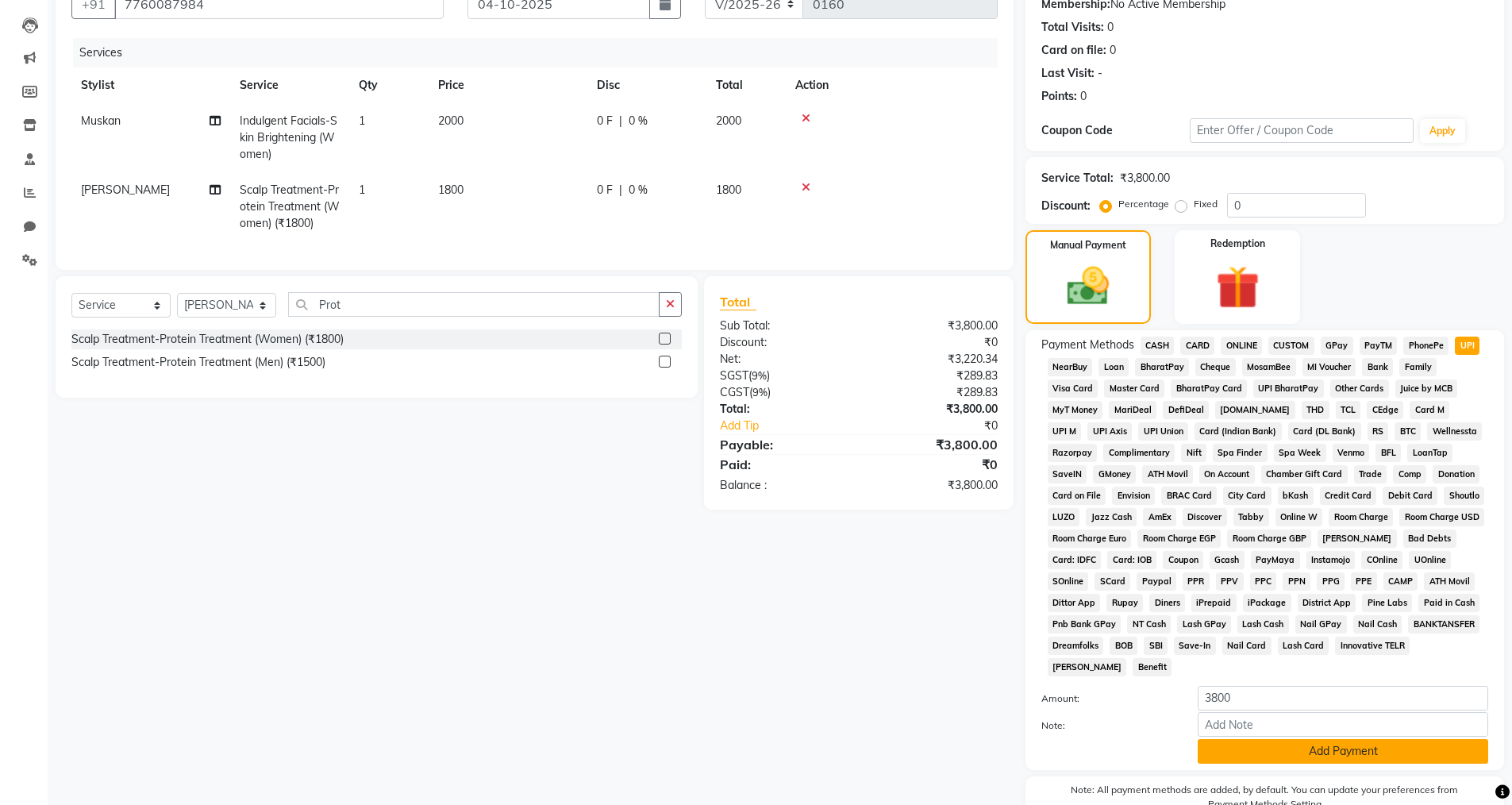
click at [1253, 750] on button "Add Payment" at bounding box center [1343, 752] width 290 height 25
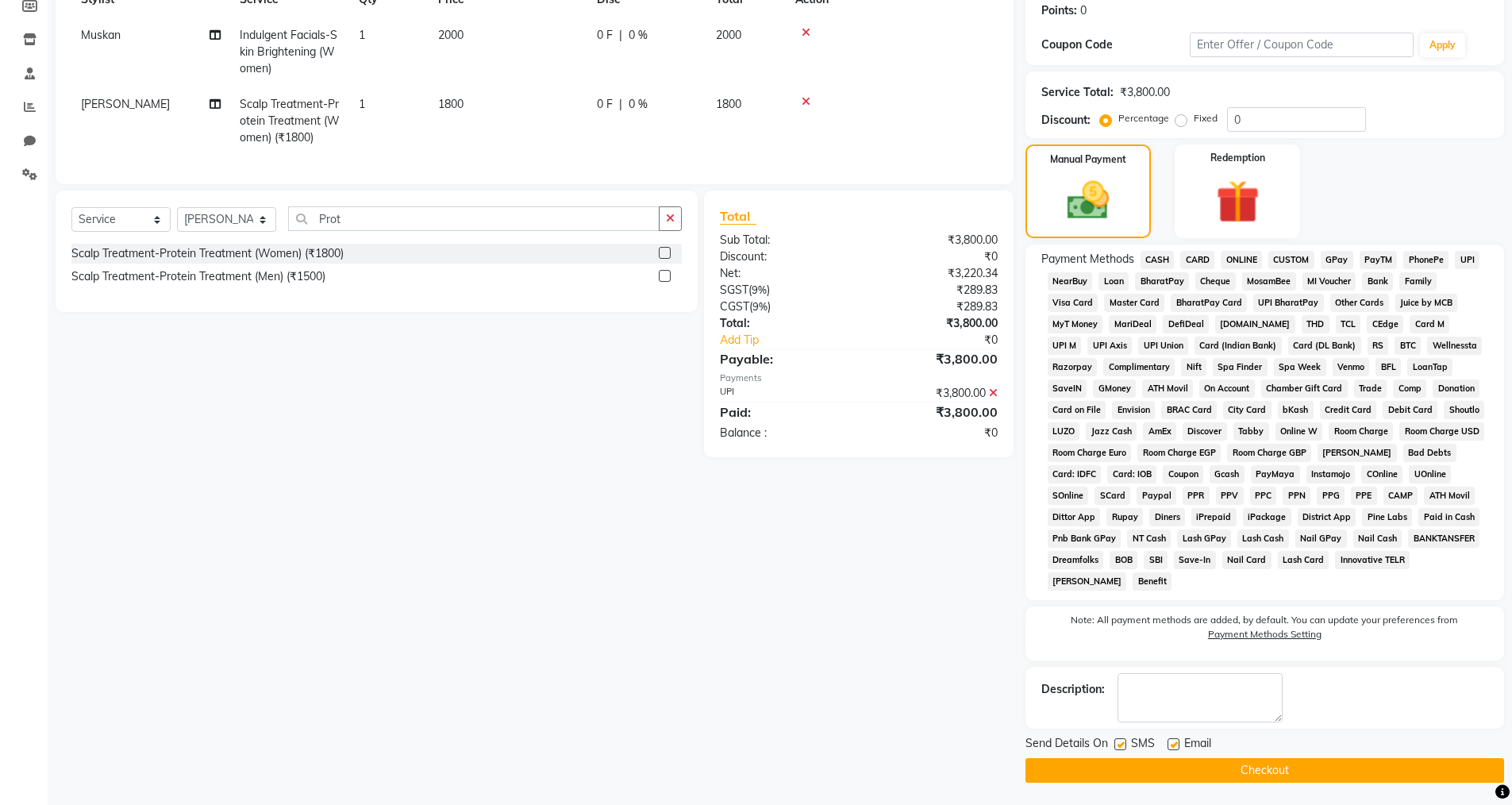
scroll to position [247, 0]
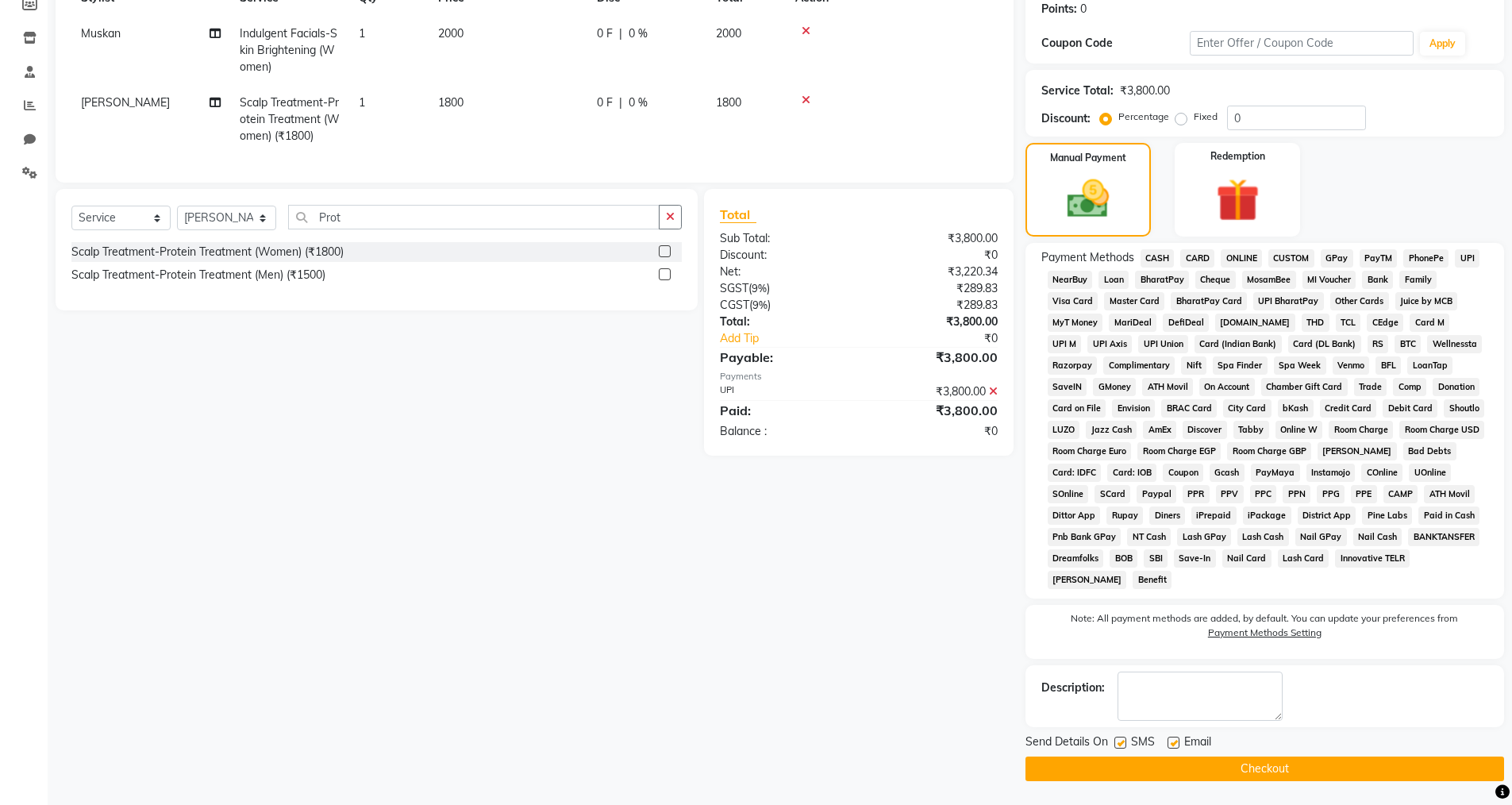
click at [1175, 740] on label at bounding box center [1174, 742] width 12 height 12
click at [1175, 740] on input "checkbox" at bounding box center [1173, 743] width 10 height 10
checkbox input "false"
click at [1116, 739] on label at bounding box center [1120, 742] width 12 height 12
click at [1116, 739] on input "checkbox" at bounding box center [1120, 743] width 10 height 10
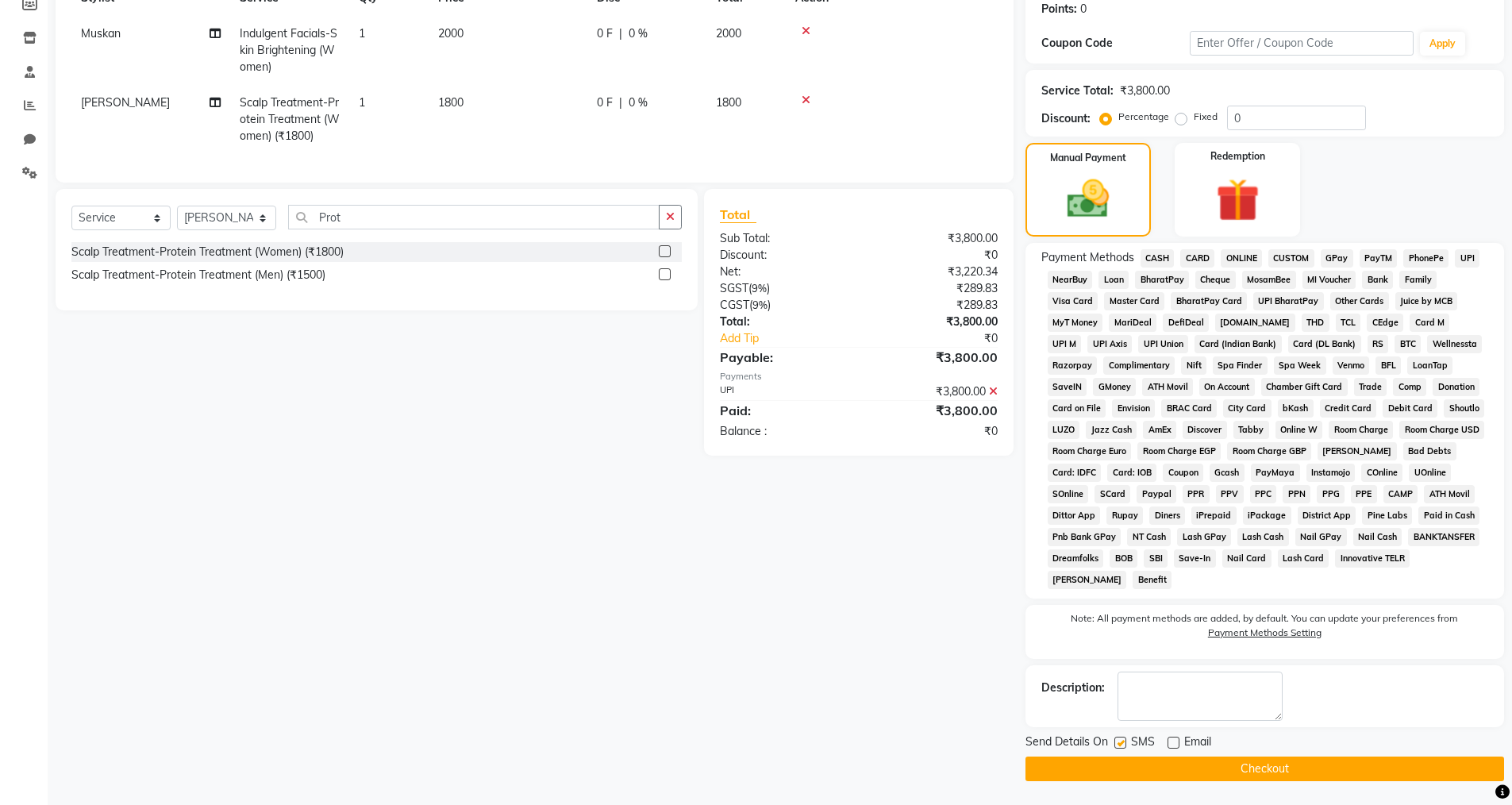
checkbox input "false"
click at [1116, 758] on button "Checkout" at bounding box center [1265, 769] width 479 height 25
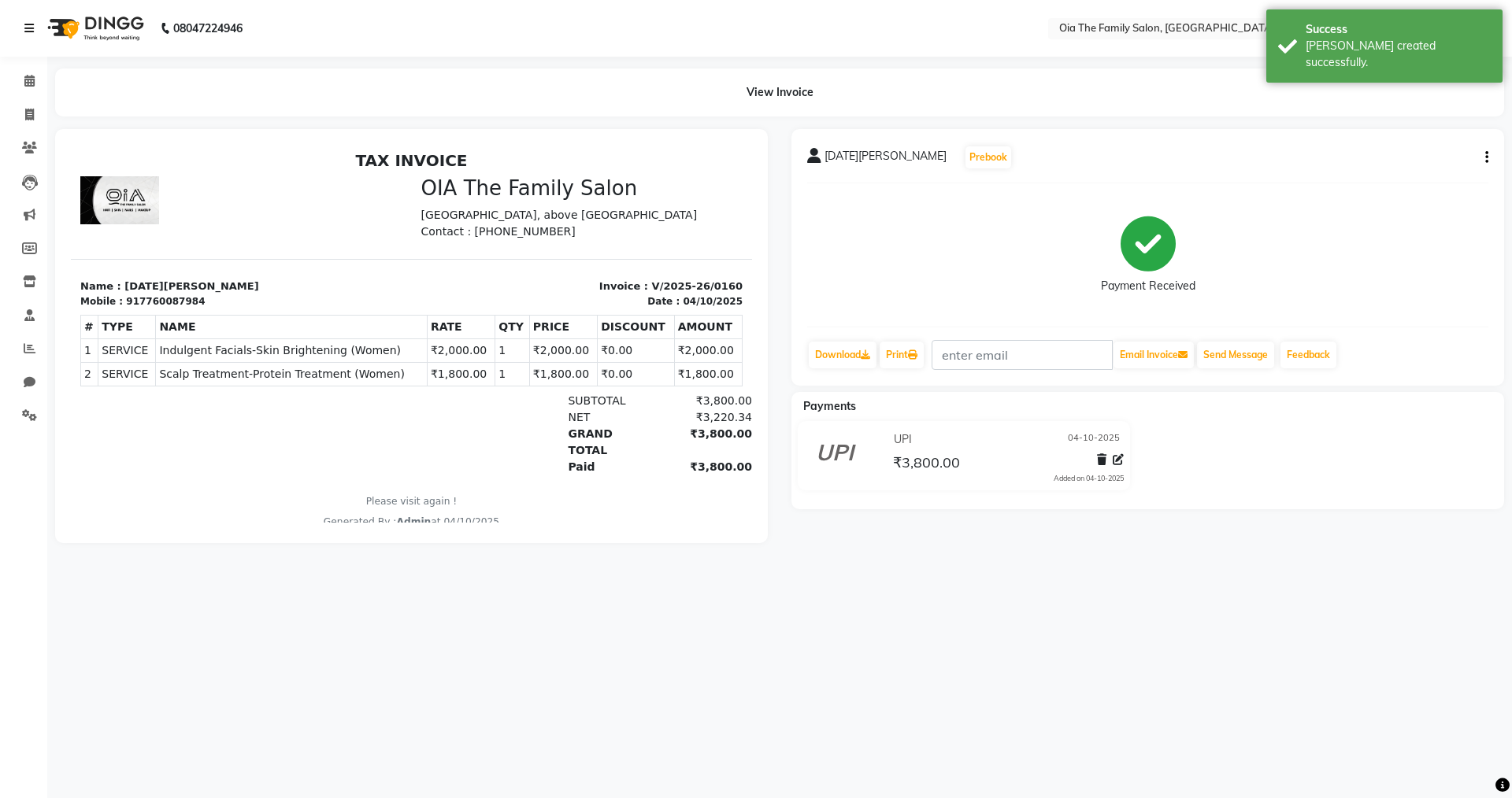
click at [31, 33] on icon at bounding box center [29, 28] width 9 height 11
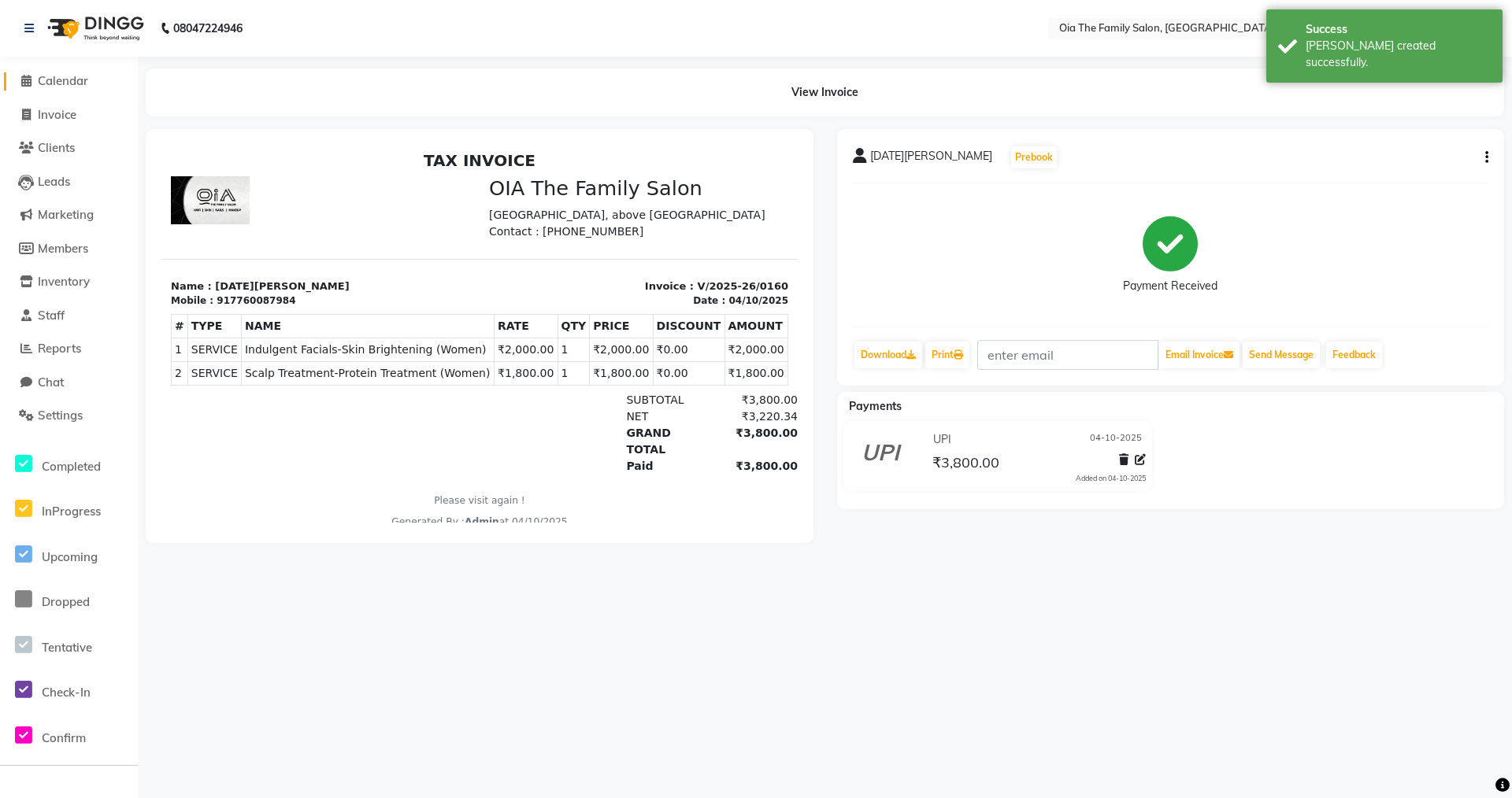
click at [26, 85] on icon at bounding box center [26, 81] width 10 height 12
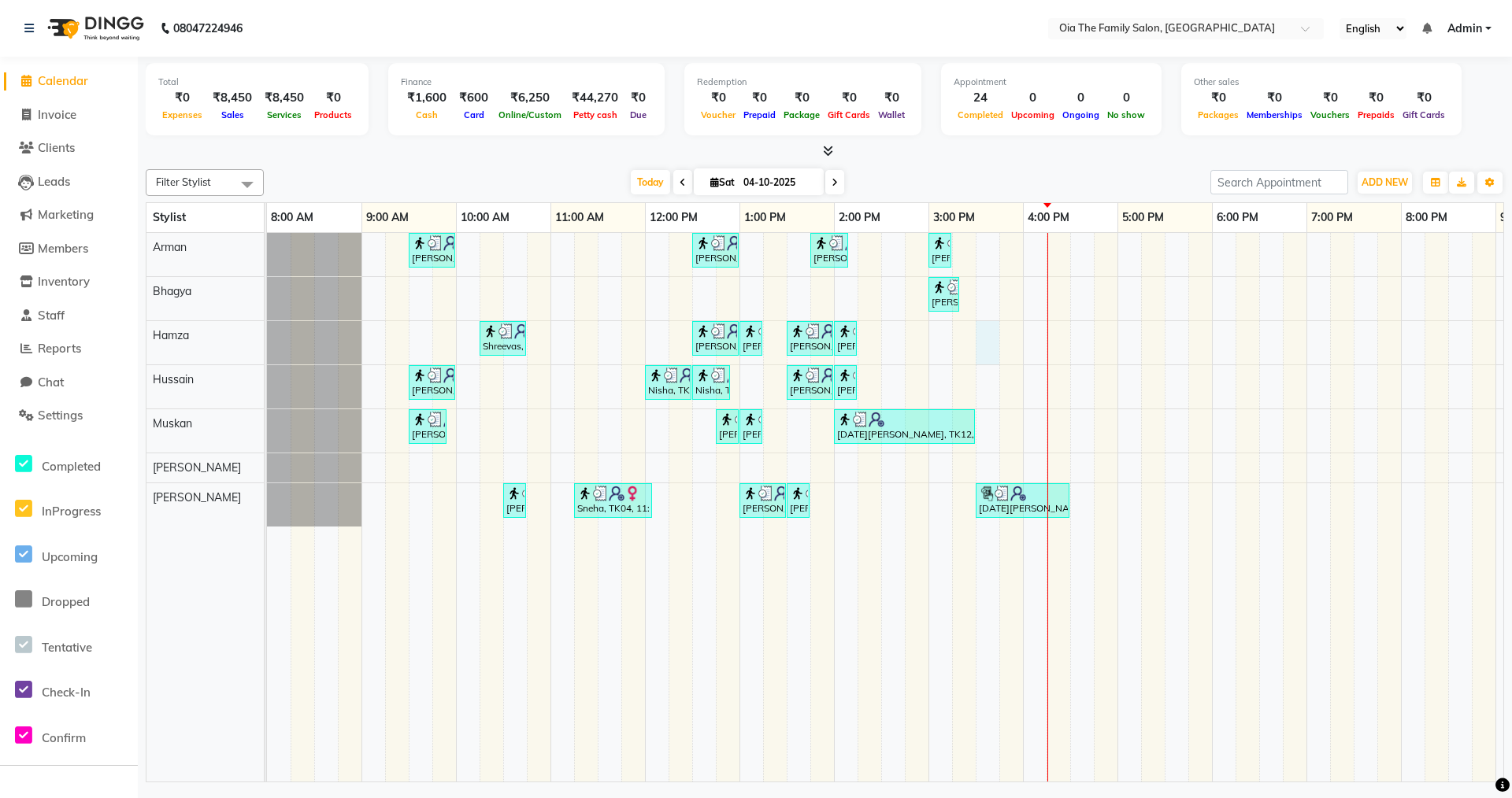
click at [982, 359] on div "[PERSON_NAME], TK02, 09:30 AM-10:00 AM, Hair Styling-Hair Cut (Men) [PERSON_NAM…" at bounding box center [928, 508] width 1323 height 549
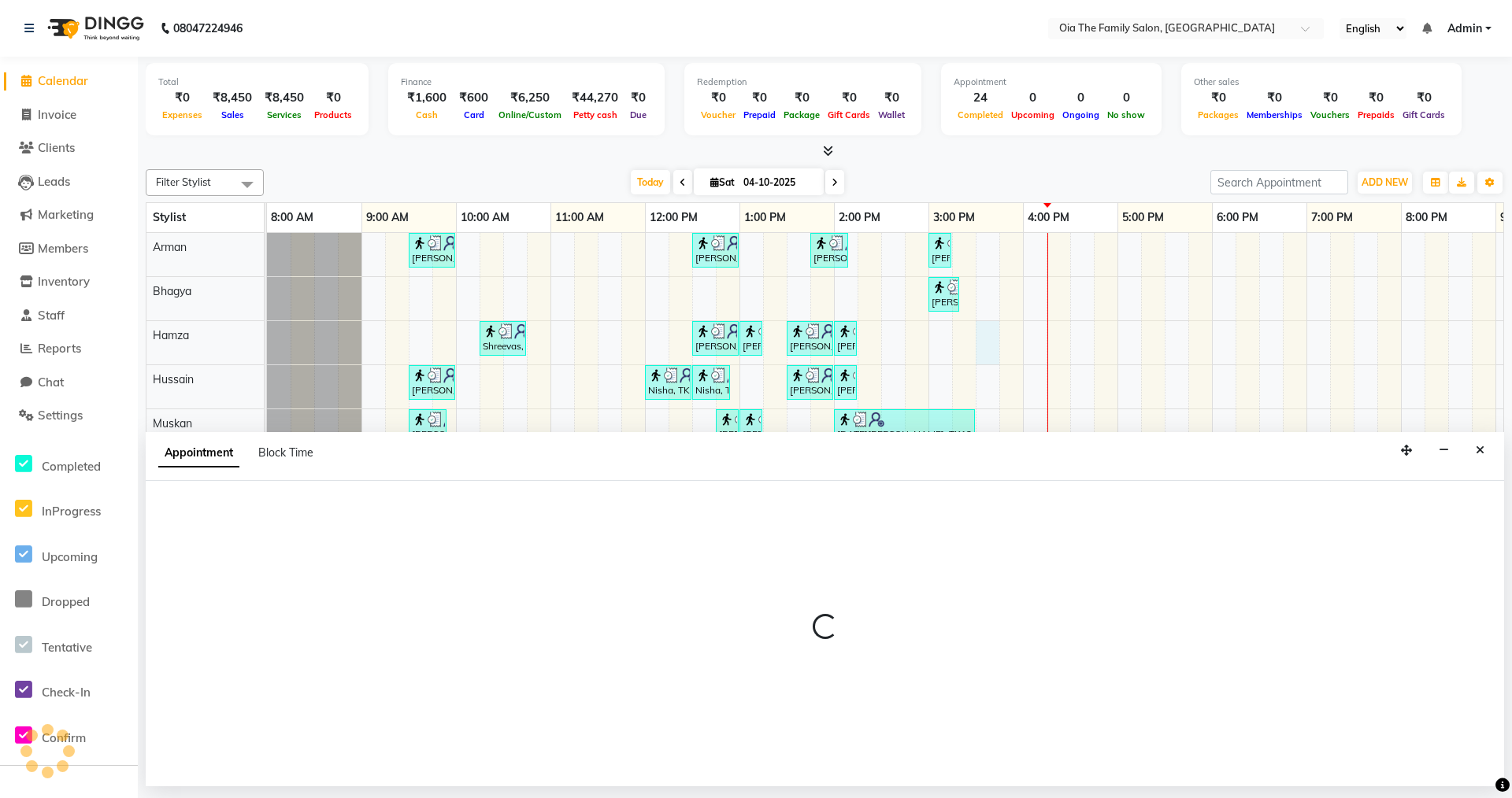
select select "93029"
select select "930"
select select "tentative"
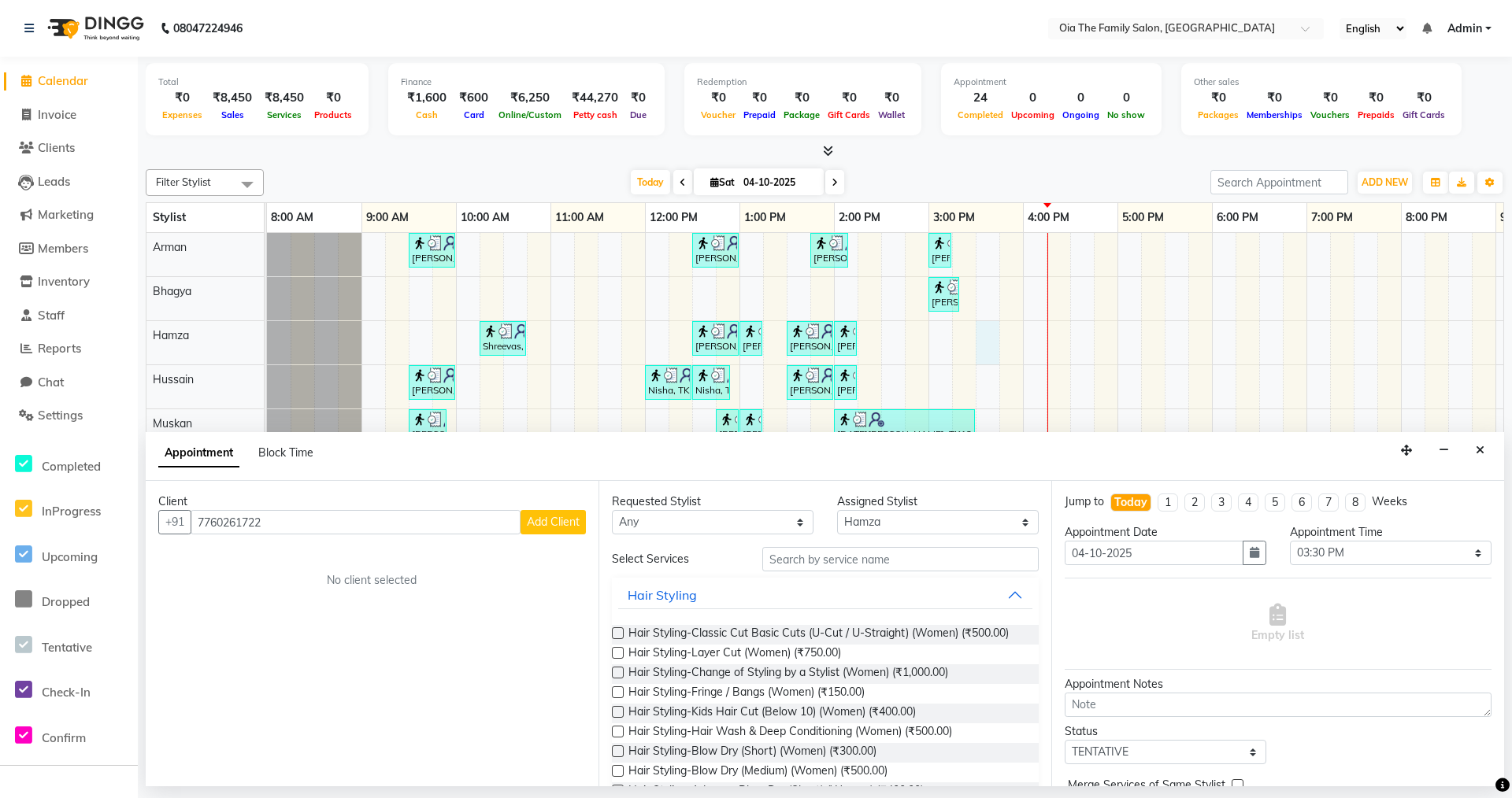
type input "7760261722"
click at [553, 519] on span "Add Client" at bounding box center [553, 522] width 53 height 14
select select "22"
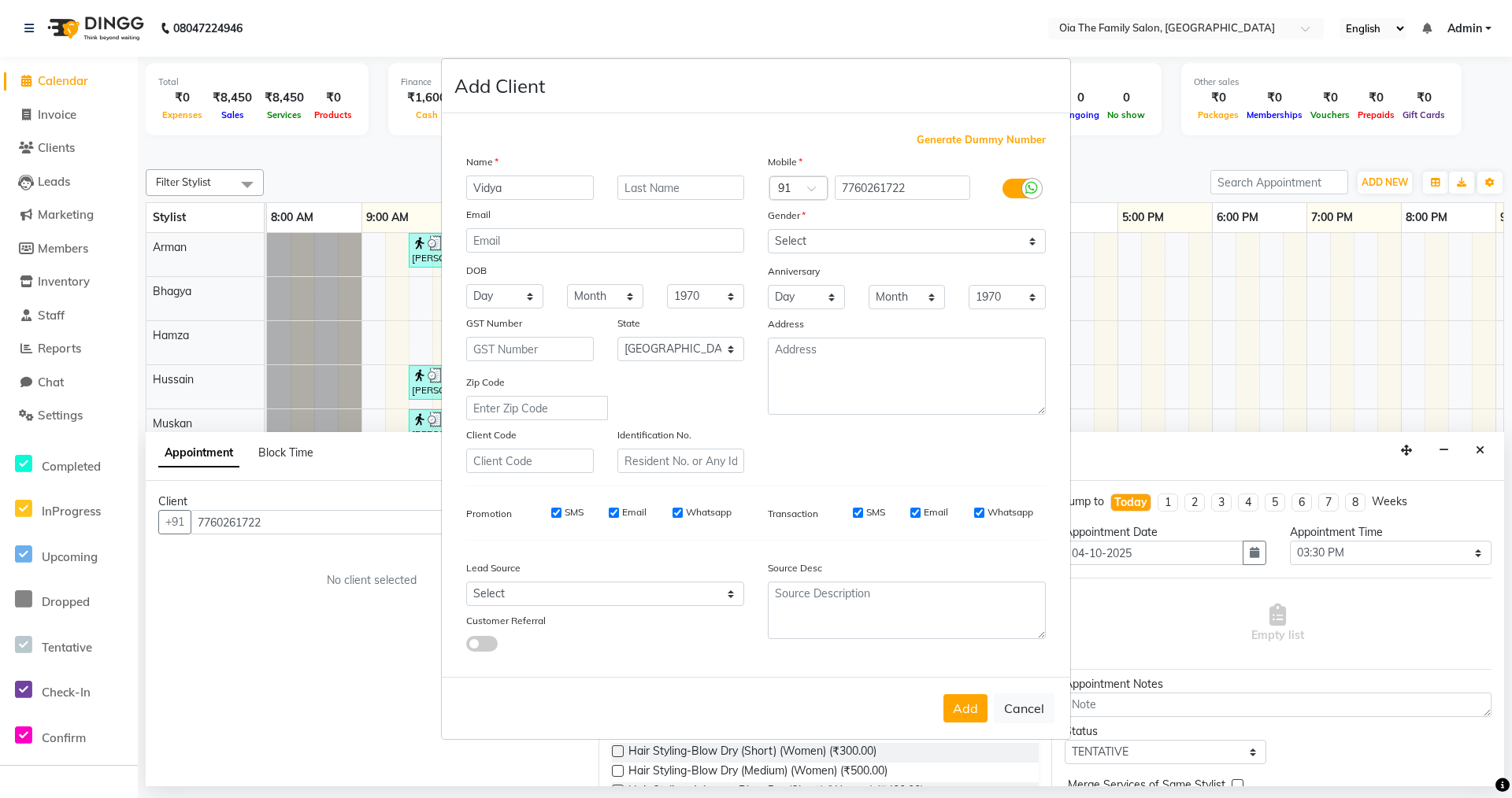
type input "Vidya"
click at [944, 231] on select "Select [DEMOGRAPHIC_DATA] [DEMOGRAPHIC_DATA] Other Prefer Not To Say" at bounding box center [906, 242] width 278 height 24
select select "[DEMOGRAPHIC_DATA]"
click at [767, 229] on select "Select [DEMOGRAPHIC_DATA] [DEMOGRAPHIC_DATA] Other Prefer Not To Say" at bounding box center [906, 242] width 278 height 24
click at [958, 705] on button "Add" at bounding box center [965, 709] width 44 height 28
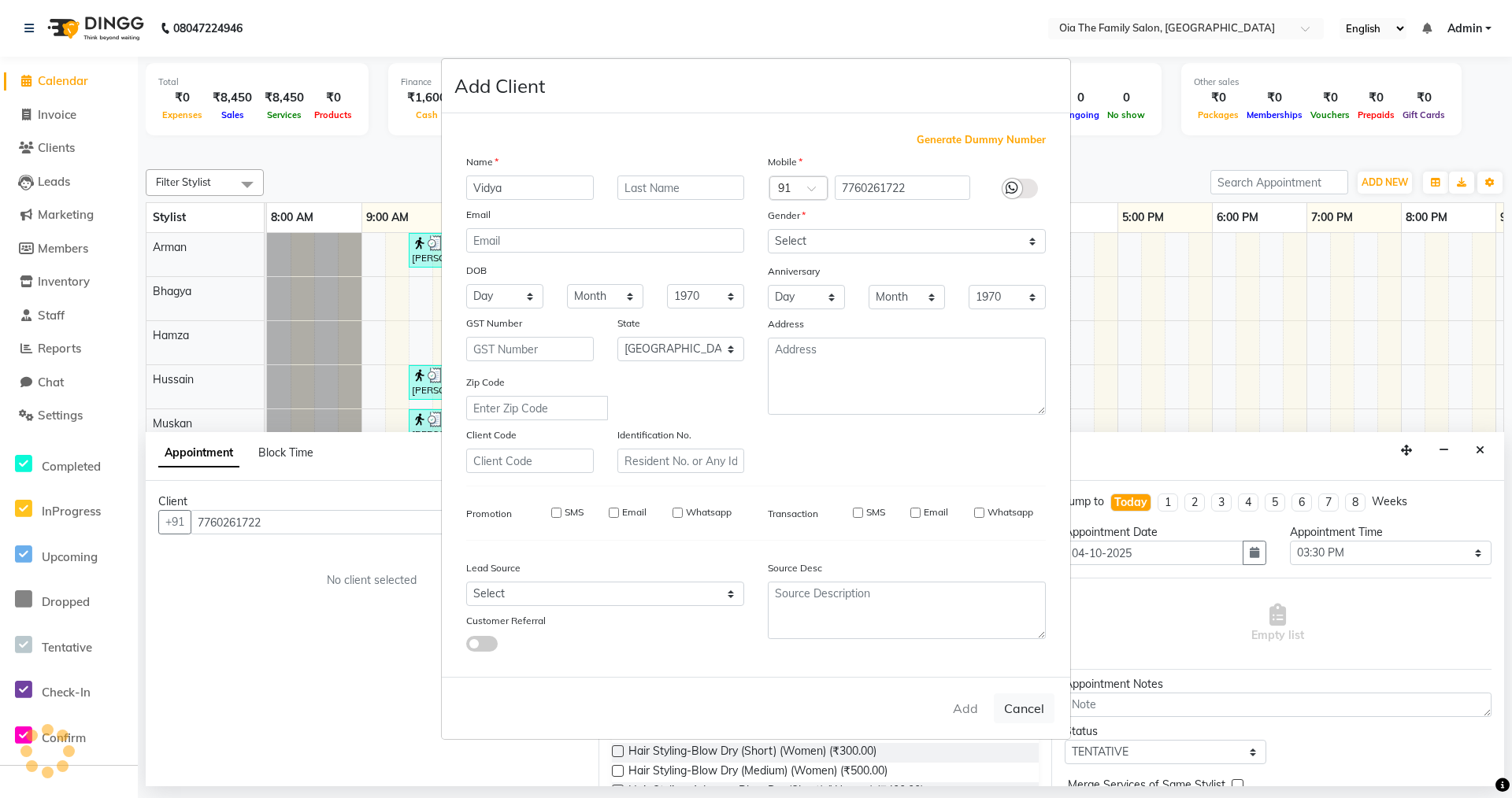
select select
select select "null"
select select
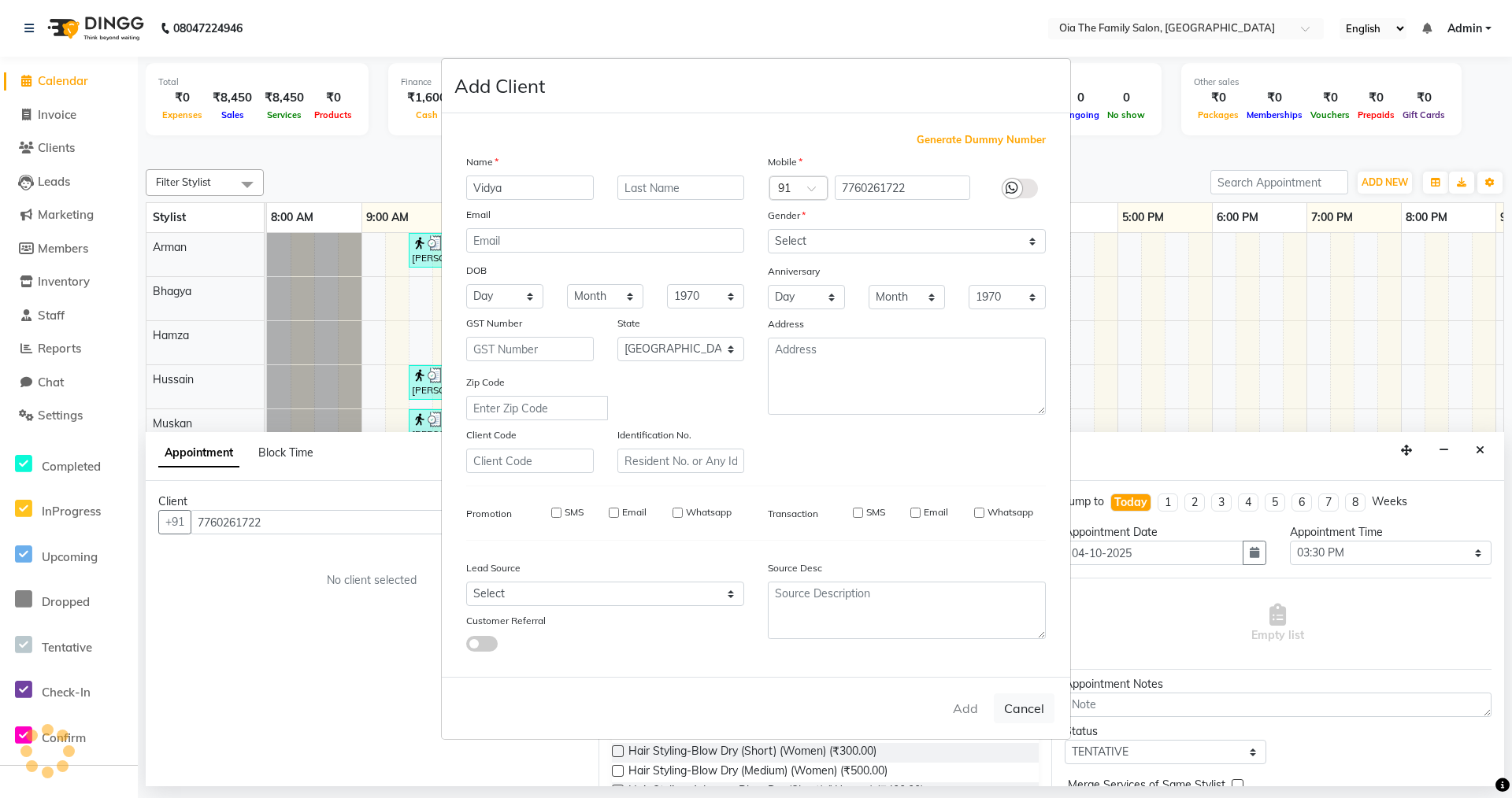
select select
checkbox input "false"
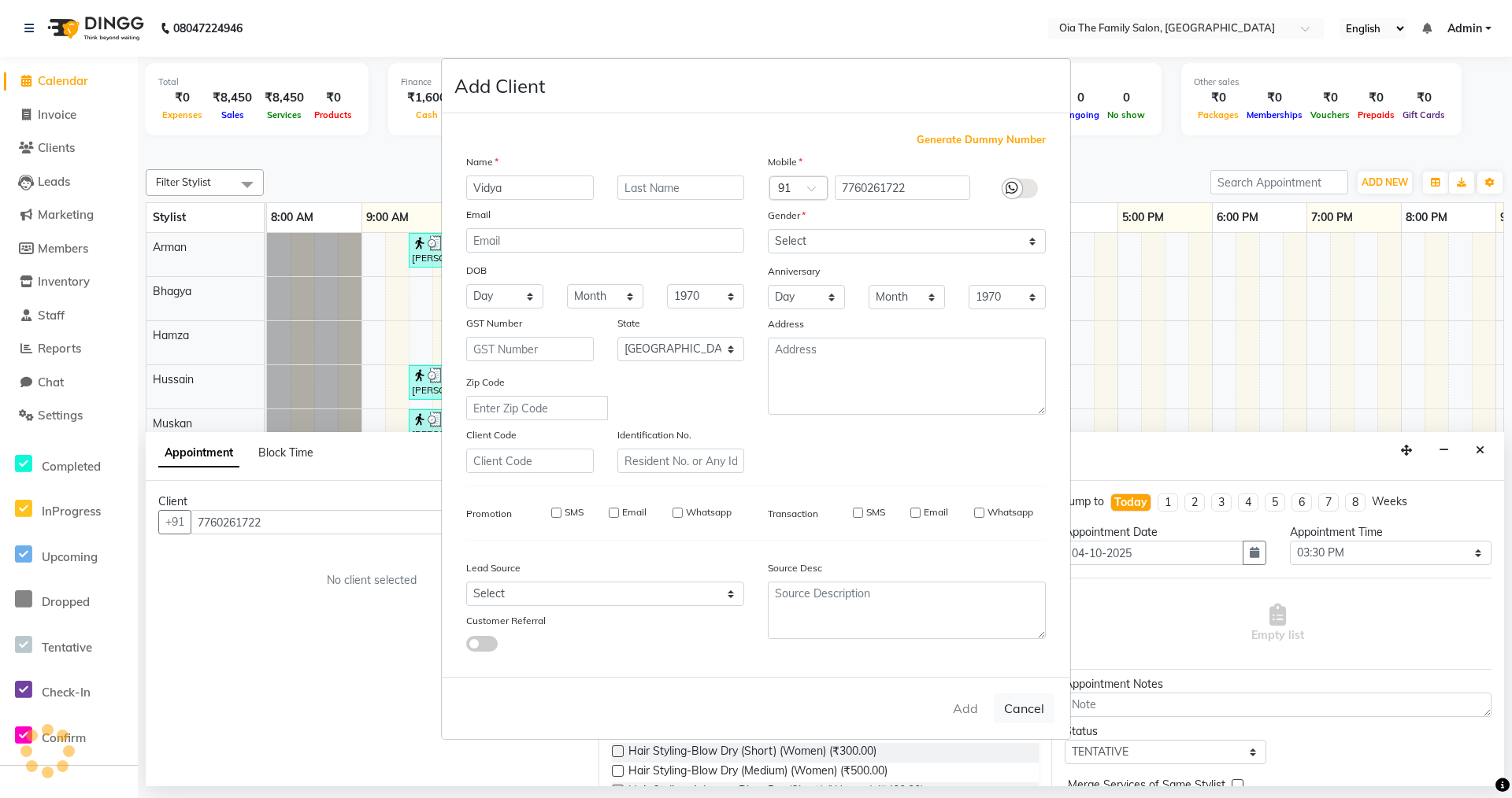
checkbox input "false"
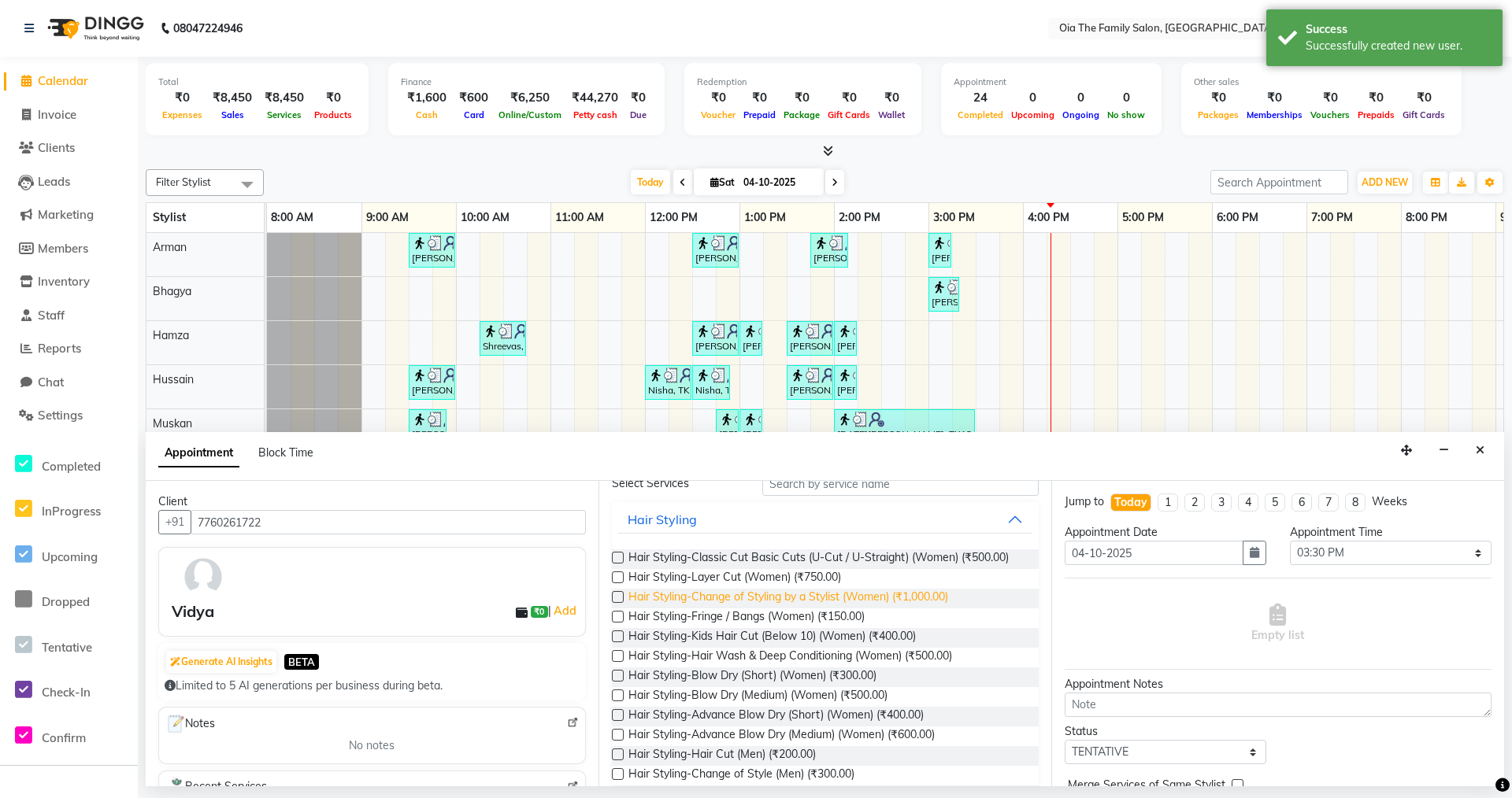
scroll to position [79, 0]
click at [801, 659] on span "Hair Styling-Hair Wash & Deep Conditioning (Women) (₹500.00)" at bounding box center [790, 654] width 323 height 20
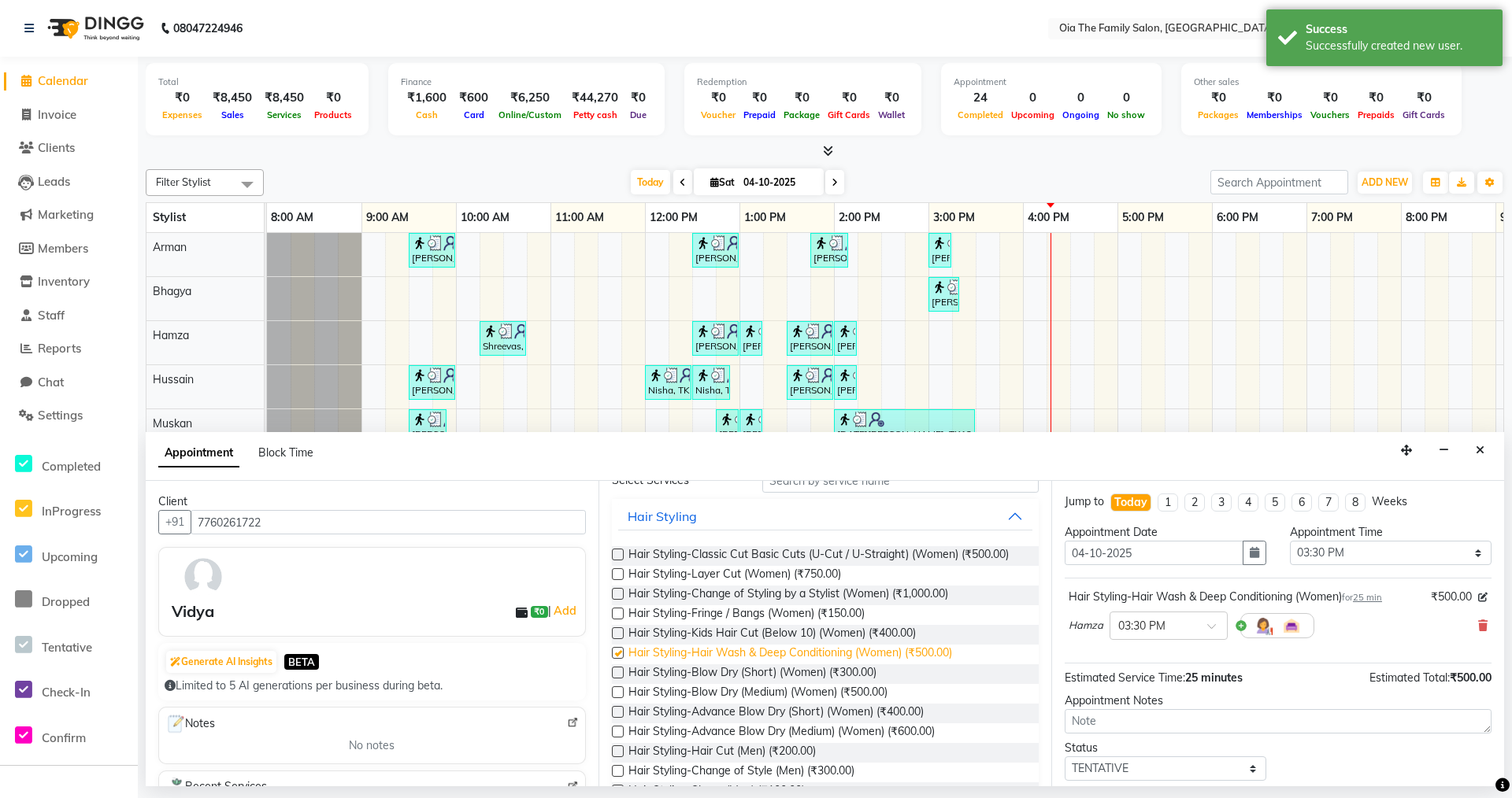
checkbox input "false"
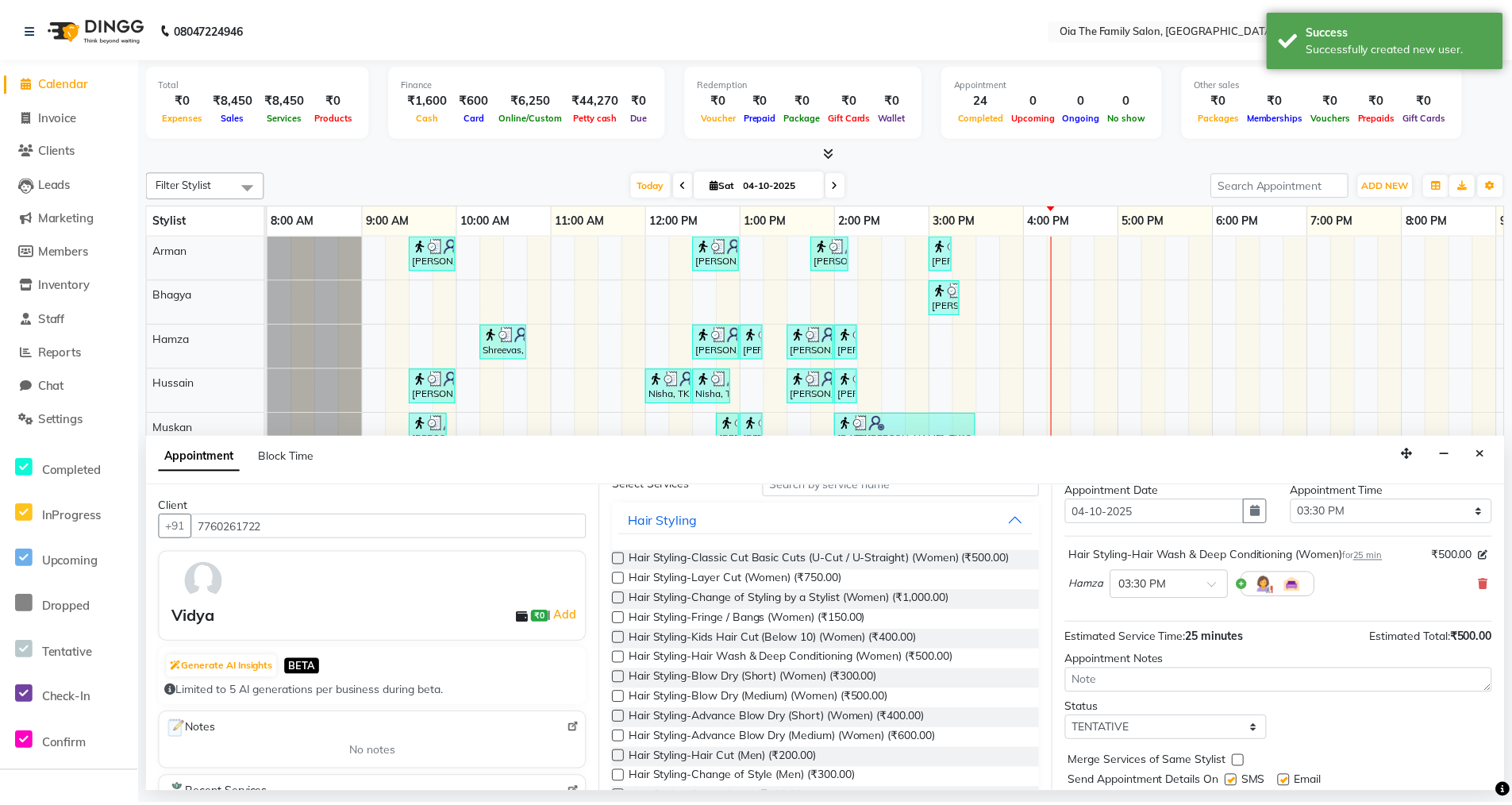
scroll to position [95, 0]
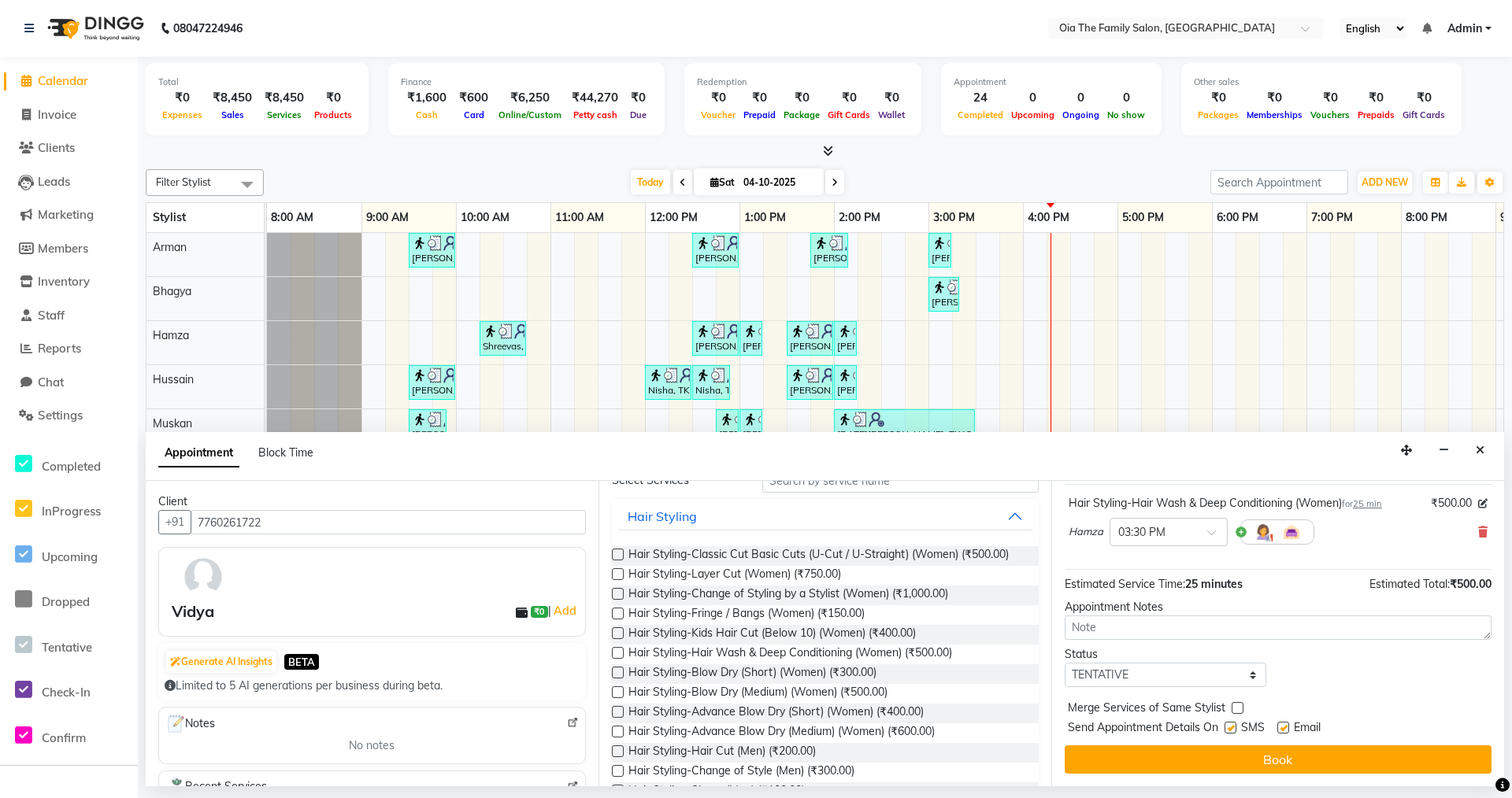
click at [1229, 729] on label at bounding box center [1230, 728] width 12 height 12
click at [1229, 729] on input "checkbox" at bounding box center [1229, 728] width 10 height 10
checkbox input "false"
click at [1283, 729] on label at bounding box center [1283, 728] width 12 height 12
click at [1283, 729] on input "checkbox" at bounding box center [1282, 728] width 10 height 10
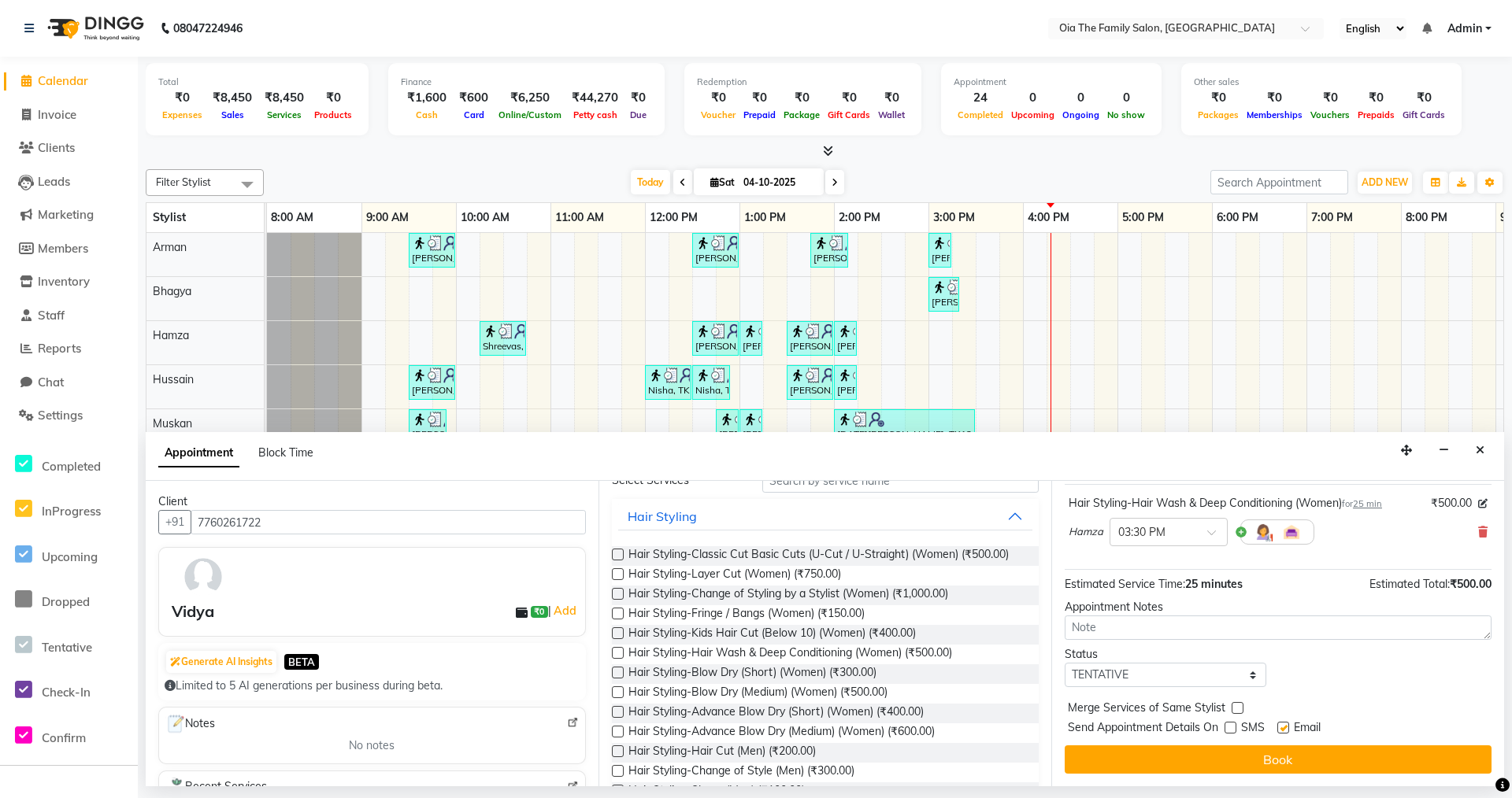
checkbox input "false"
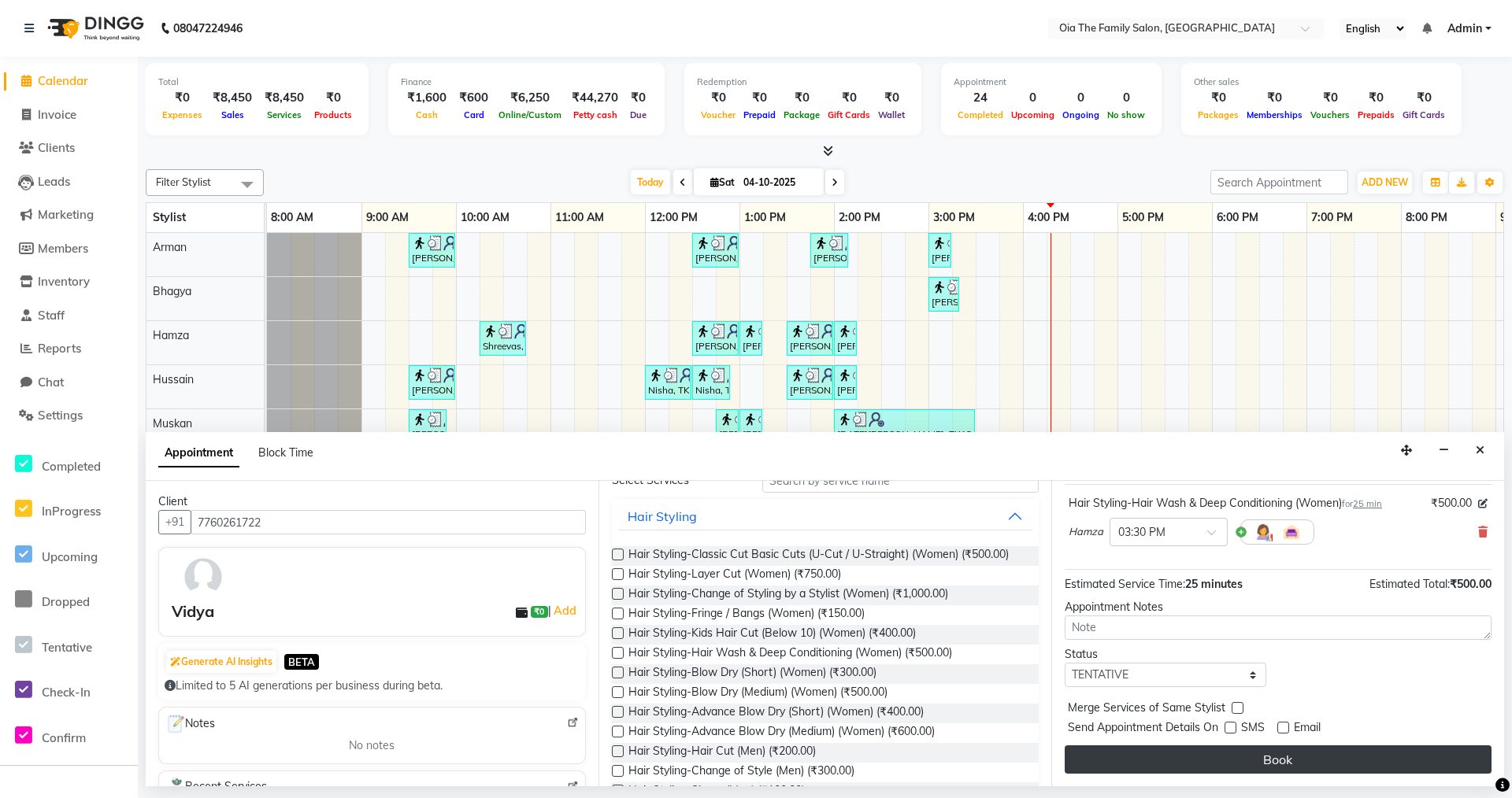
click at [1273, 753] on button "Book" at bounding box center [1278, 759] width 427 height 28
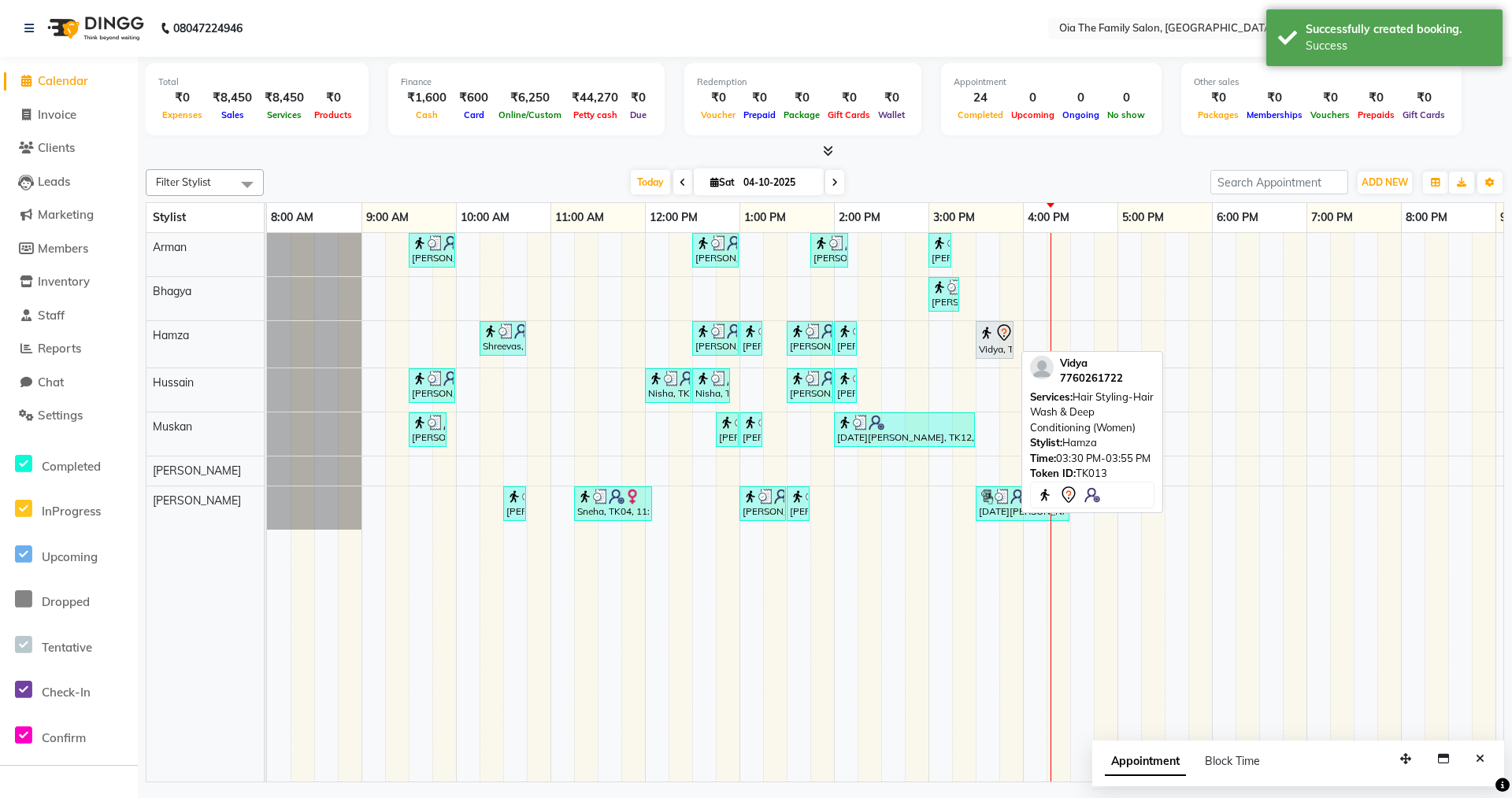
click at [986, 343] on div "Vidya, TK13, 03:30 PM-03:55 PM, Hair Styling-Hair Wash & Deep Conditioning (Wom…" at bounding box center [994, 339] width 35 height 33
select select "7"
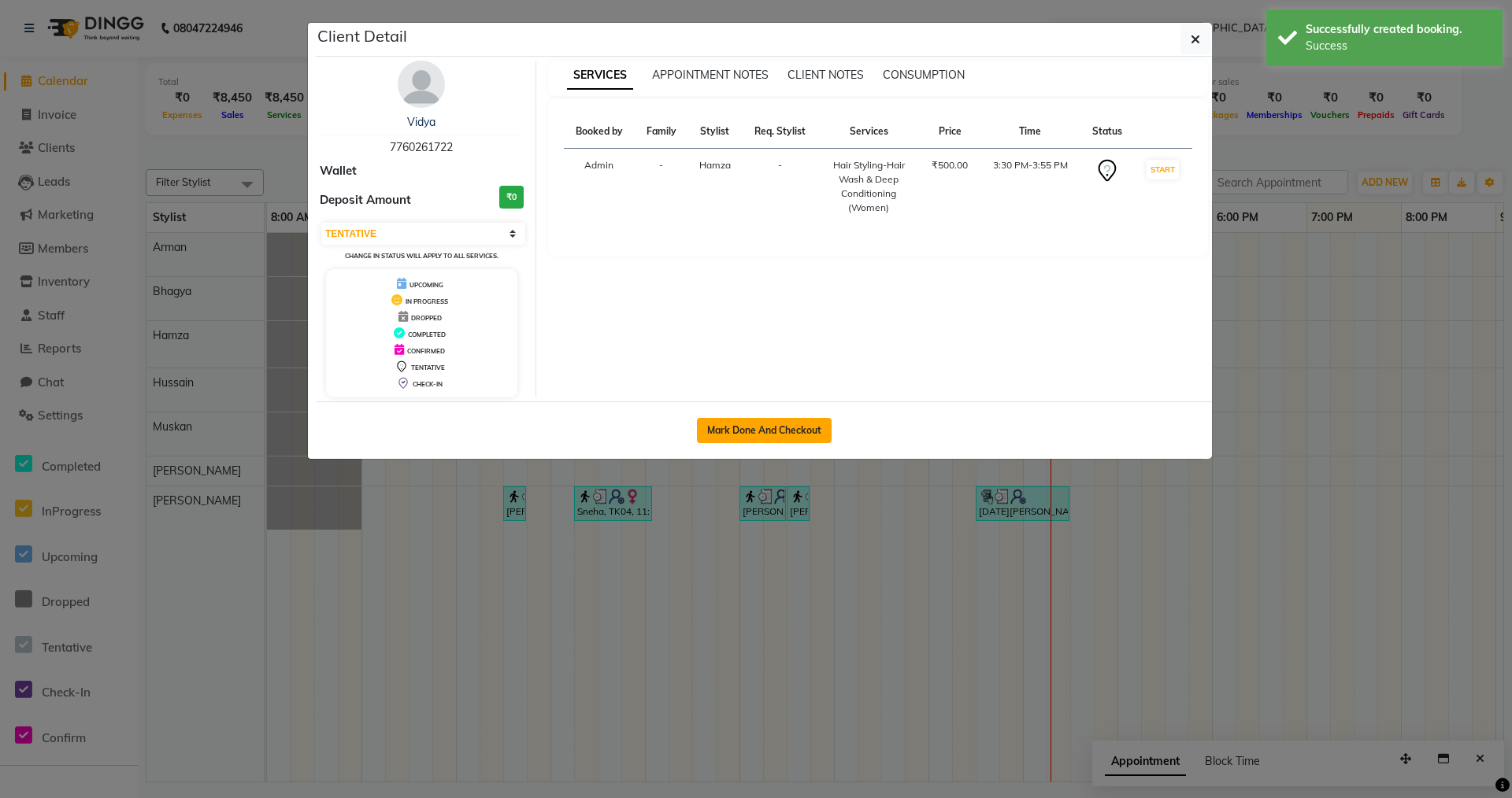
click at [817, 428] on button "Mark Done And Checkout" at bounding box center [764, 430] width 134 height 25
select select "9113"
select select "service"
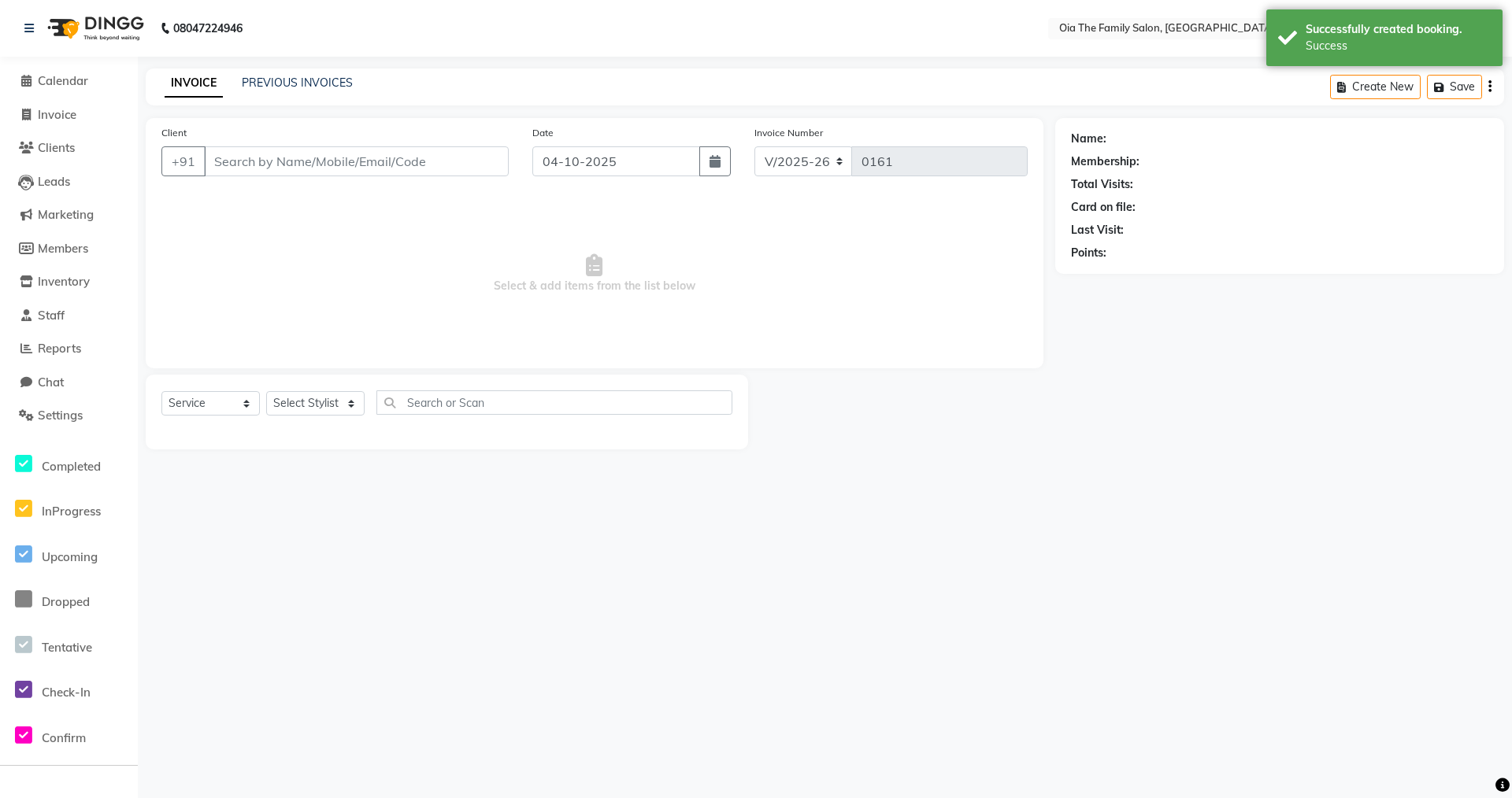
type input "7760261722"
select select "93029"
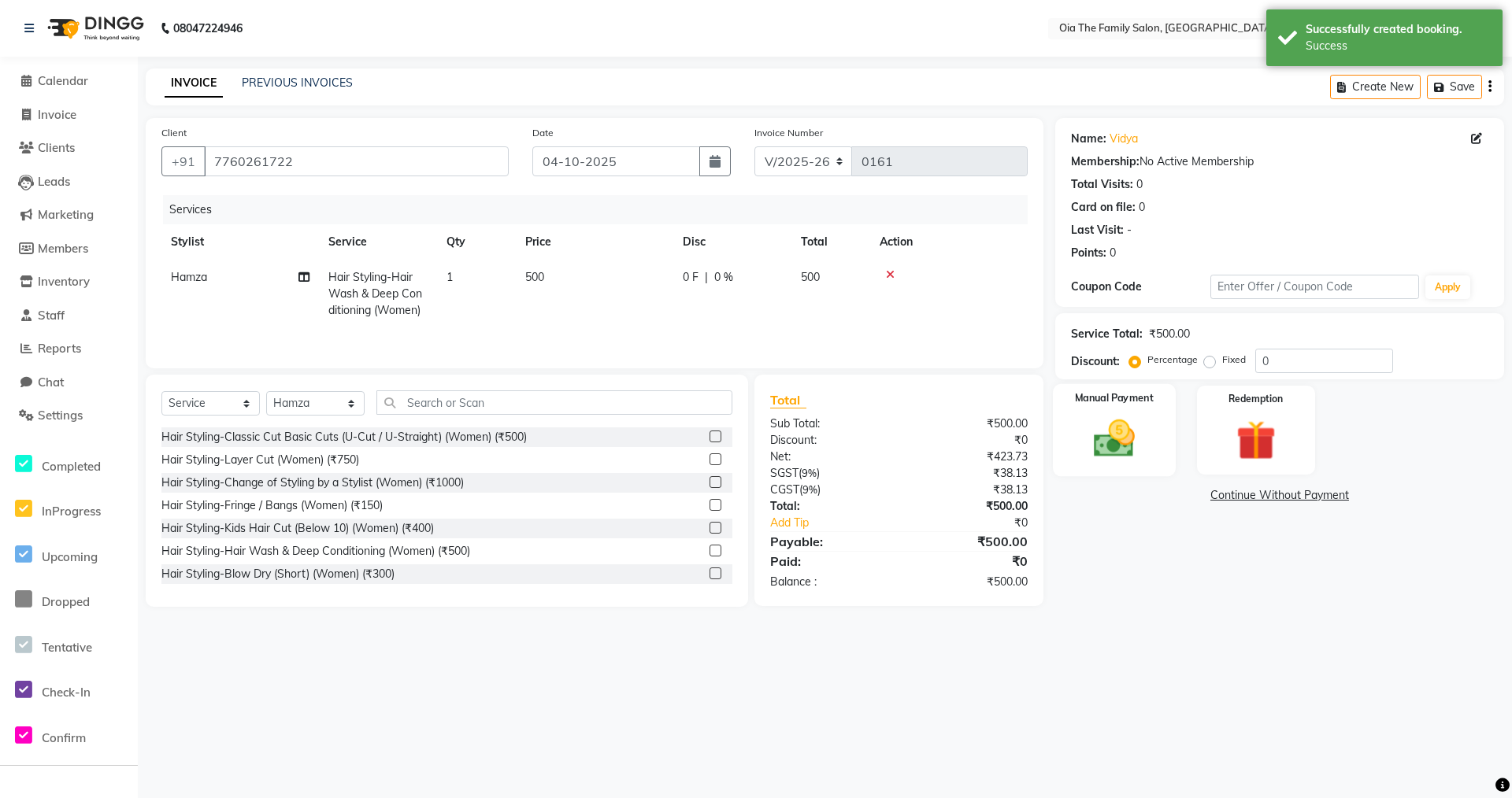
click at [1119, 432] on img at bounding box center [1114, 438] width 68 height 48
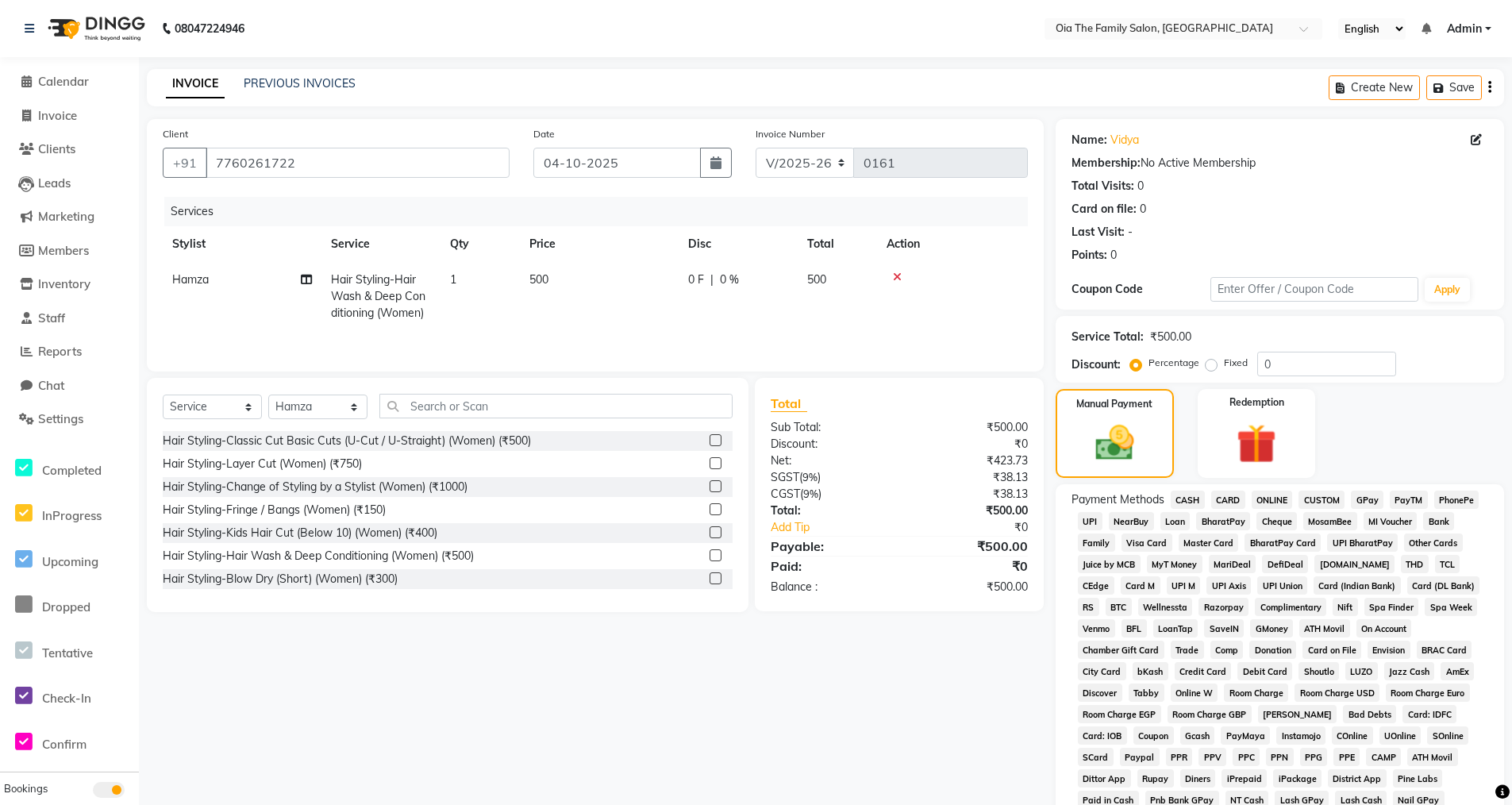
click at [1090, 521] on span "UPI" at bounding box center [1090, 521] width 25 height 18
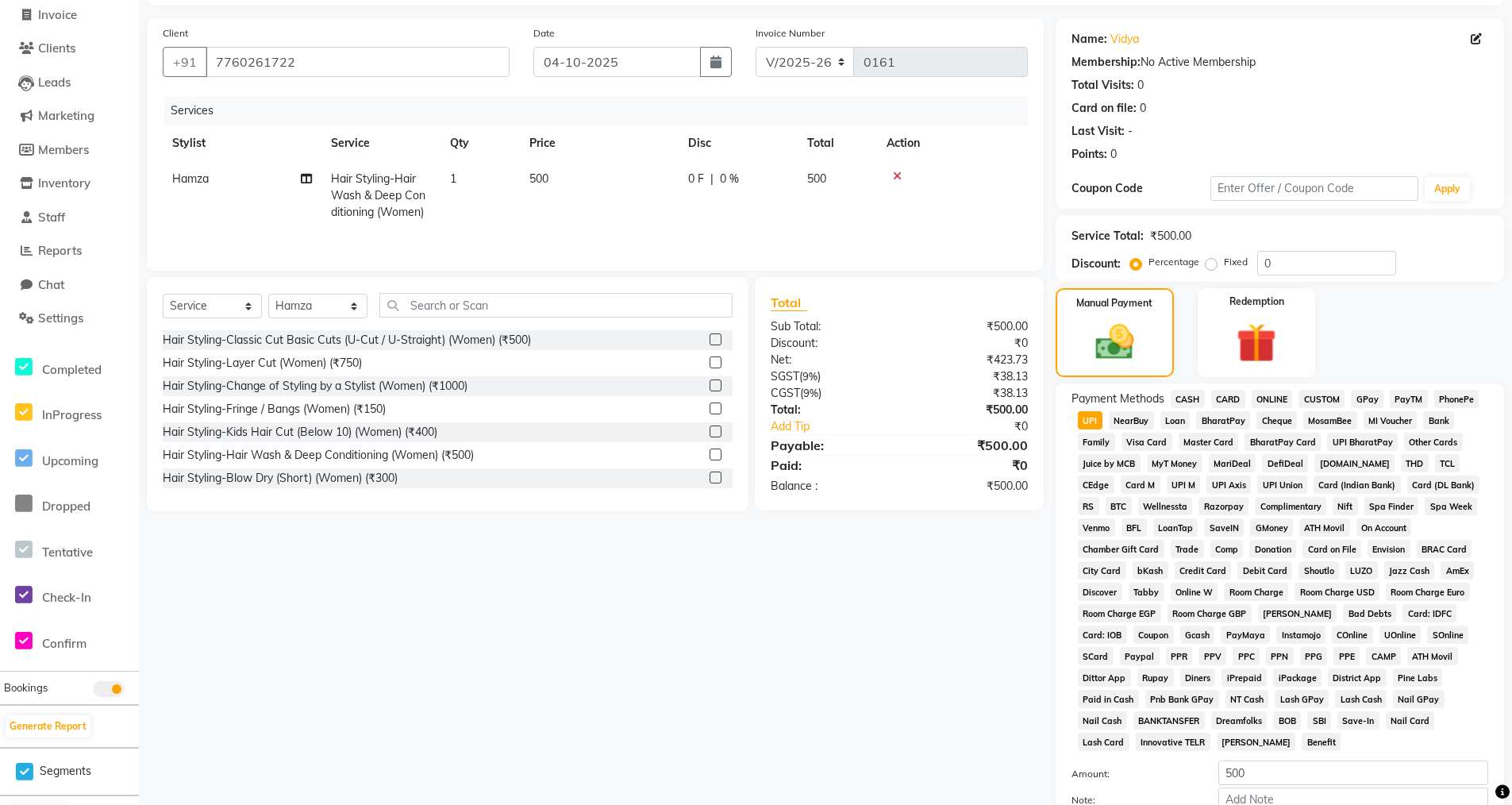
scroll to position [257, 0]
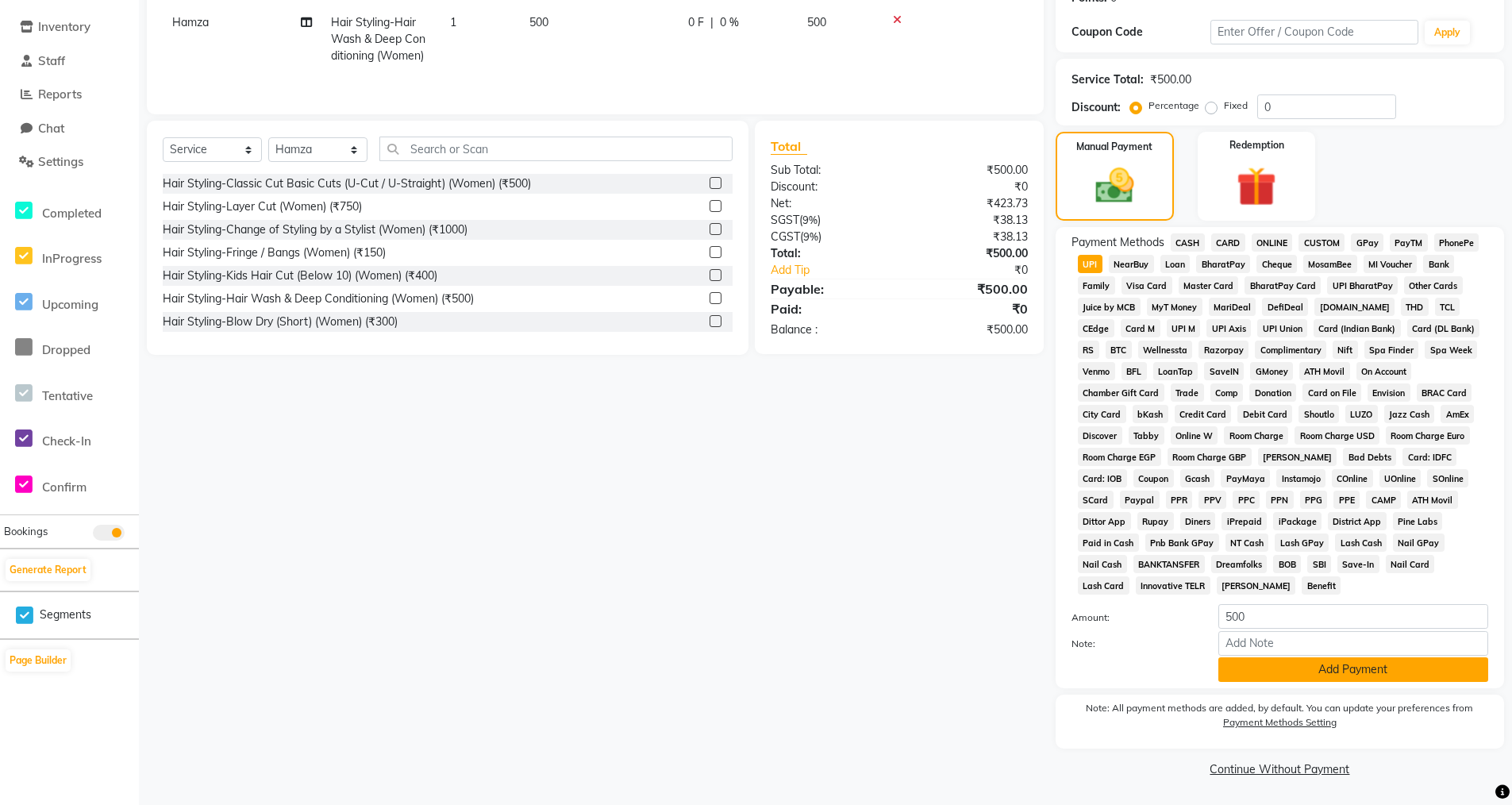
click at [1252, 668] on button "Add Payment" at bounding box center [1353, 669] width 270 height 25
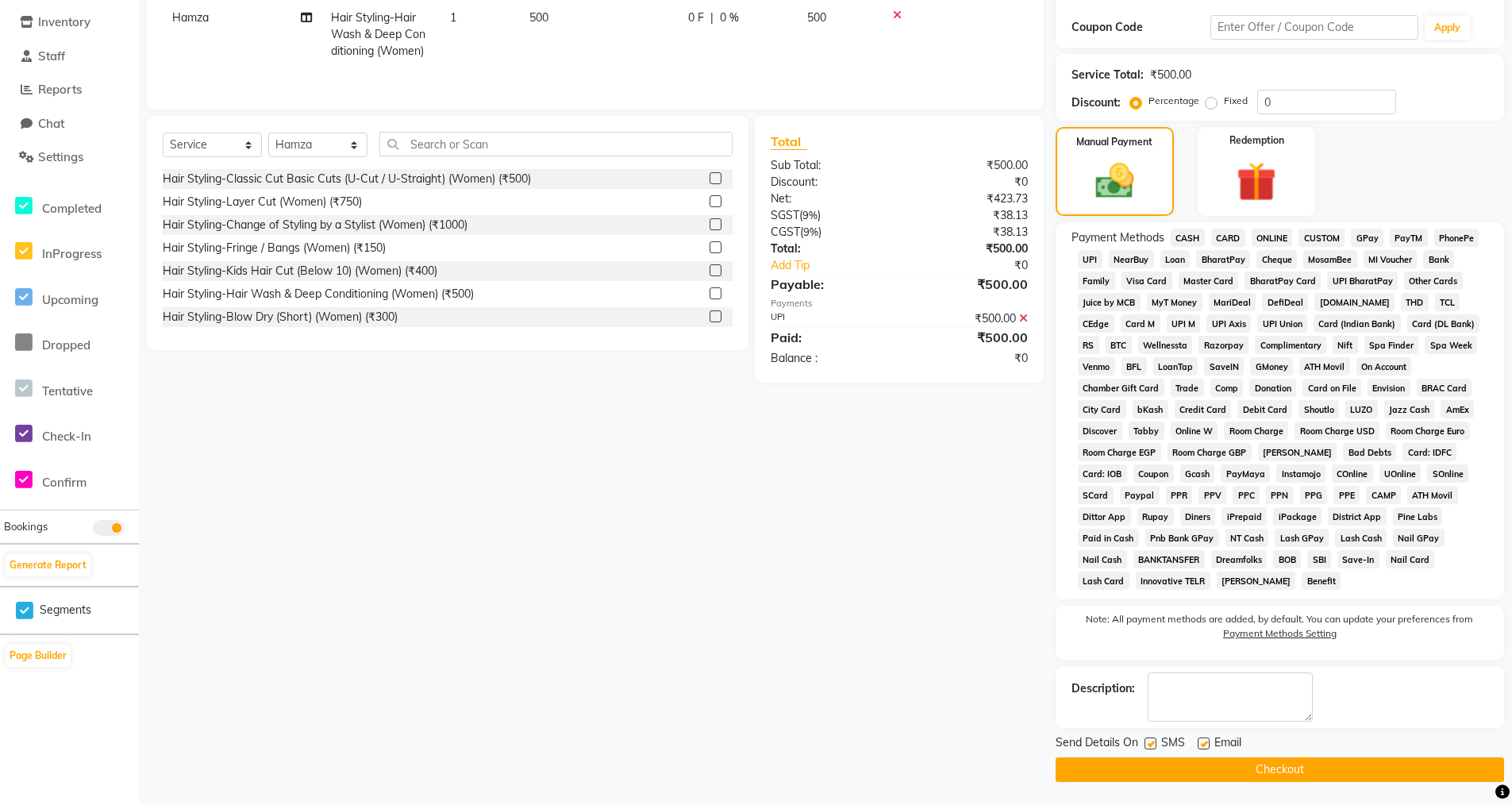
scroll to position [263, 0]
click at [1198, 738] on label at bounding box center [1204, 742] width 12 height 12
click at [1198, 739] on input "checkbox" at bounding box center [1203, 743] width 10 height 10
checkbox input "false"
click at [1197, 769] on button "Checkout" at bounding box center [1280, 769] width 448 height 25
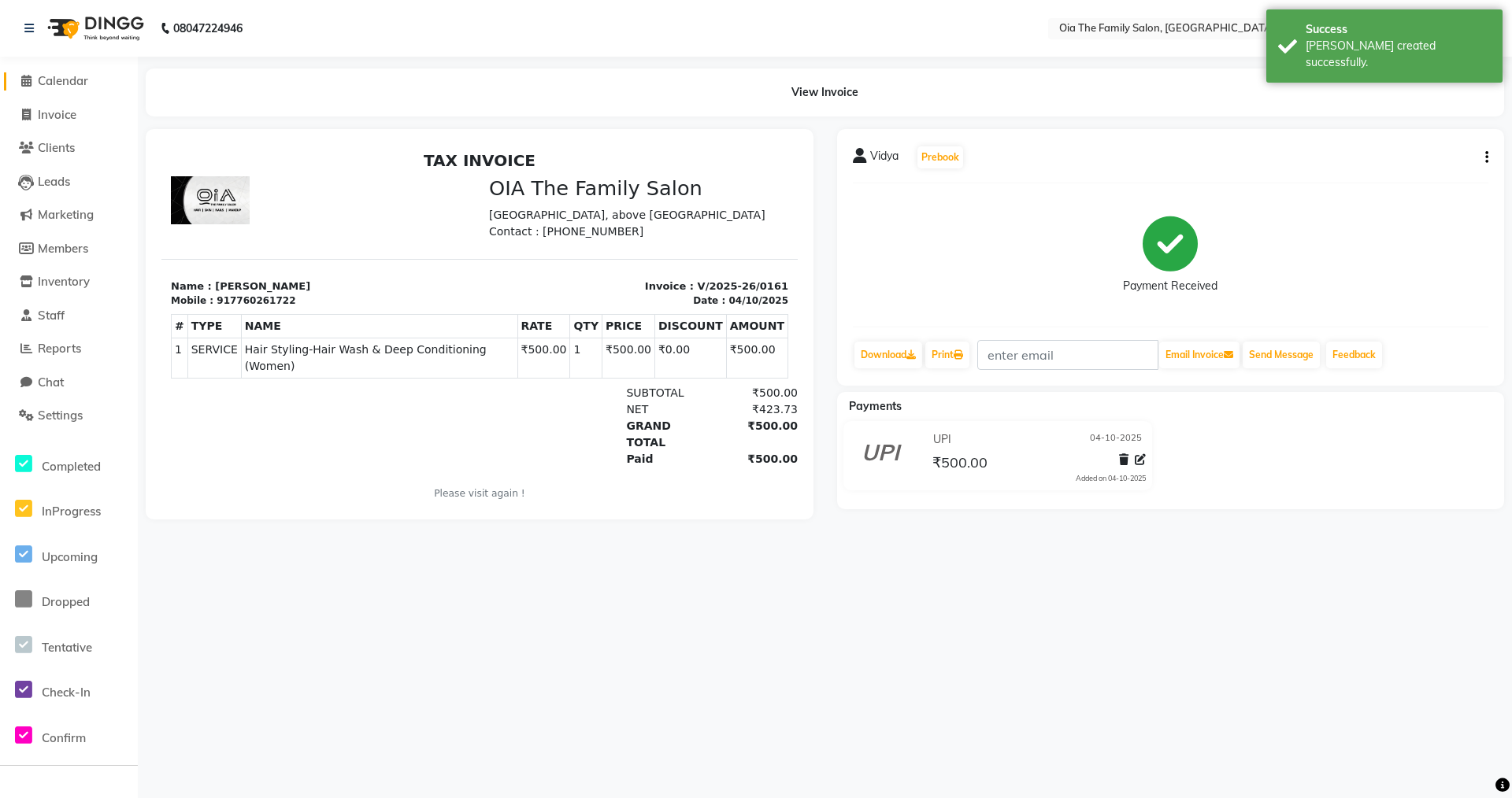
click at [73, 85] on span "Calendar" at bounding box center [63, 81] width 51 height 15
